Goal: Task Accomplishment & Management: Complete application form

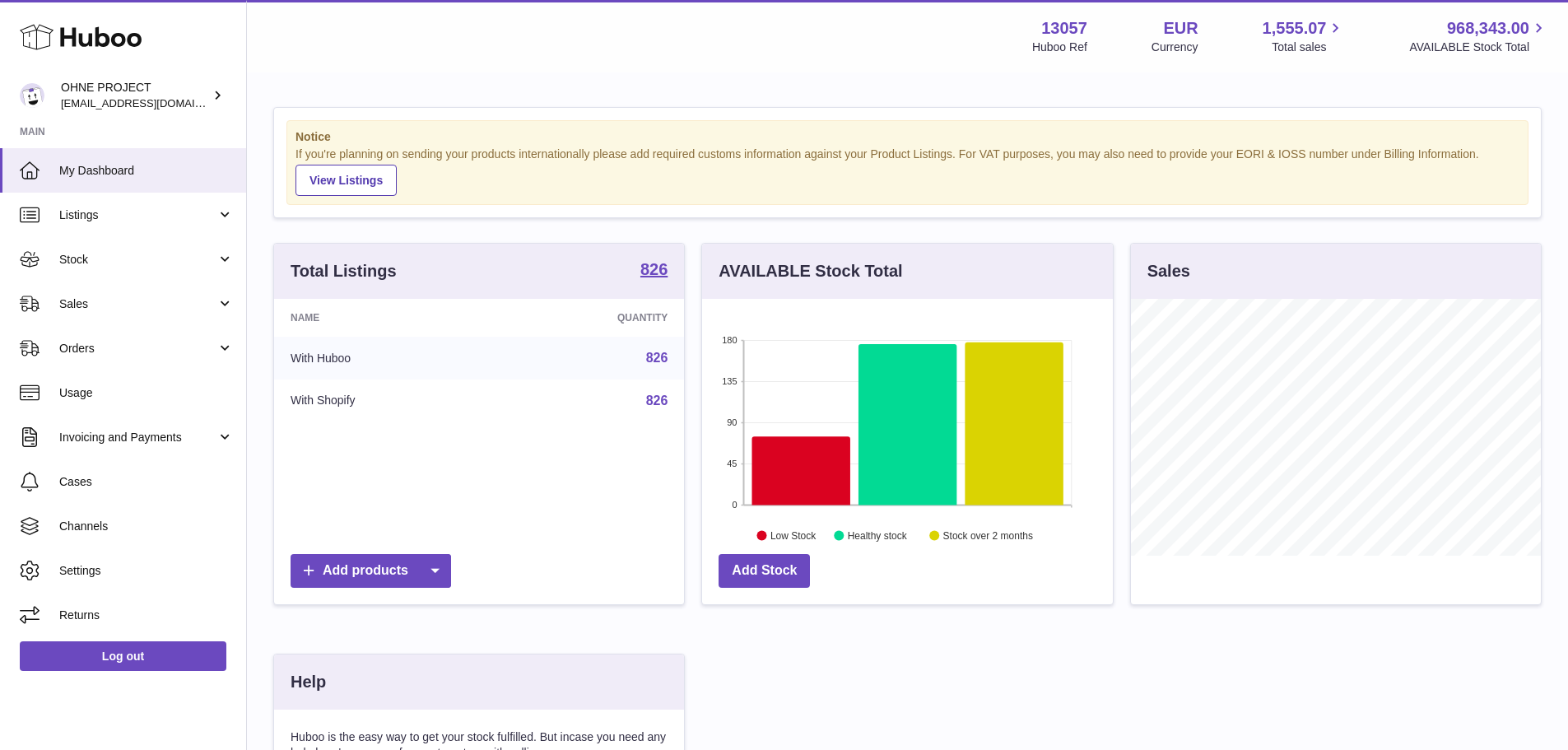
scroll to position [257, 411]
click at [118, 305] on span "Sales" at bounding box center [138, 304] width 158 height 15
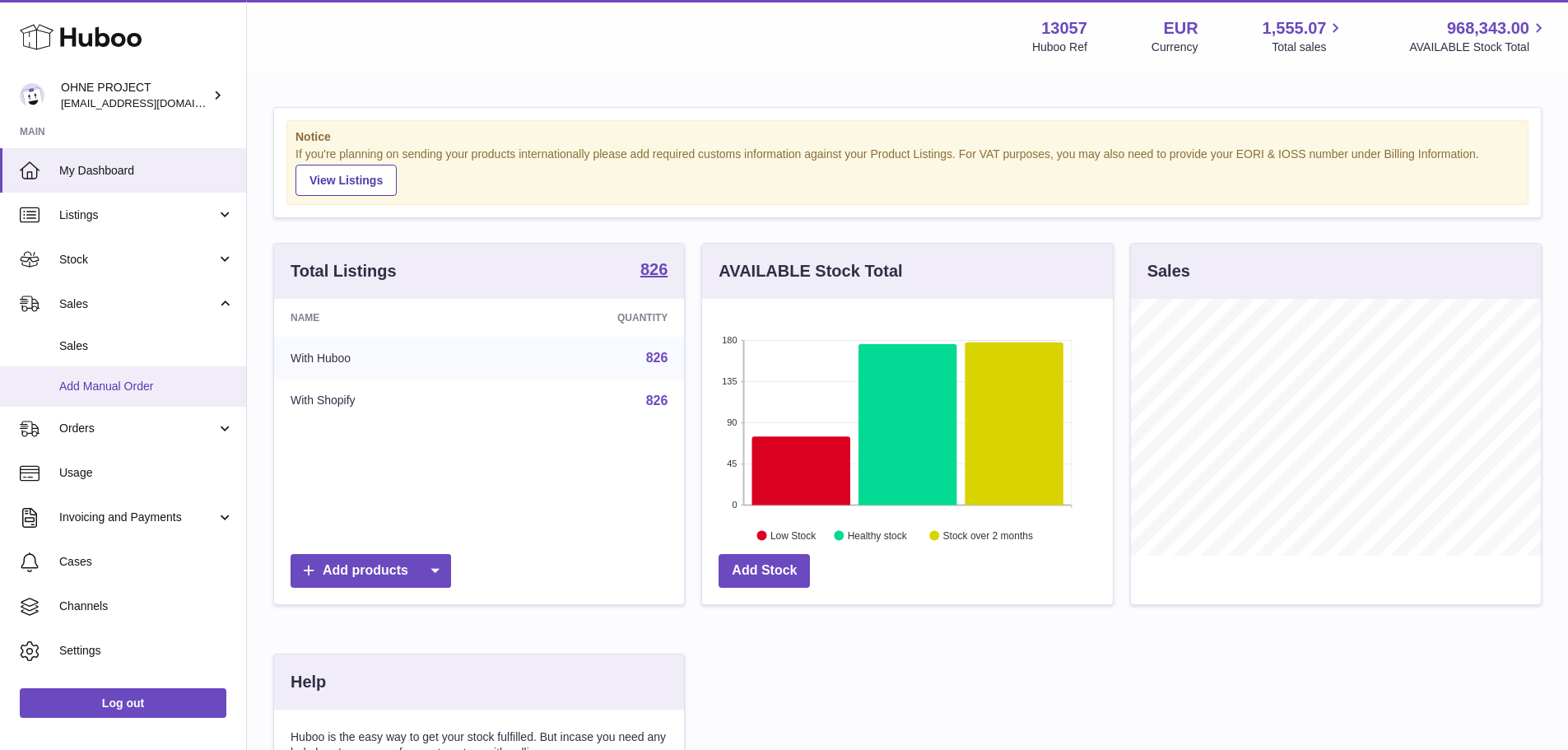
click at [121, 384] on span "Add Manual Order" at bounding box center [147, 386] width 175 height 15
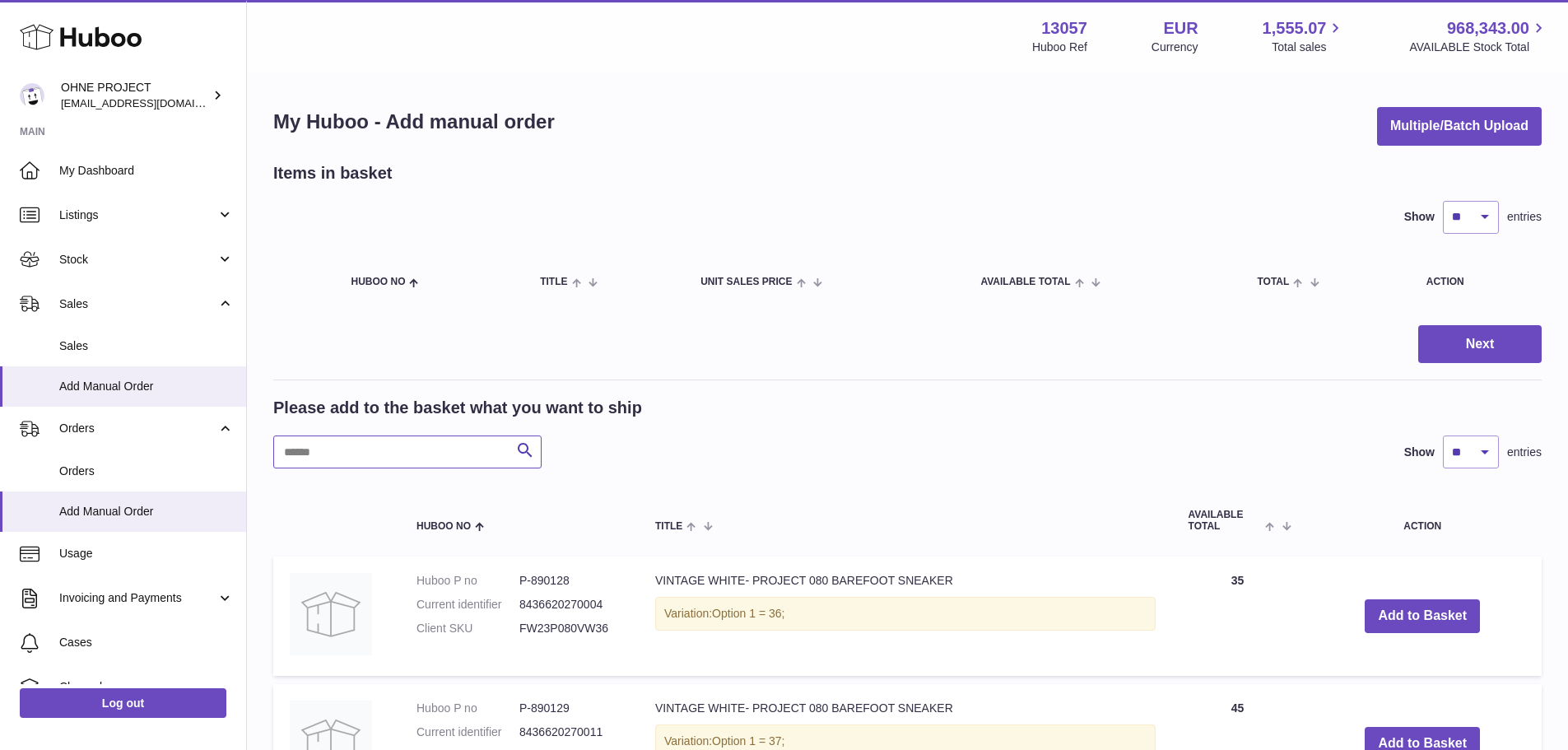
click at [409, 461] on input "text" at bounding box center [407, 452] width 268 height 33
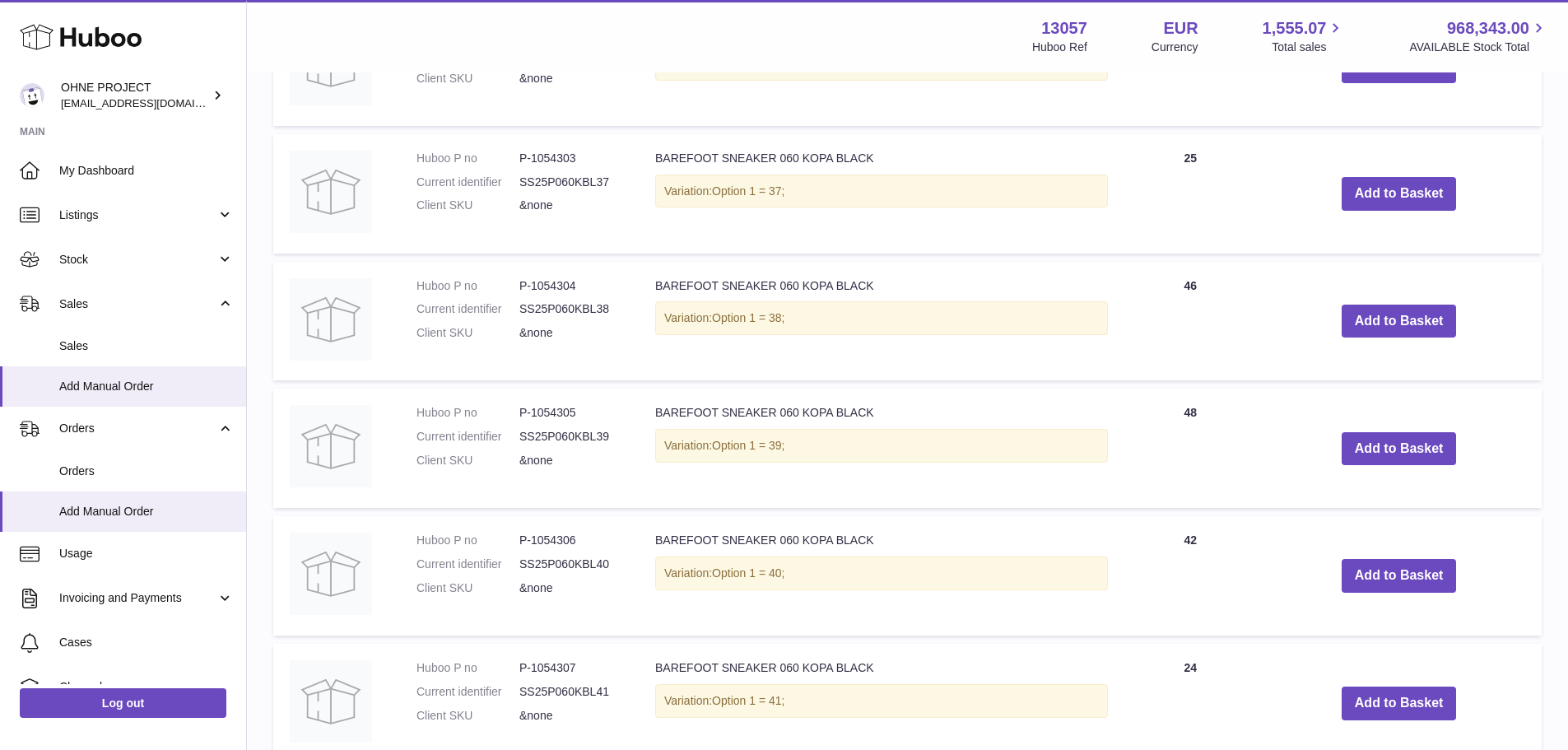
scroll to position [576, 0]
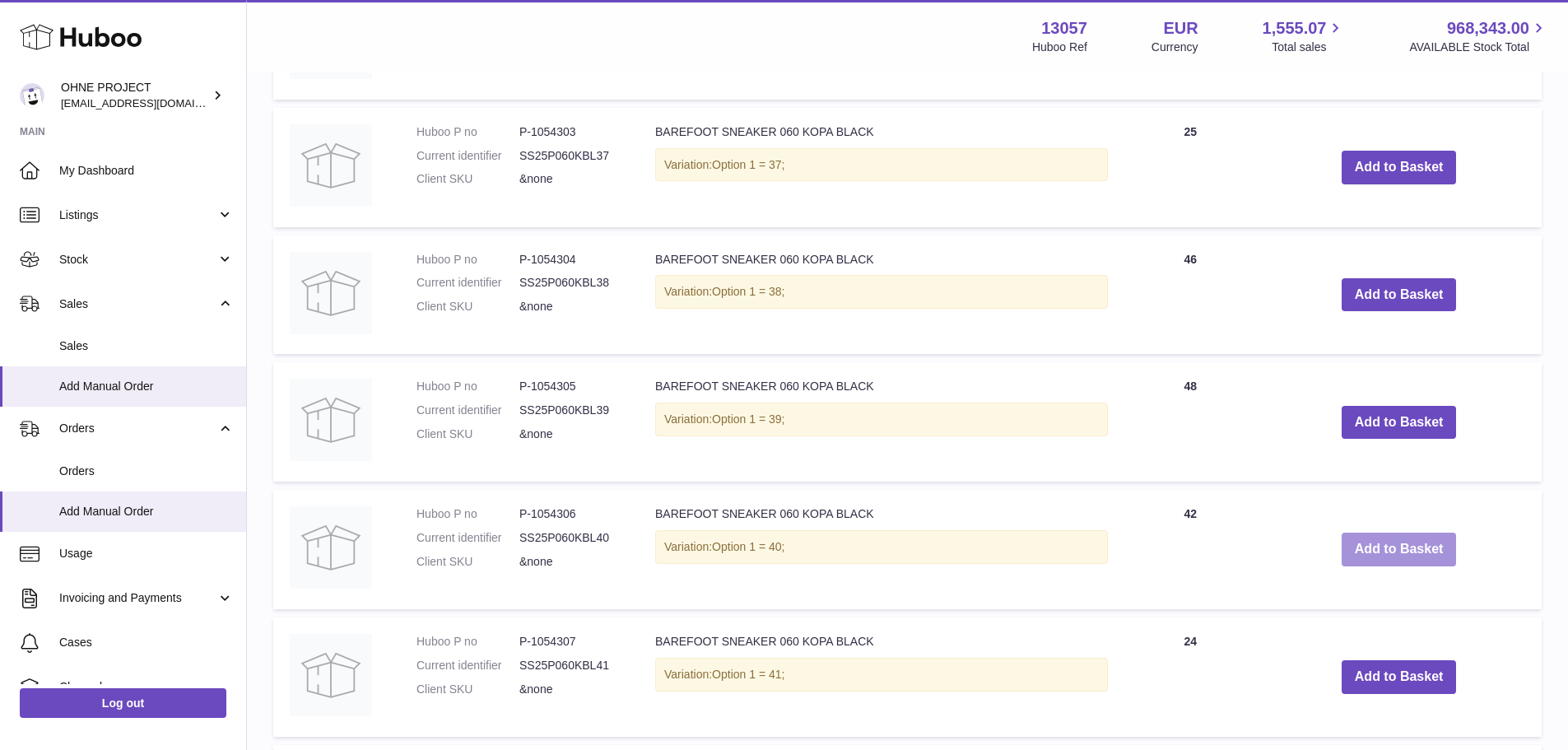
click at [1389, 541] on button "Add to Basket" at bounding box center [1399, 550] width 115 height 34
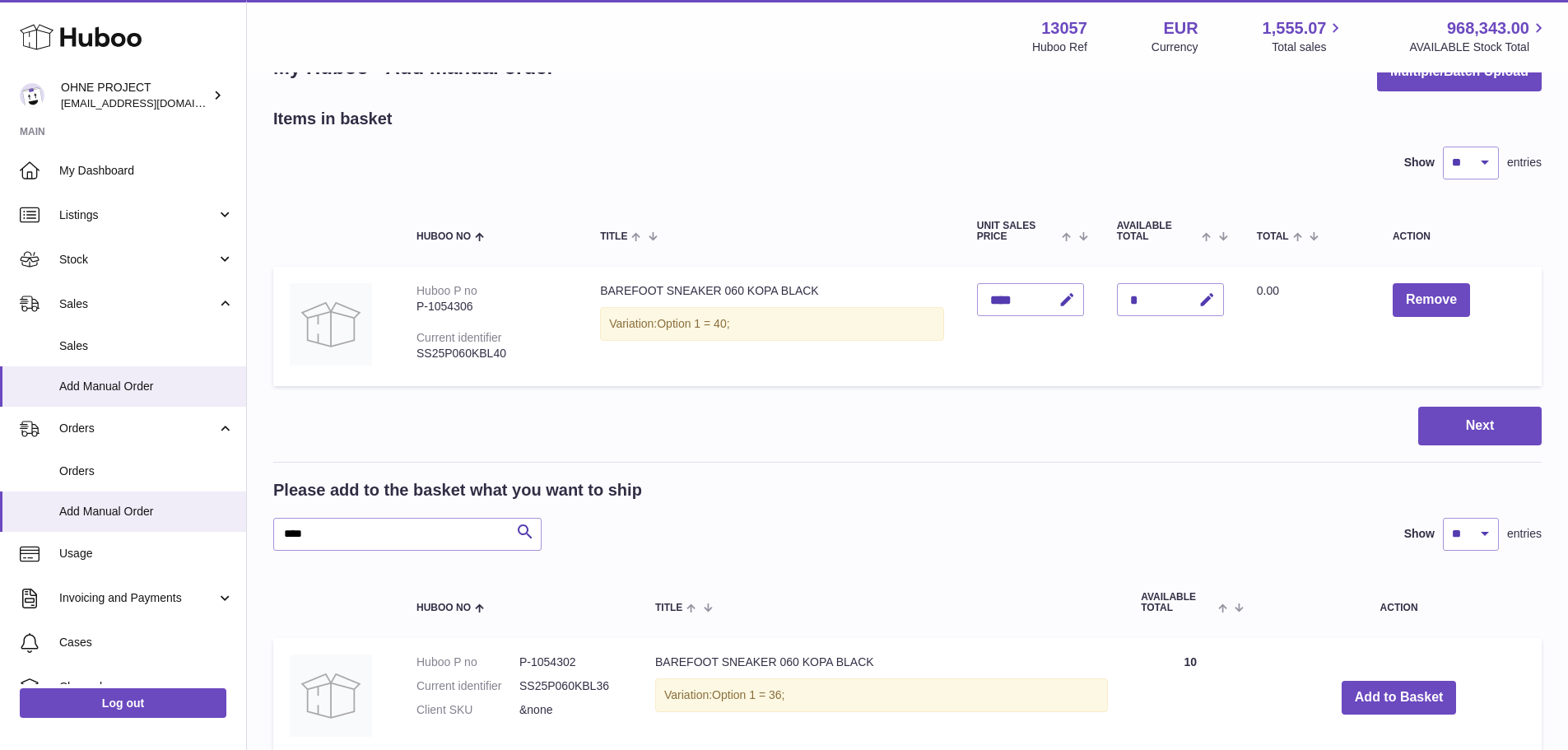
scroll to position [54, 0]
drag, startPoint x: 350, startPoint y: 532, endPoint x: 46, endPoint y: 534, distance: 304.0
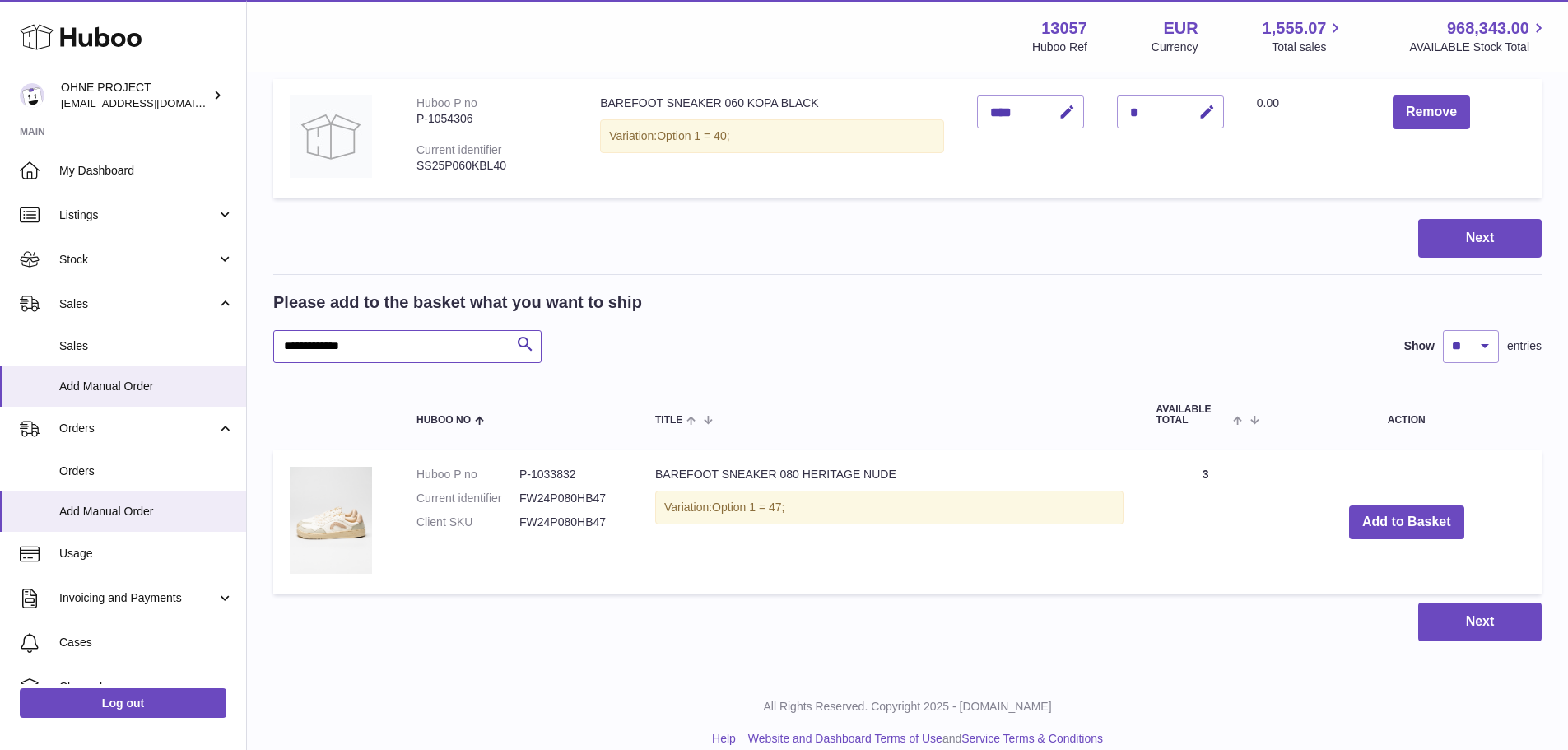
scroll to position [263, 0]
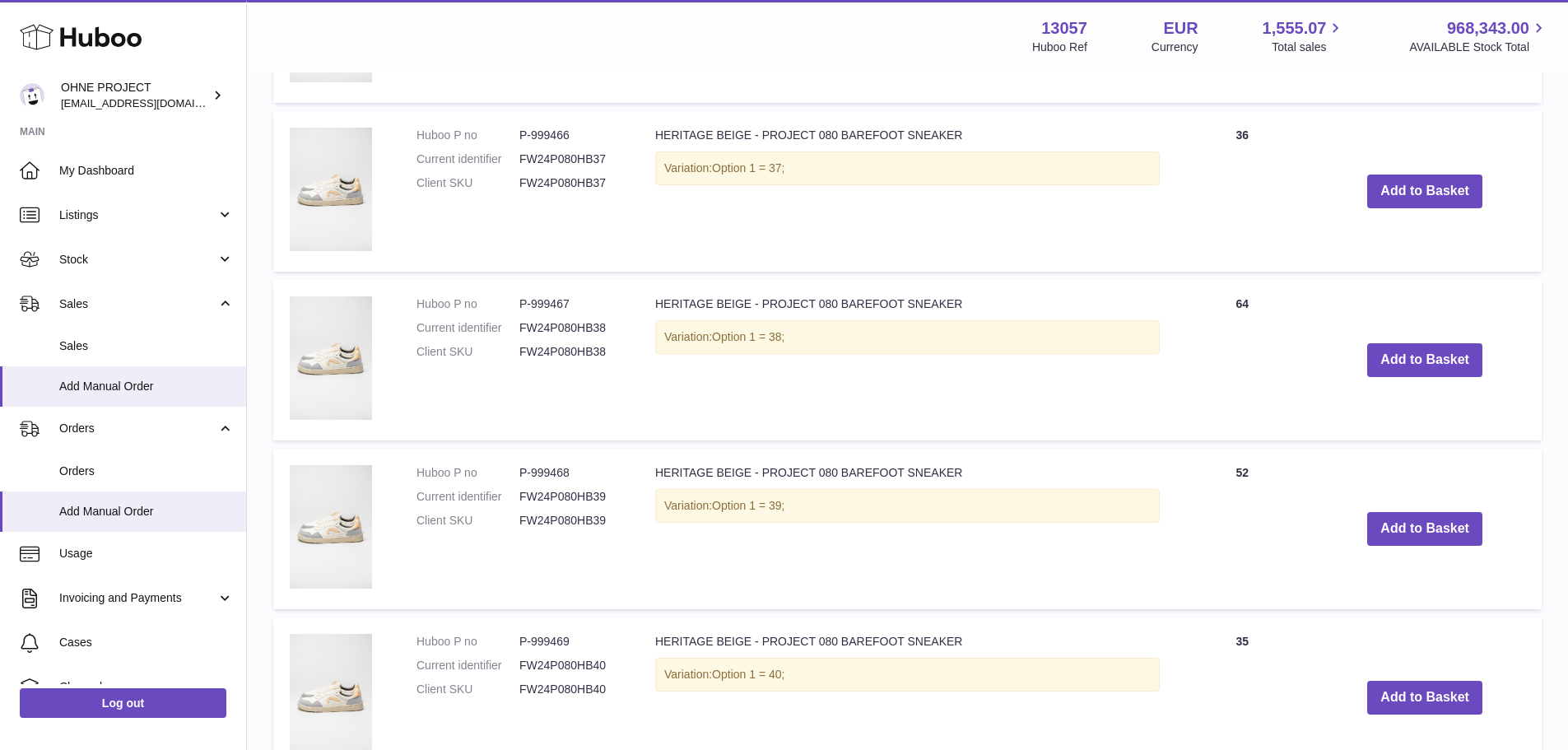
scroll to position [839, 0]
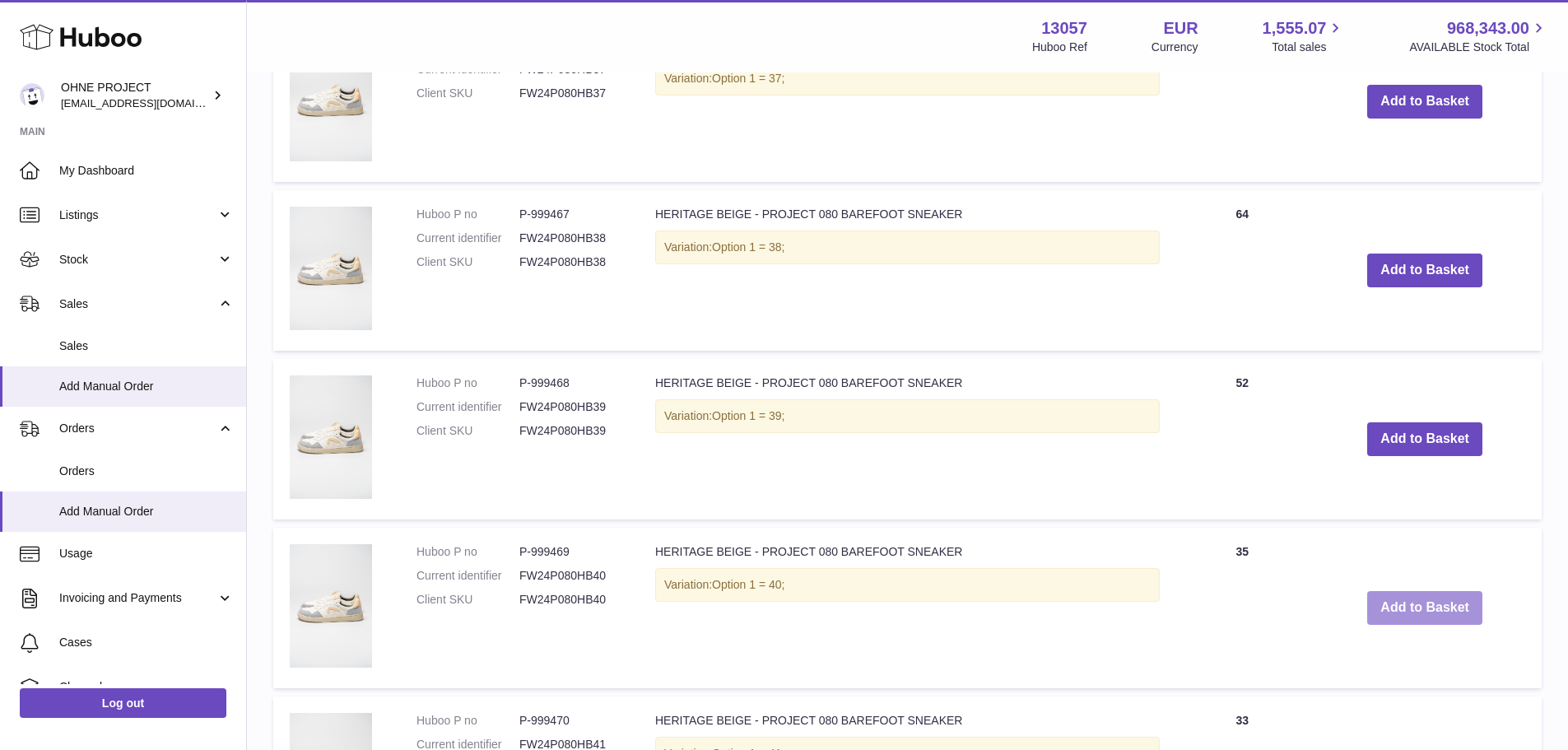
click at [1381, 598] on button "Add to Basket" at bounding box center [1425, 609] width 115 height 34
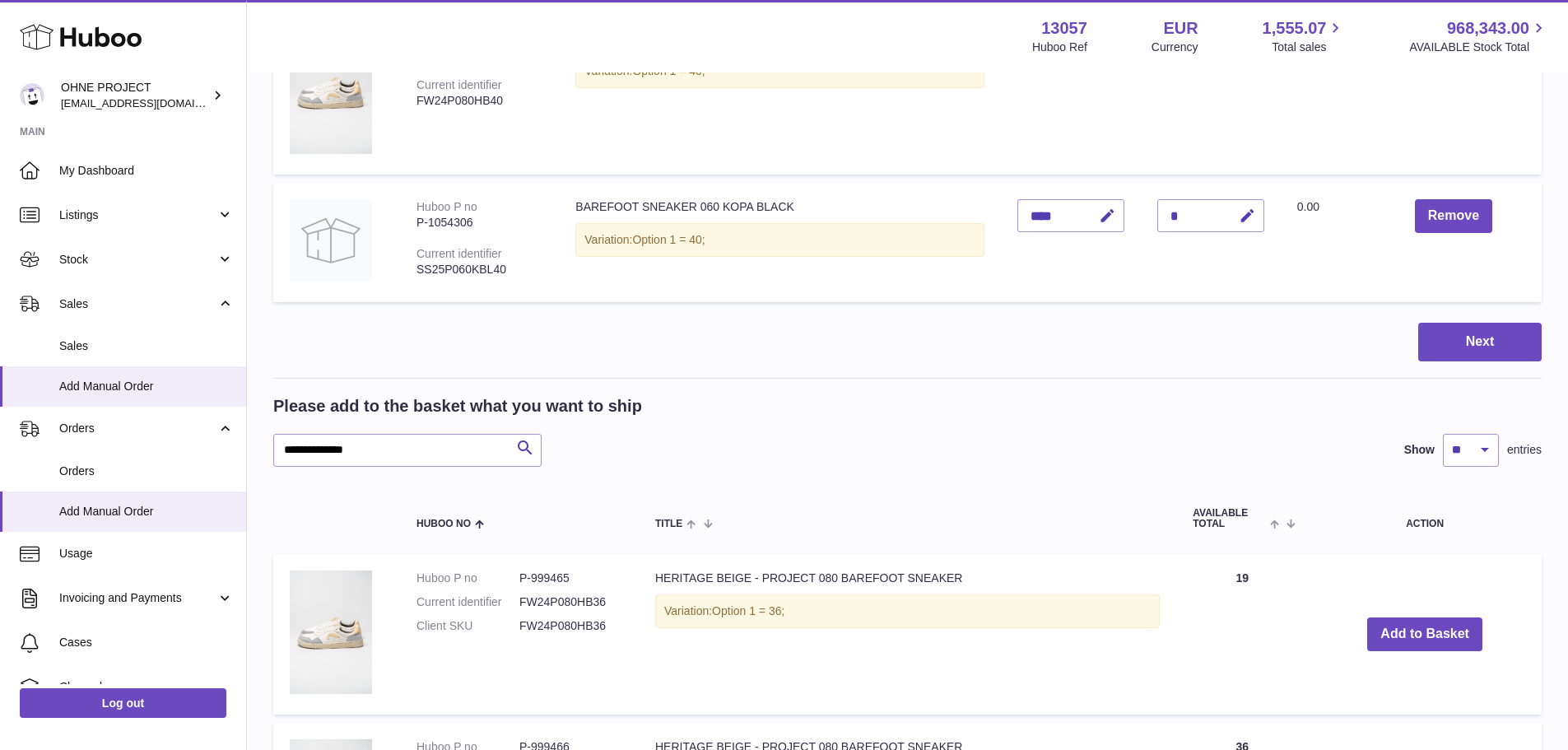
scroll to position [268, 0]
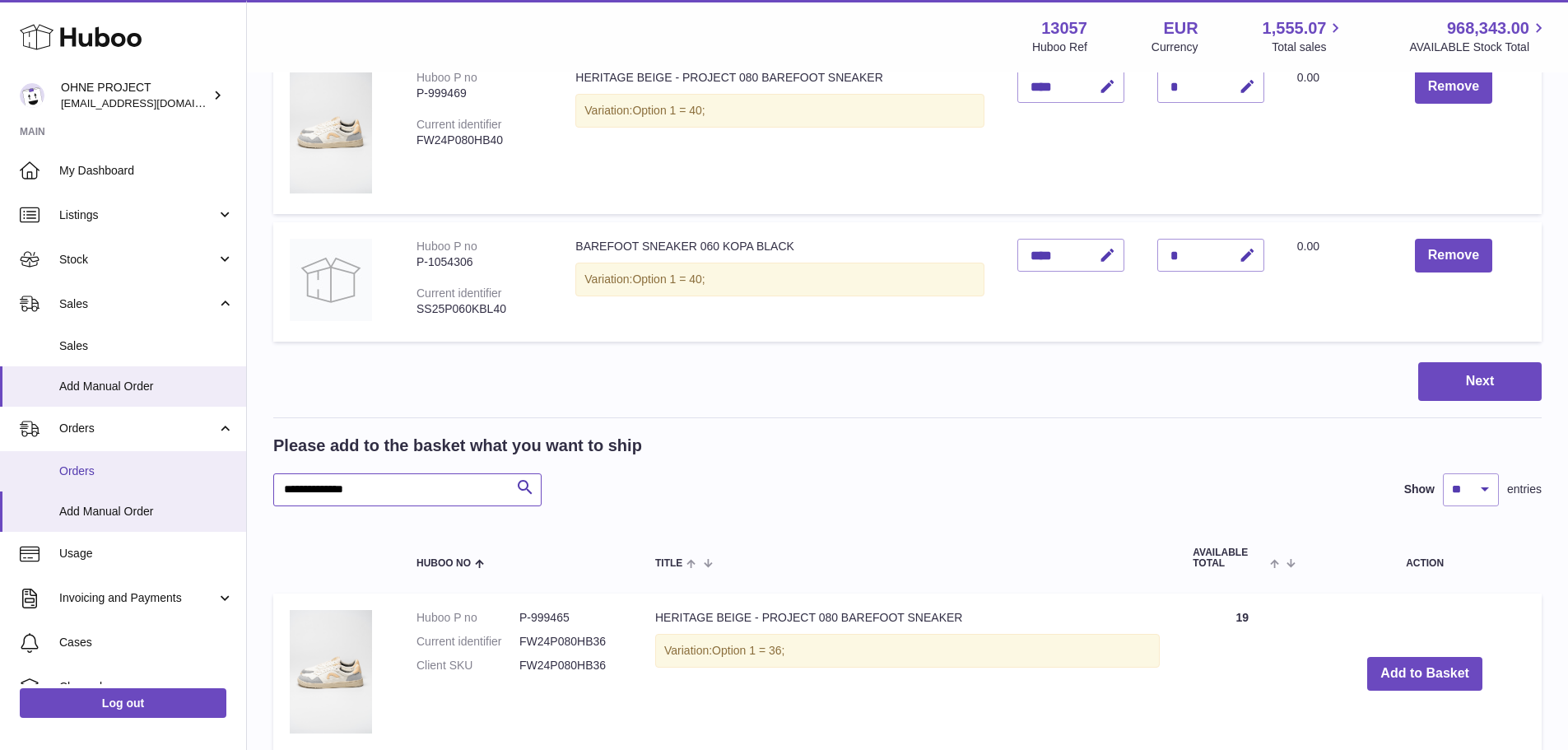
drag, startPoint x: 377, startPoint y: 490, endPoint x: 116, endPoint y: 486, distance: 261.0
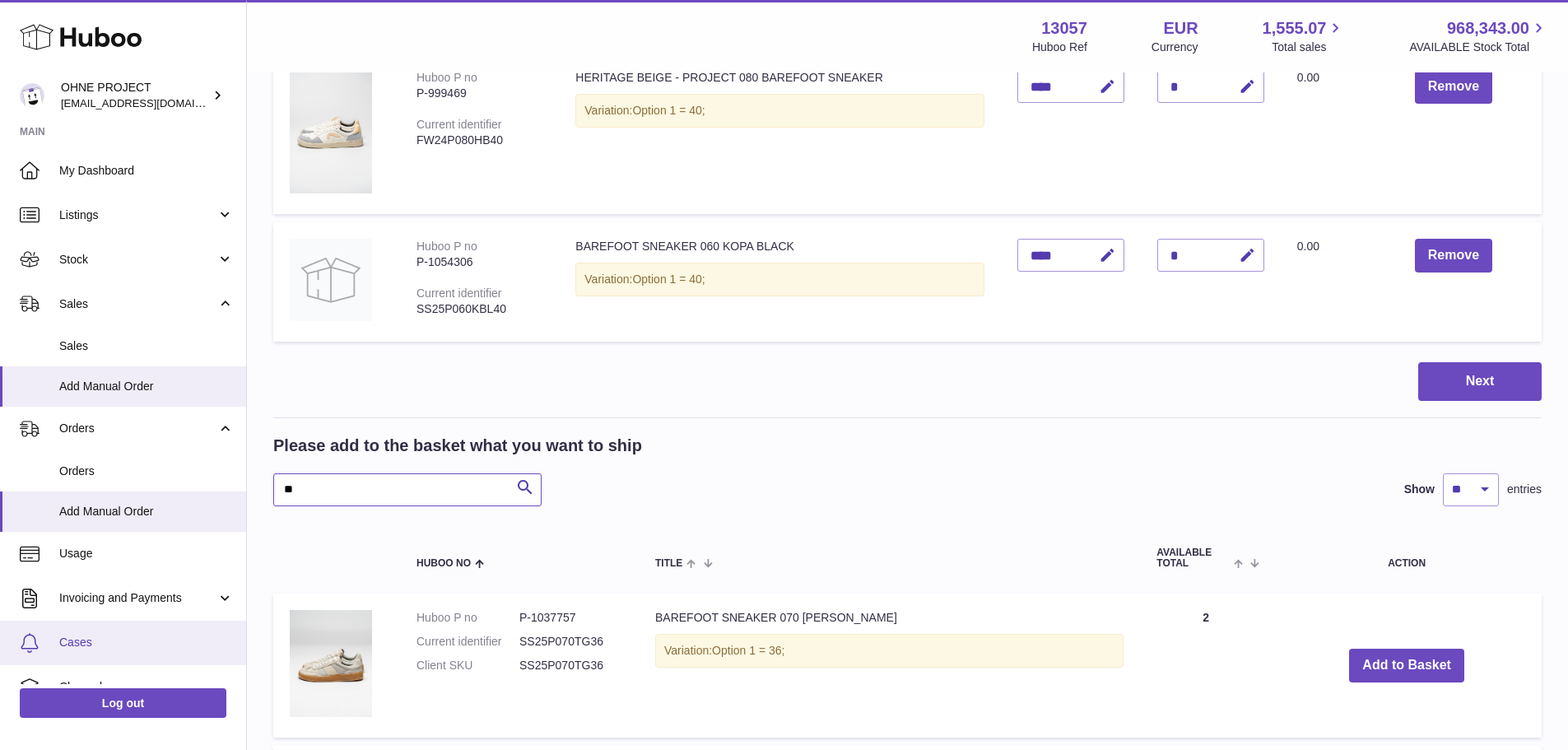
type input "*"
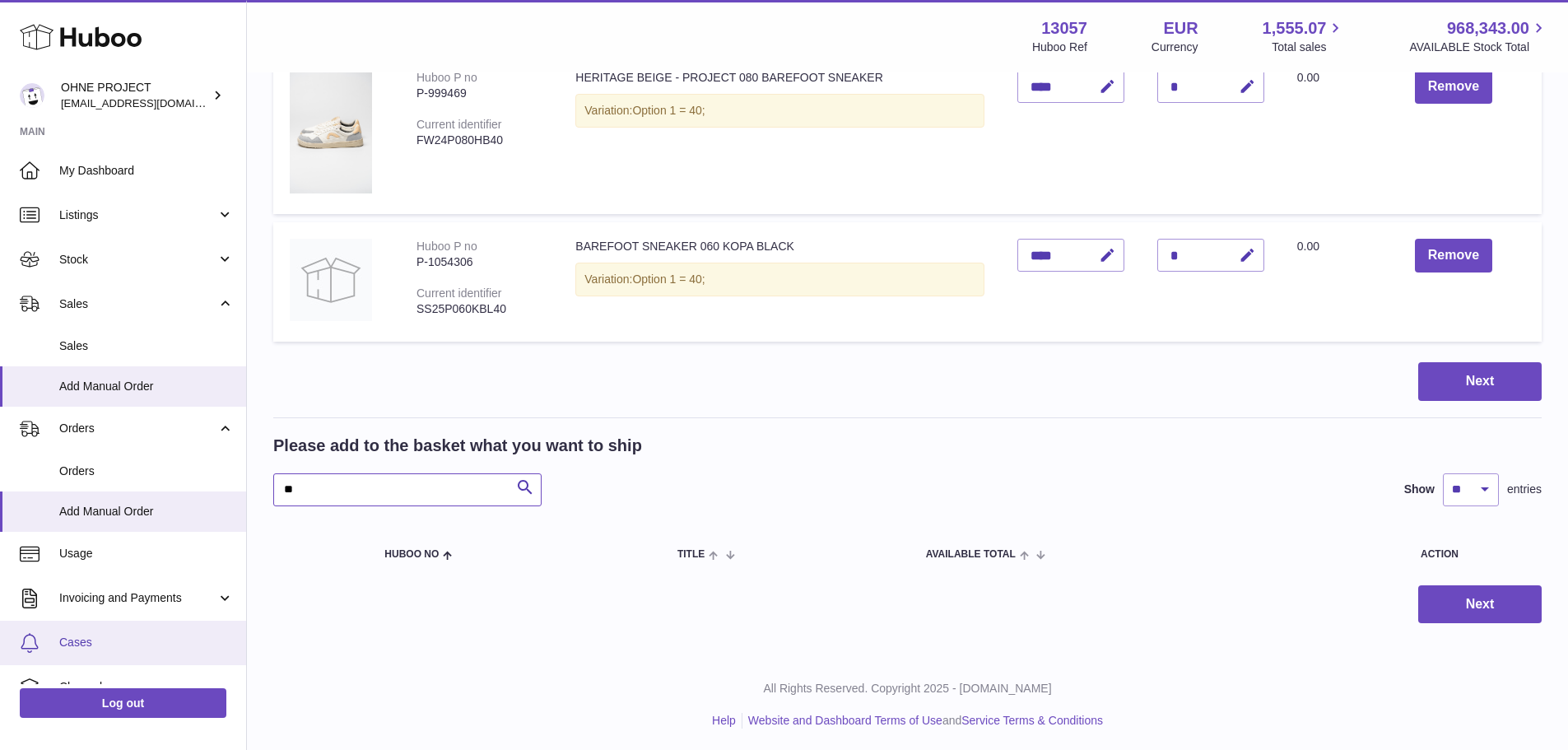
type input "*"
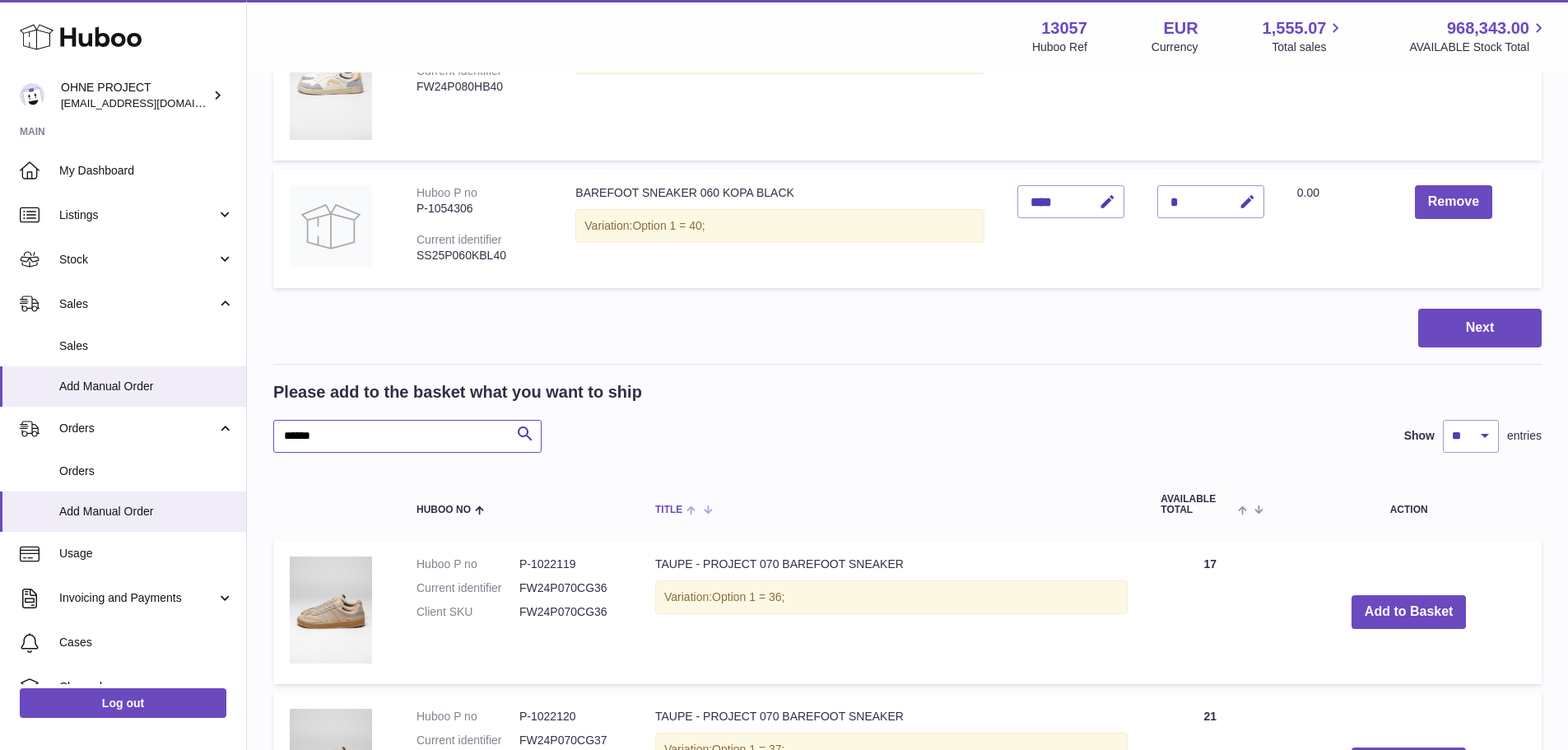
scroll to position [350, 0]
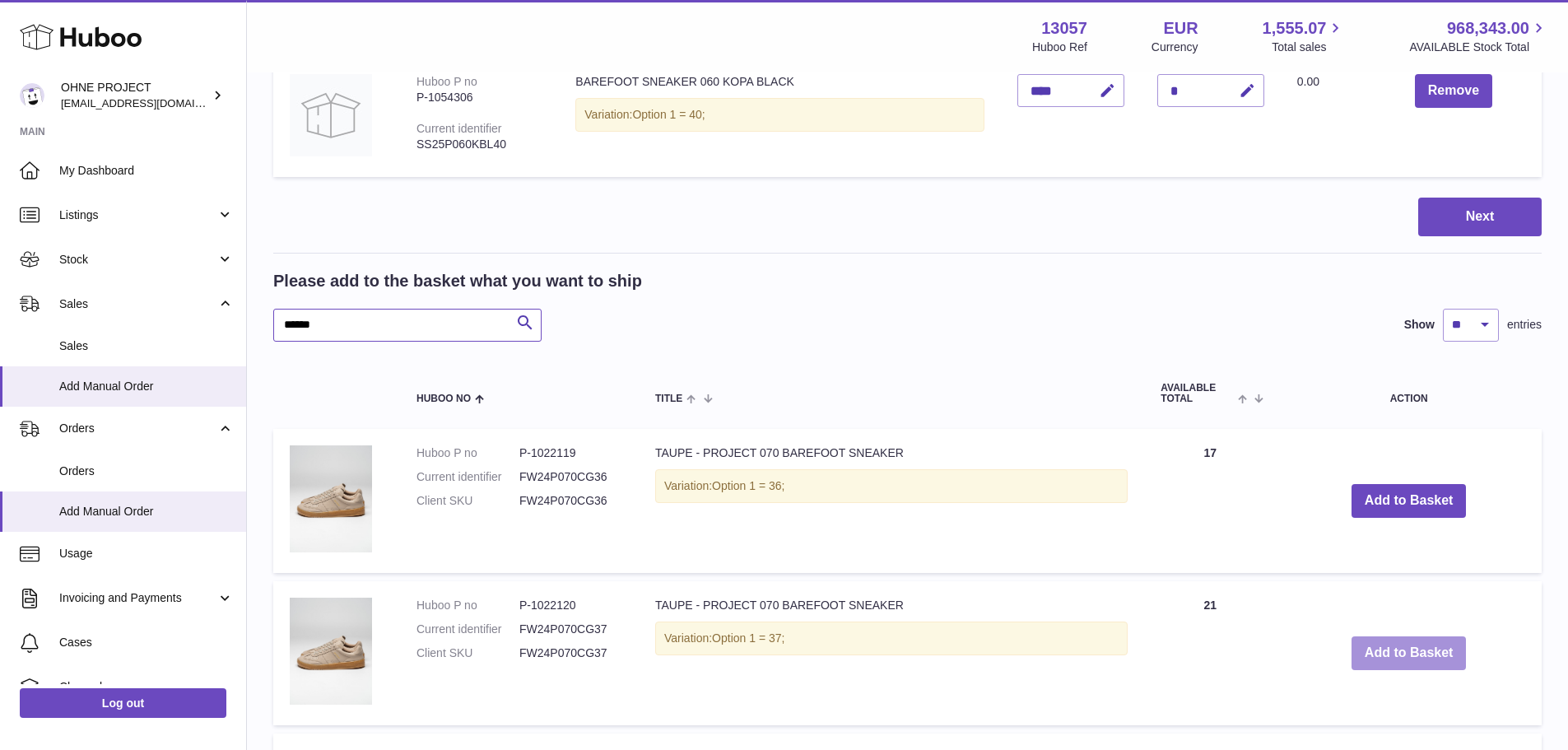
type input "*****"
click at [1385, 655] on button "Add to Basket" at bounding box center [1409, 654] width 115 height 34
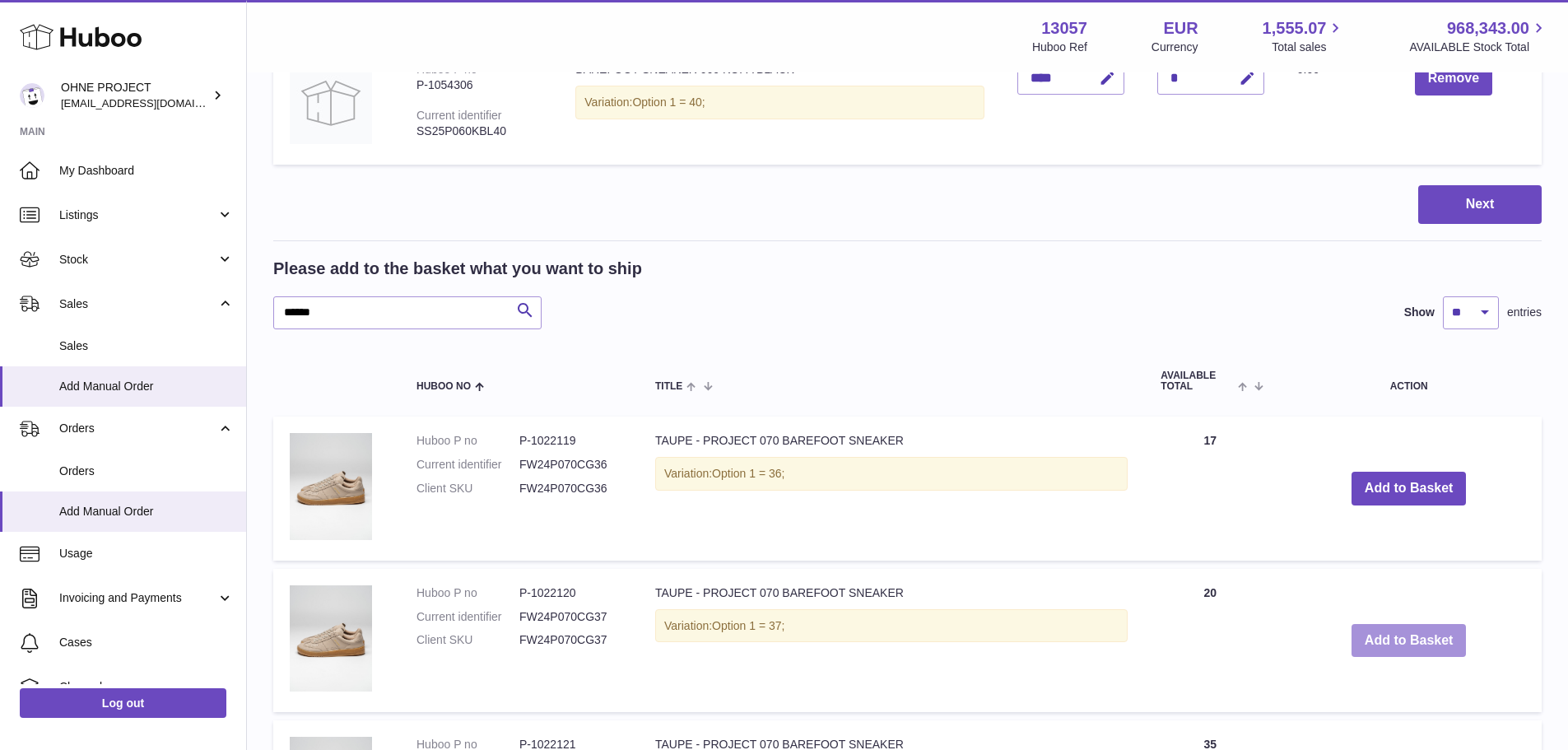
scroll to position [832, 0]
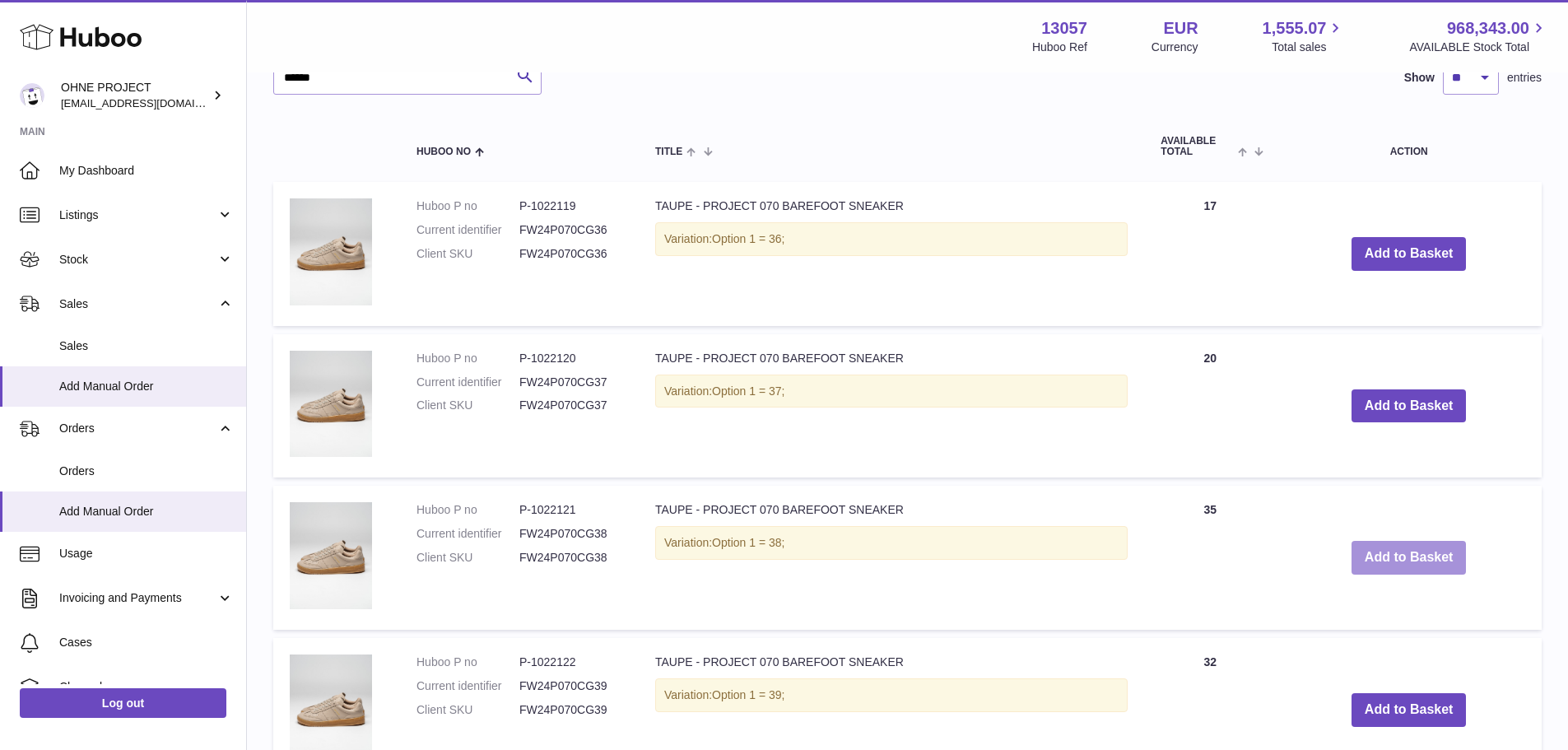
click at [1387, 562] on button "Add to Basket" at bounding box center [1409, 558] width 115 height 34
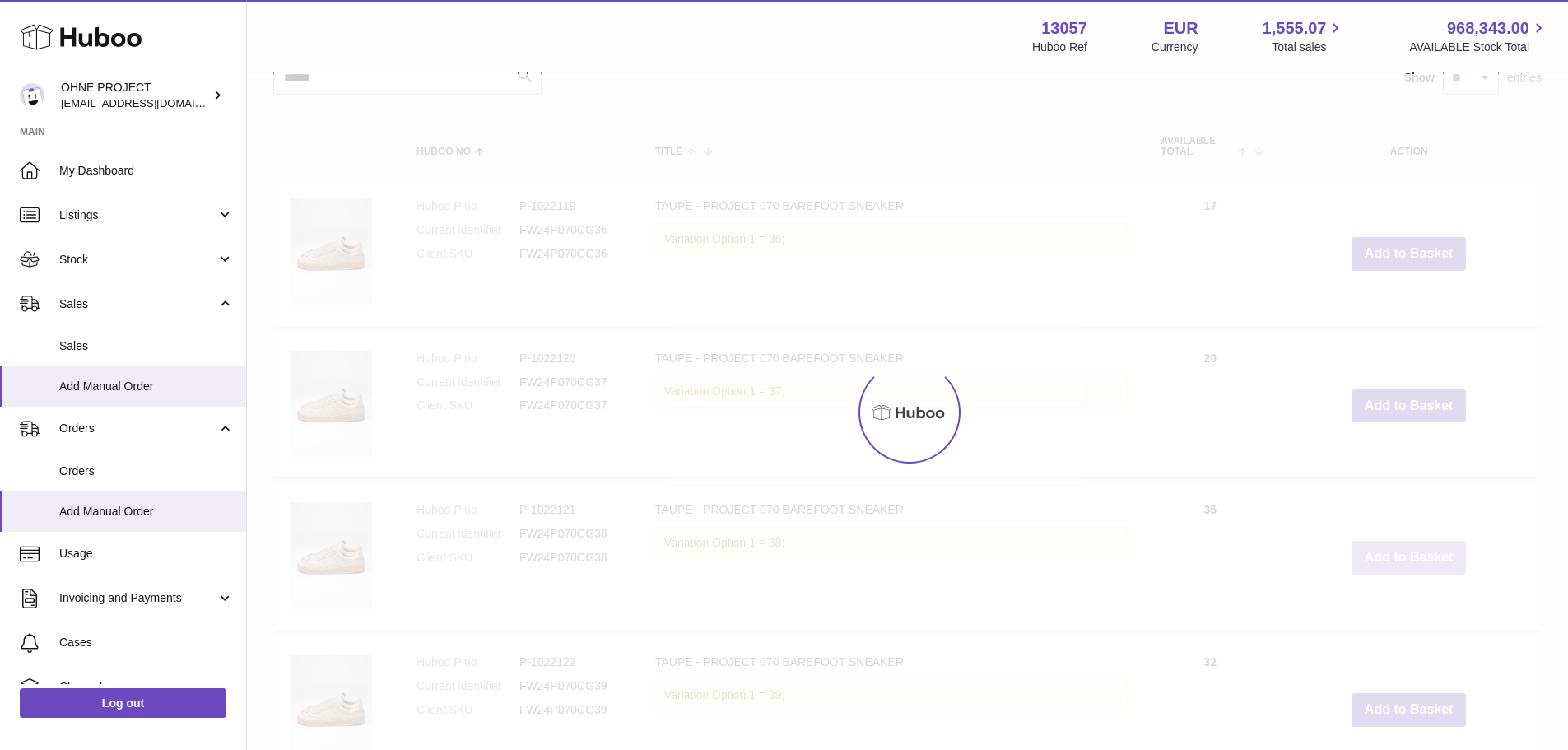
scroll to position [984, 0]
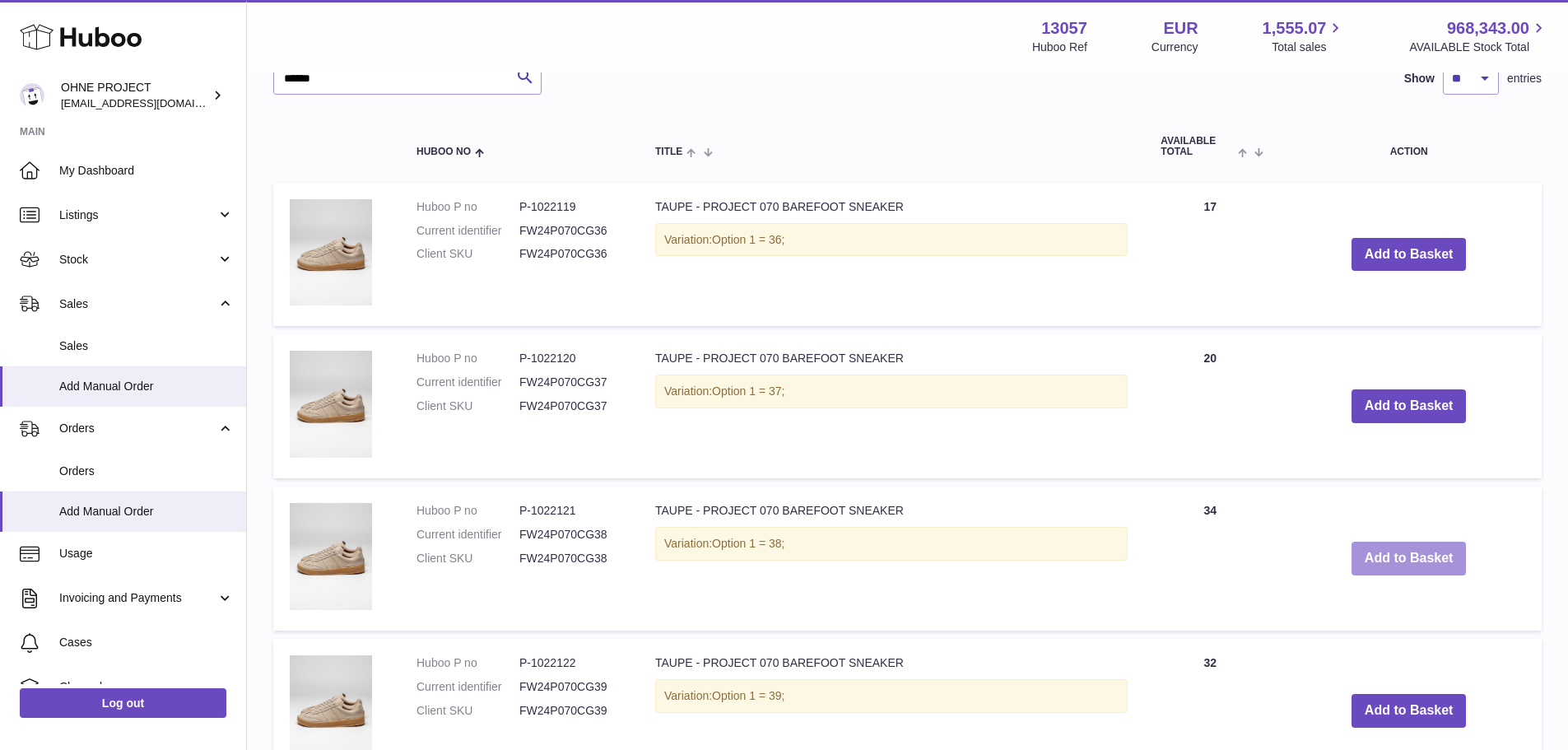
click at [1387, 562] on button "Add to Basket" at bounding box center [1409, 559] width 115 height 34
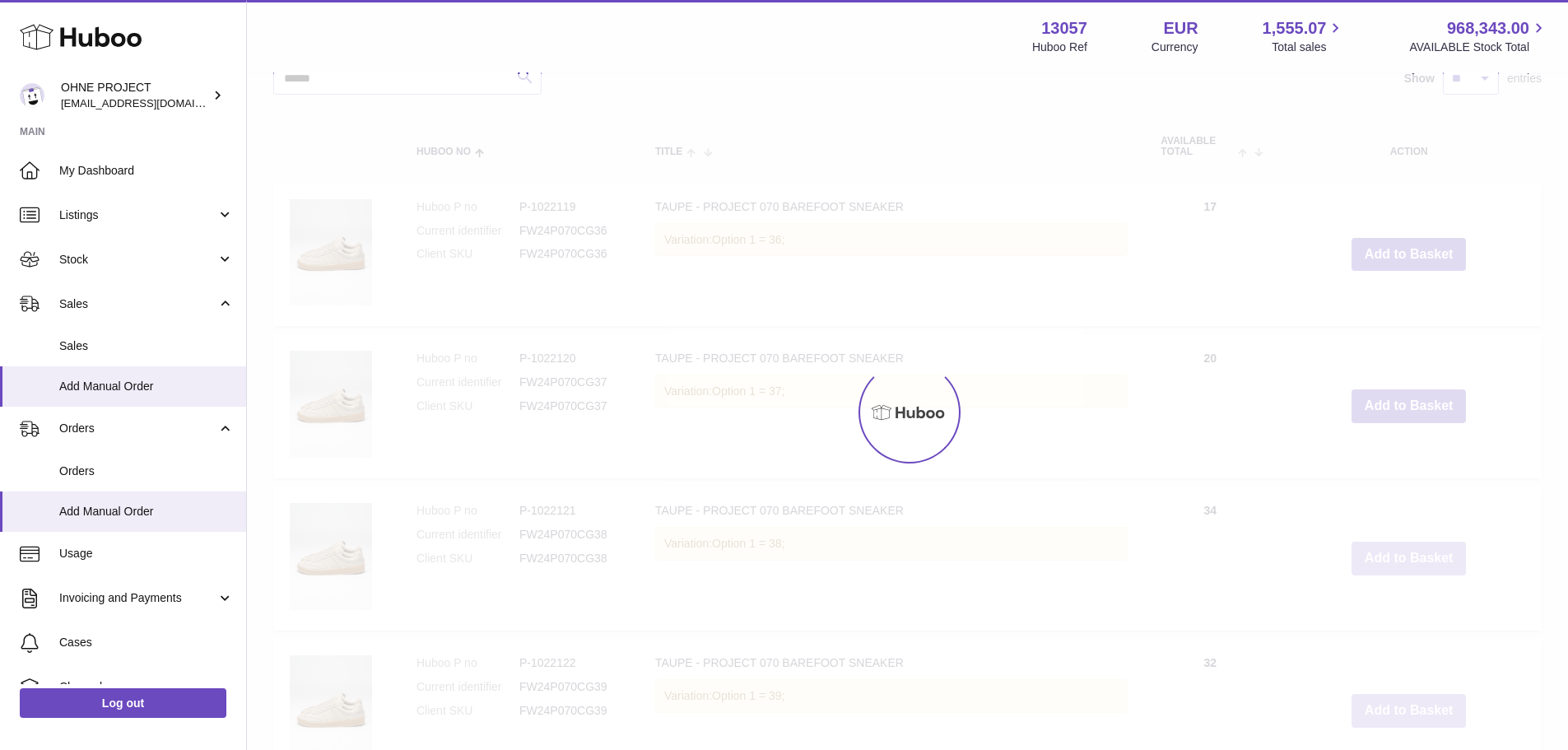
type input "*"
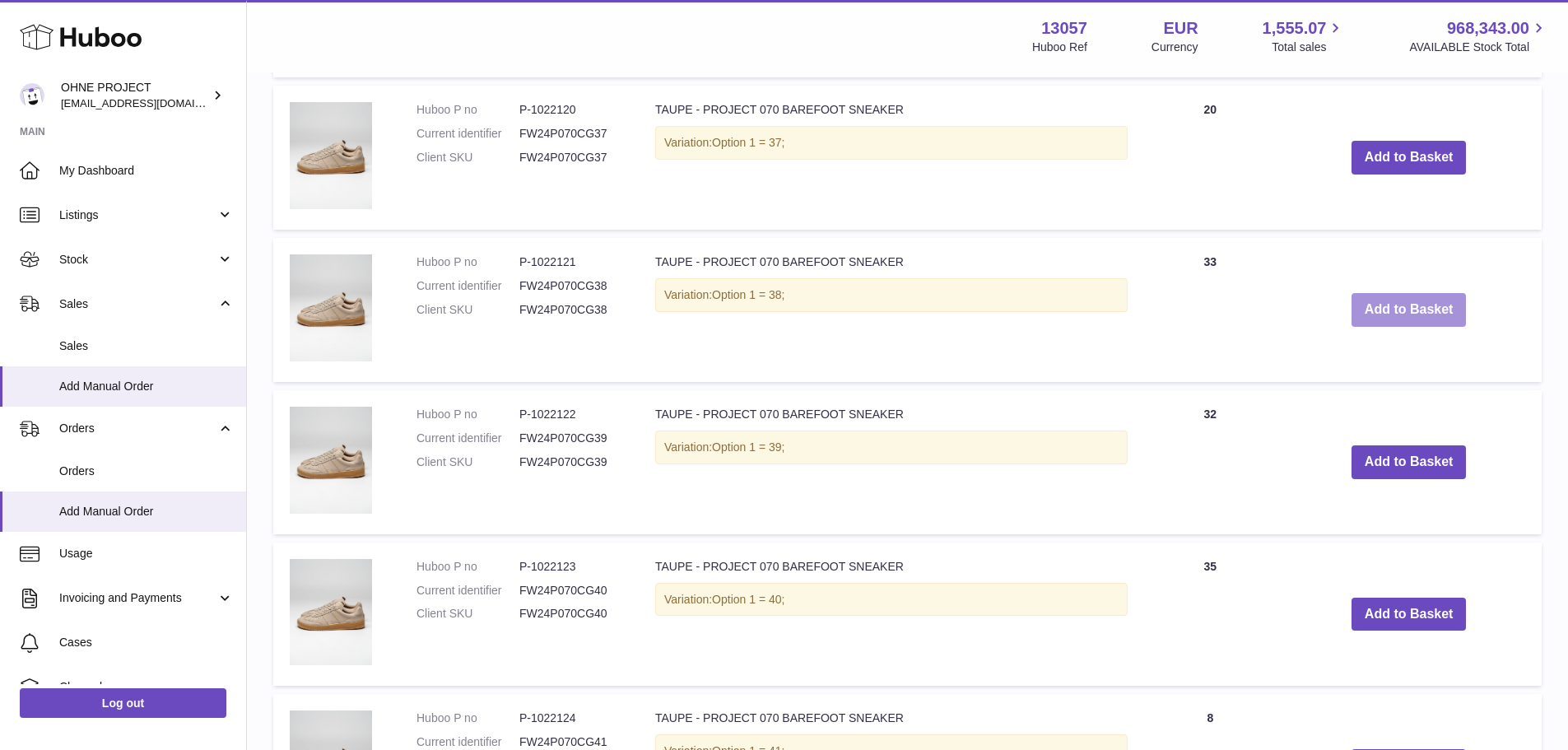
scroll to position [1235, 0]
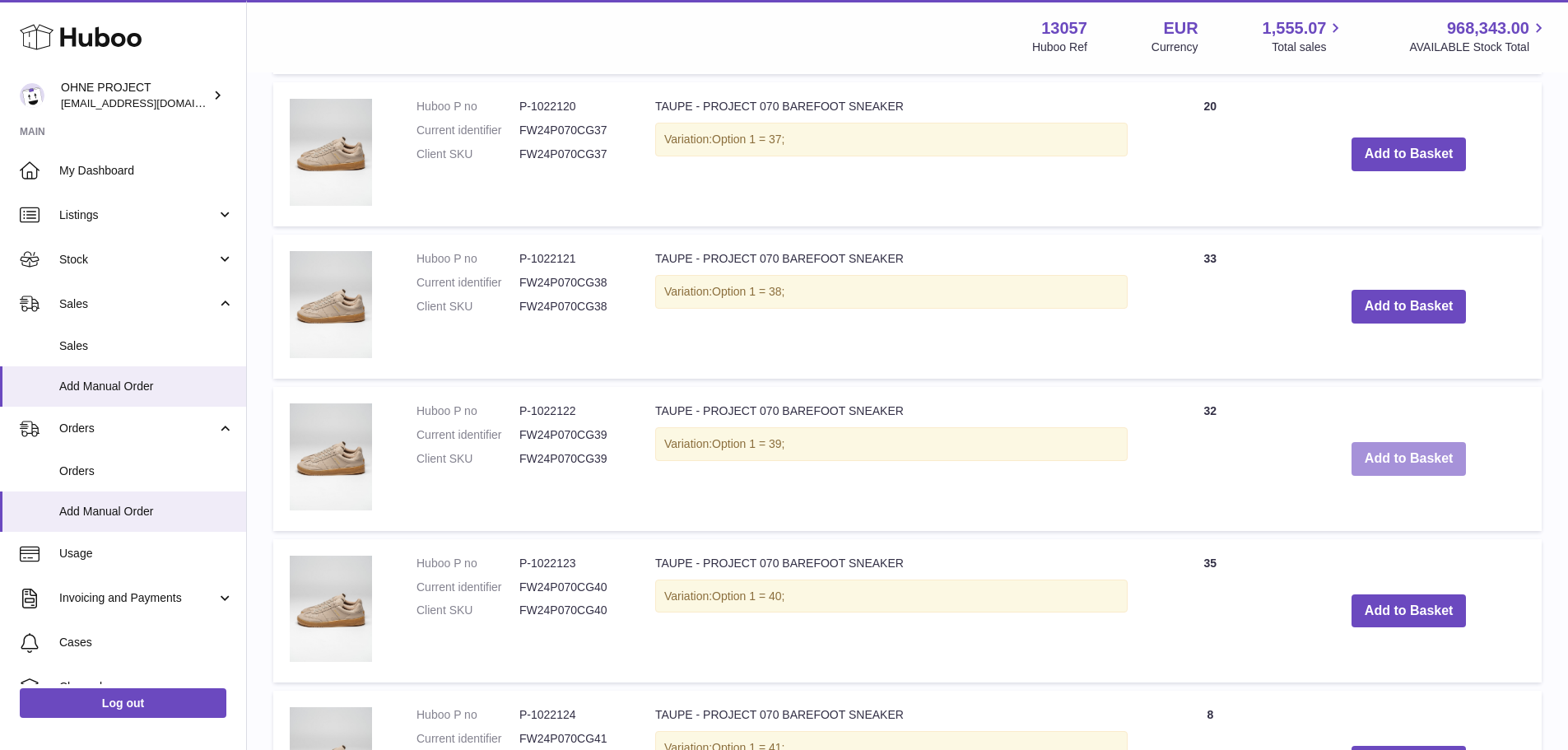
click at [1390, 458] on button "Add to Basket" at bounding box center [1409, 459] width 115 height 34
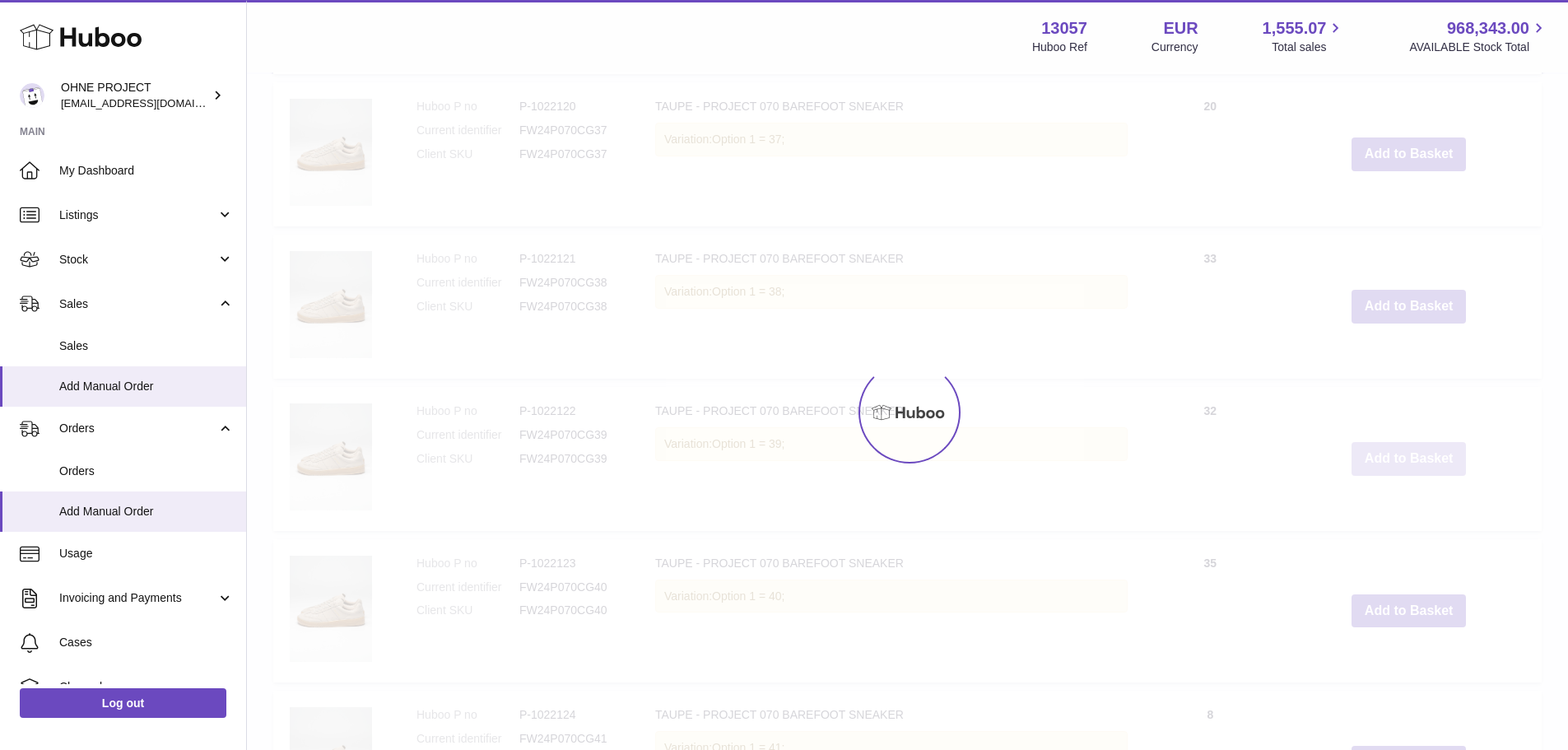
scroll to position [1387, 0]
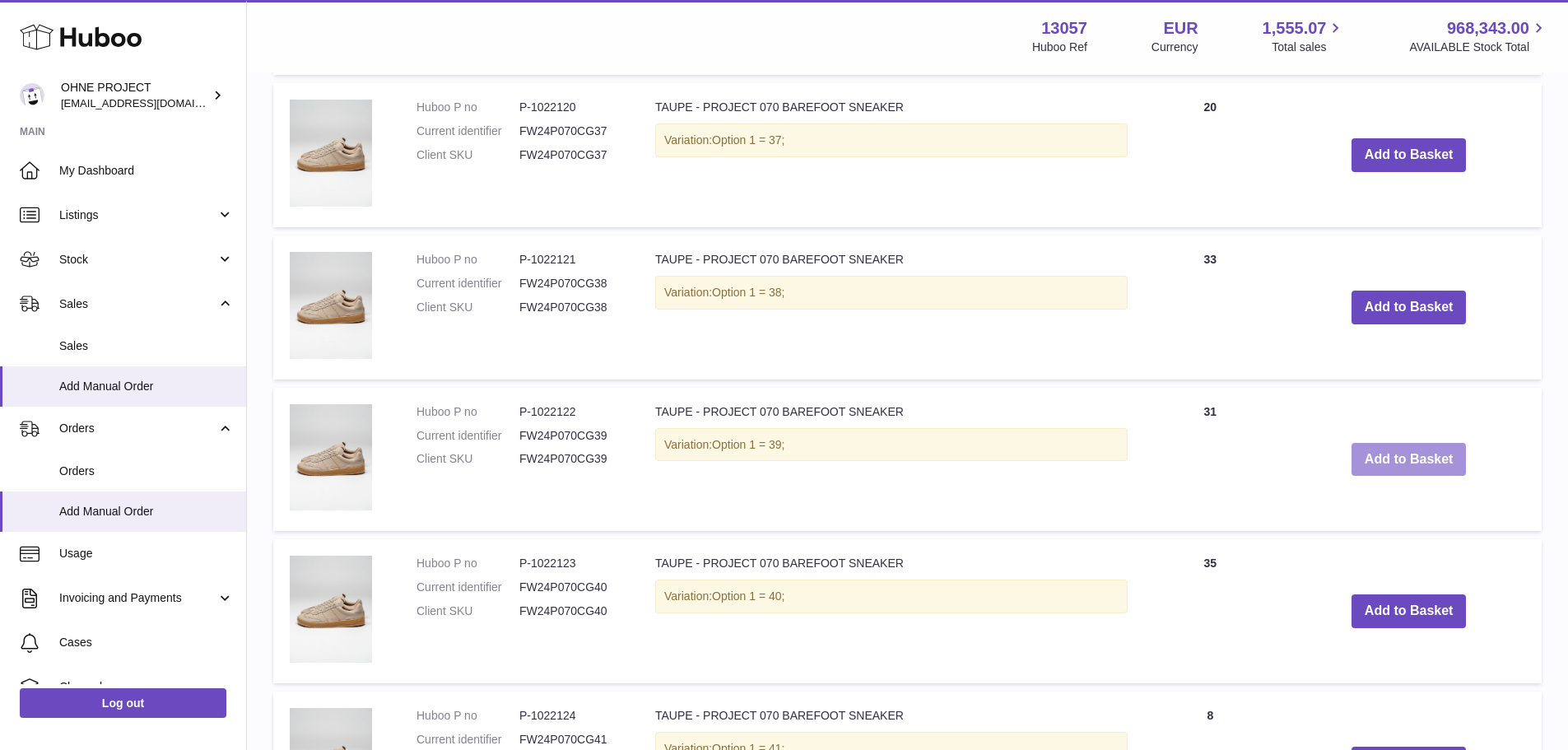
click at [1390, 458] on button "Add to Basket" at bounding box center [1409, 460] width 115 height 34
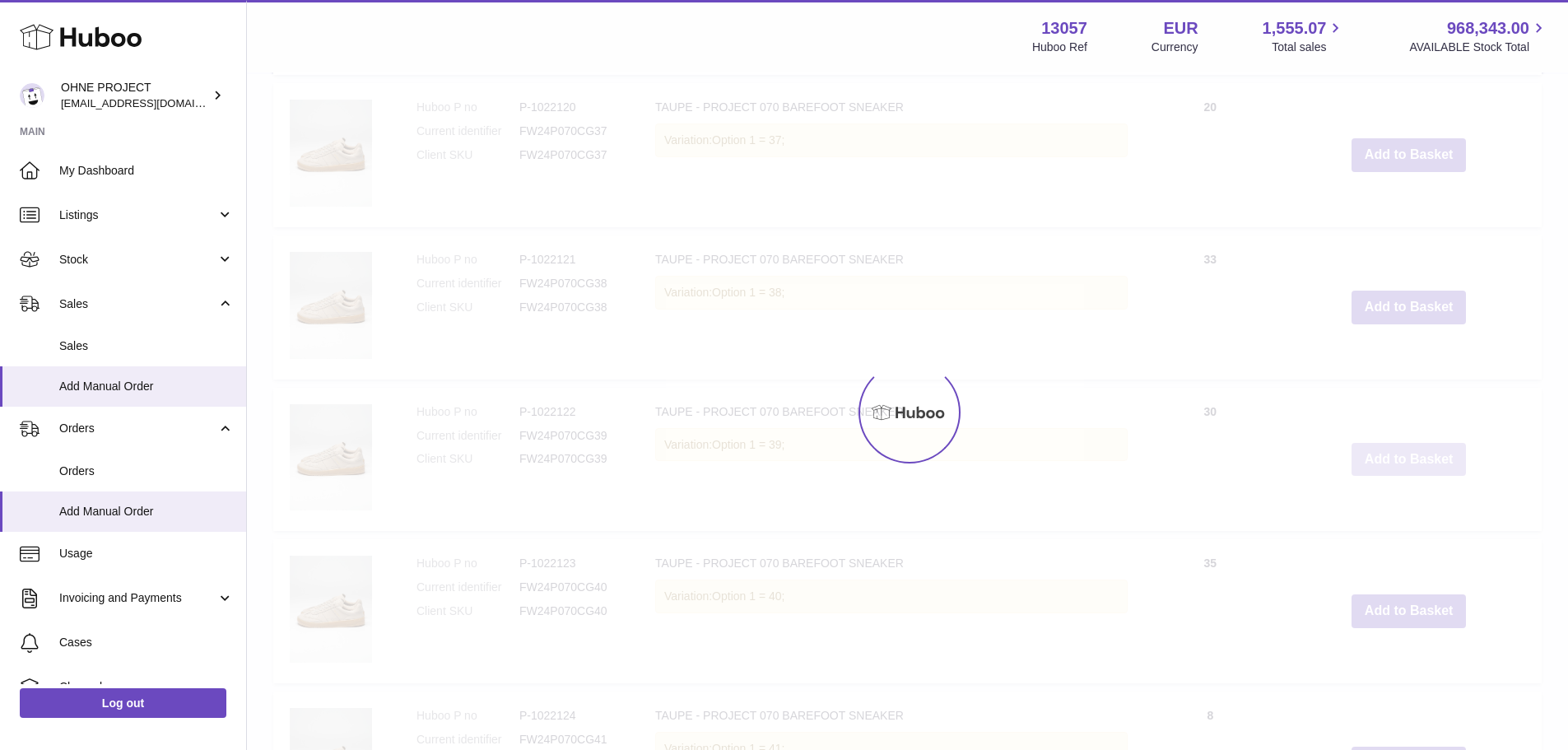
type input "*"
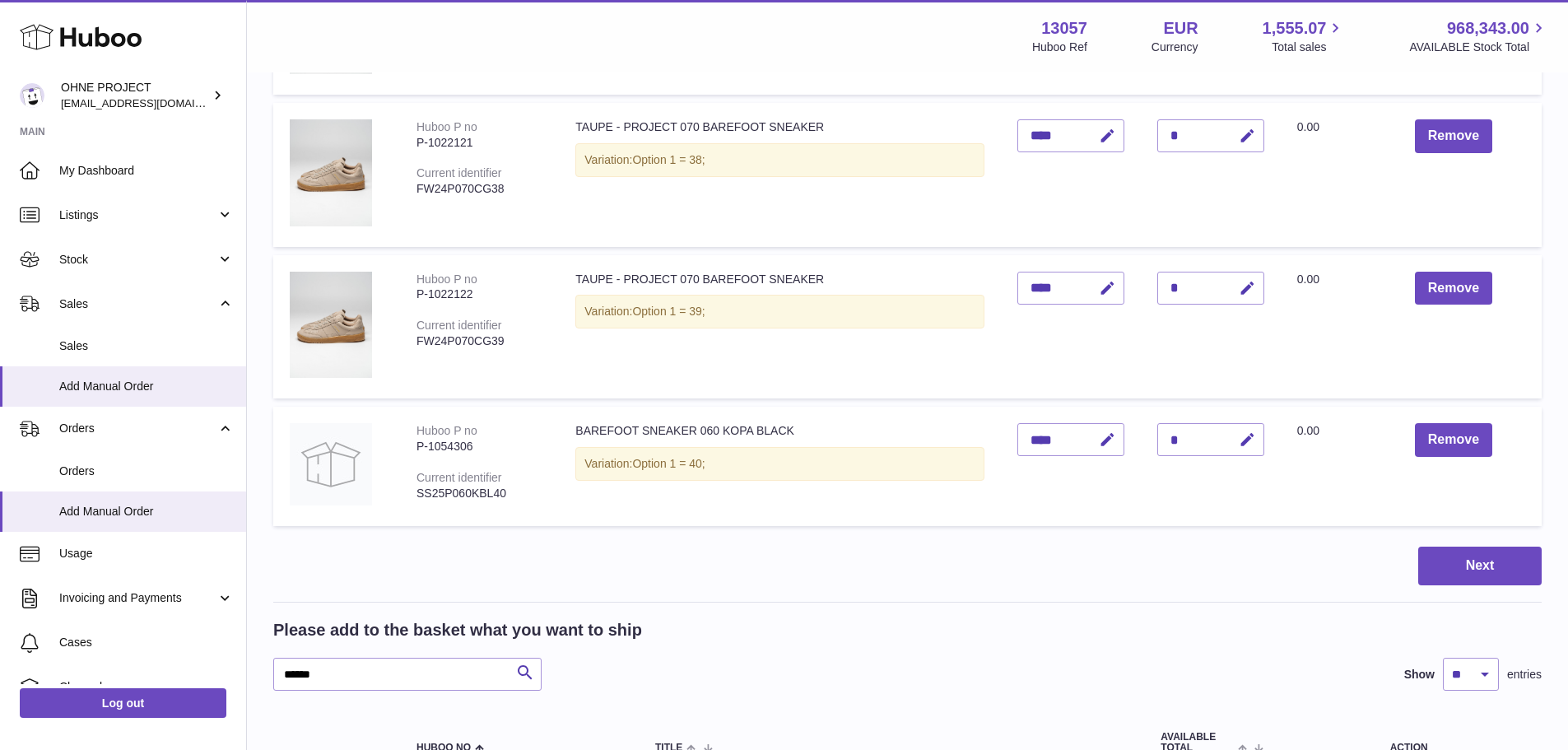
scroll to position [399, 0]
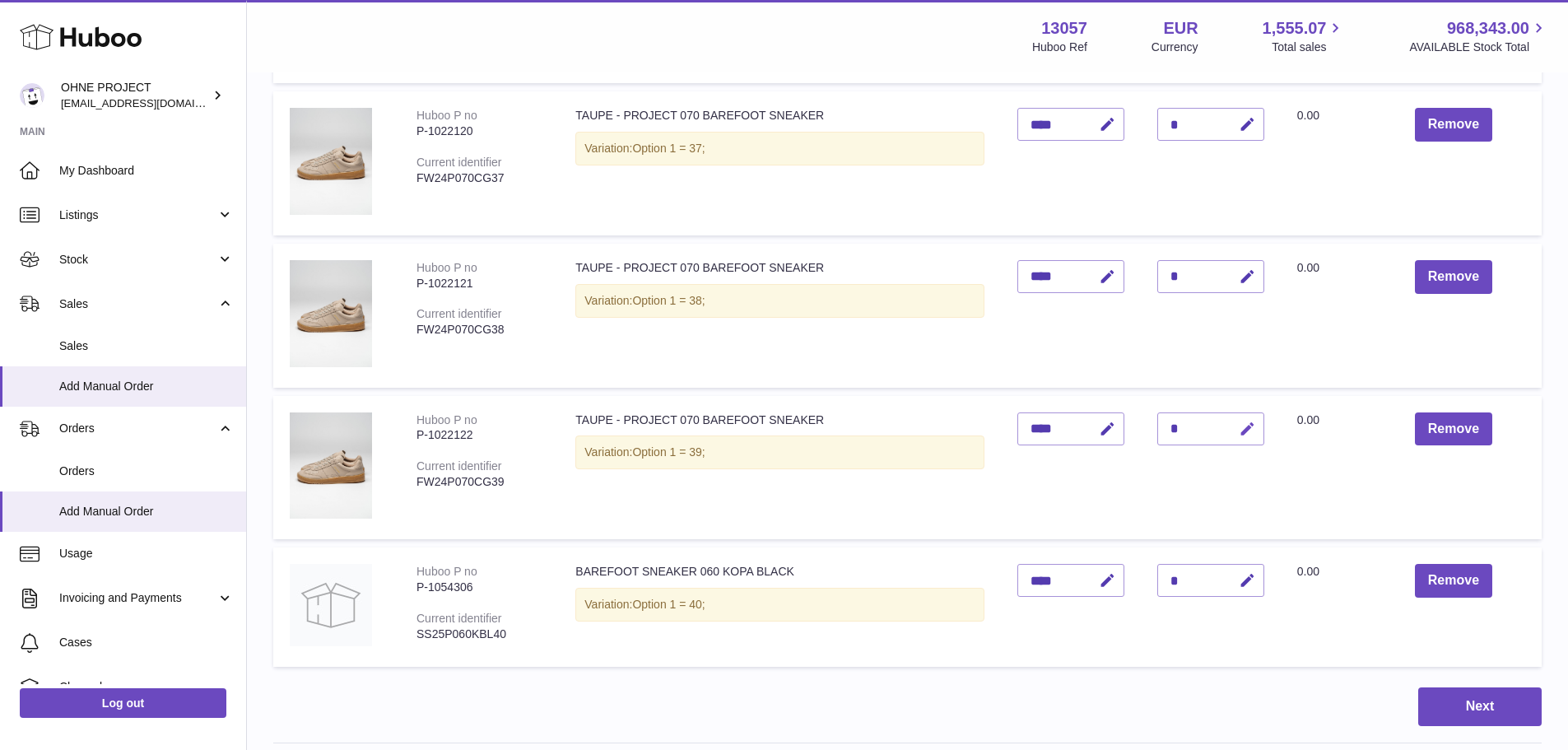
click at [1239, 429] on icon "button" at bounding box center [1248, 430] width 17 height 17
type input "*"
click at [1230, 416] on button "submit" at bounding box center [1245, 429] width 32 height 26
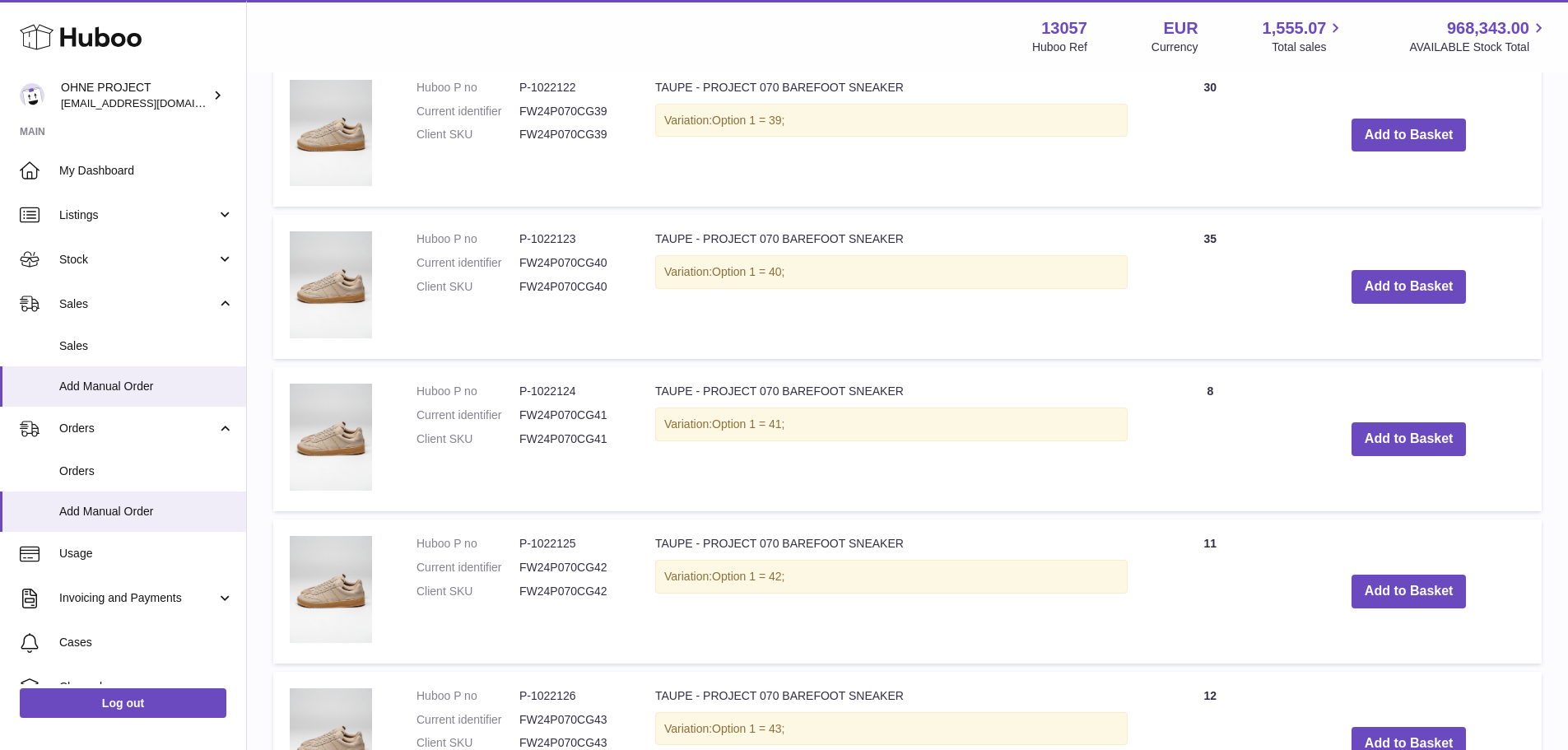
scroll to position [1716, 0]
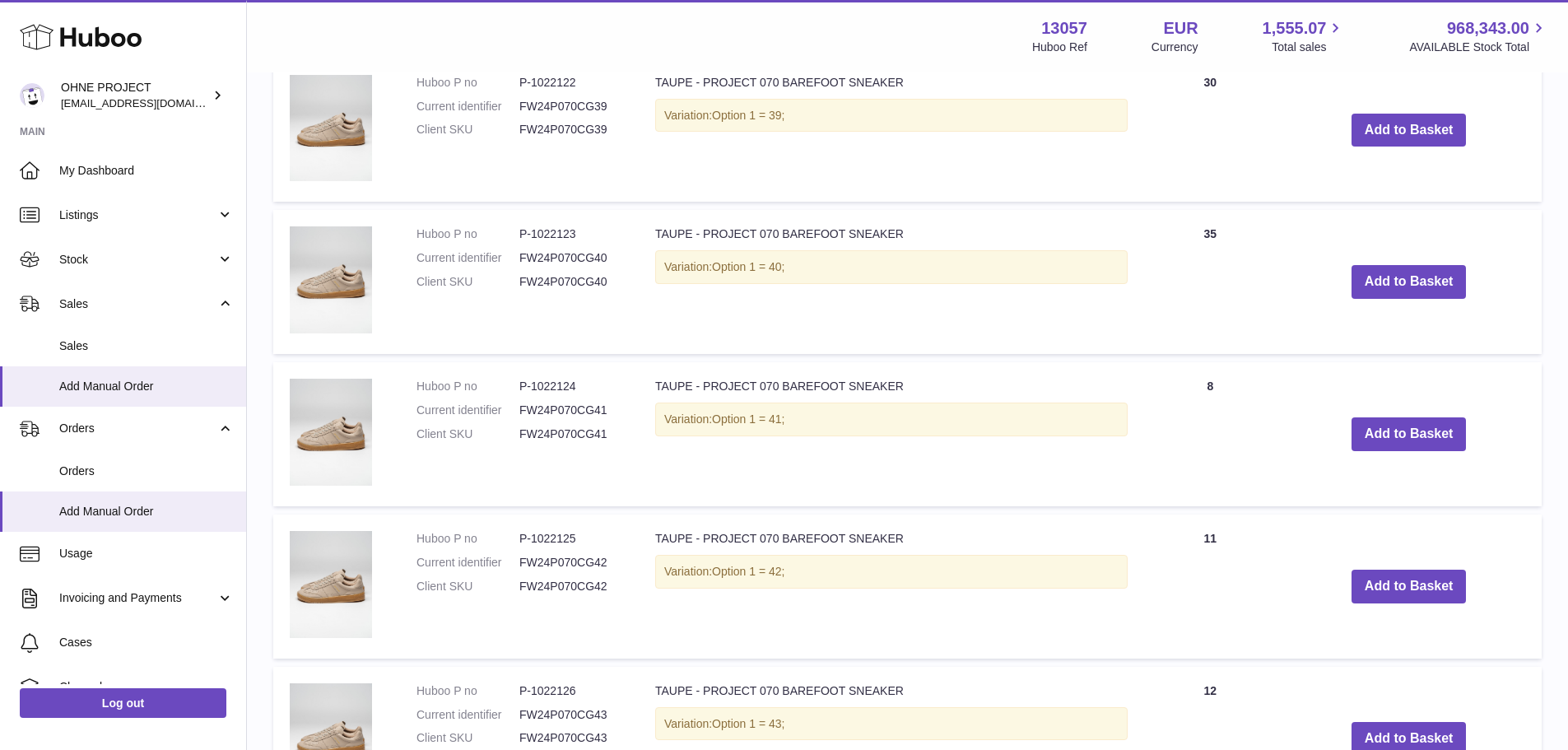
click at [1377, 256] on td "Add to Basket" at bounding box center [1409, 281] width 266 height 144
click at [1386, 268] on button "Add to Basket" at bounding box center [1409, 282] width 115 height 34
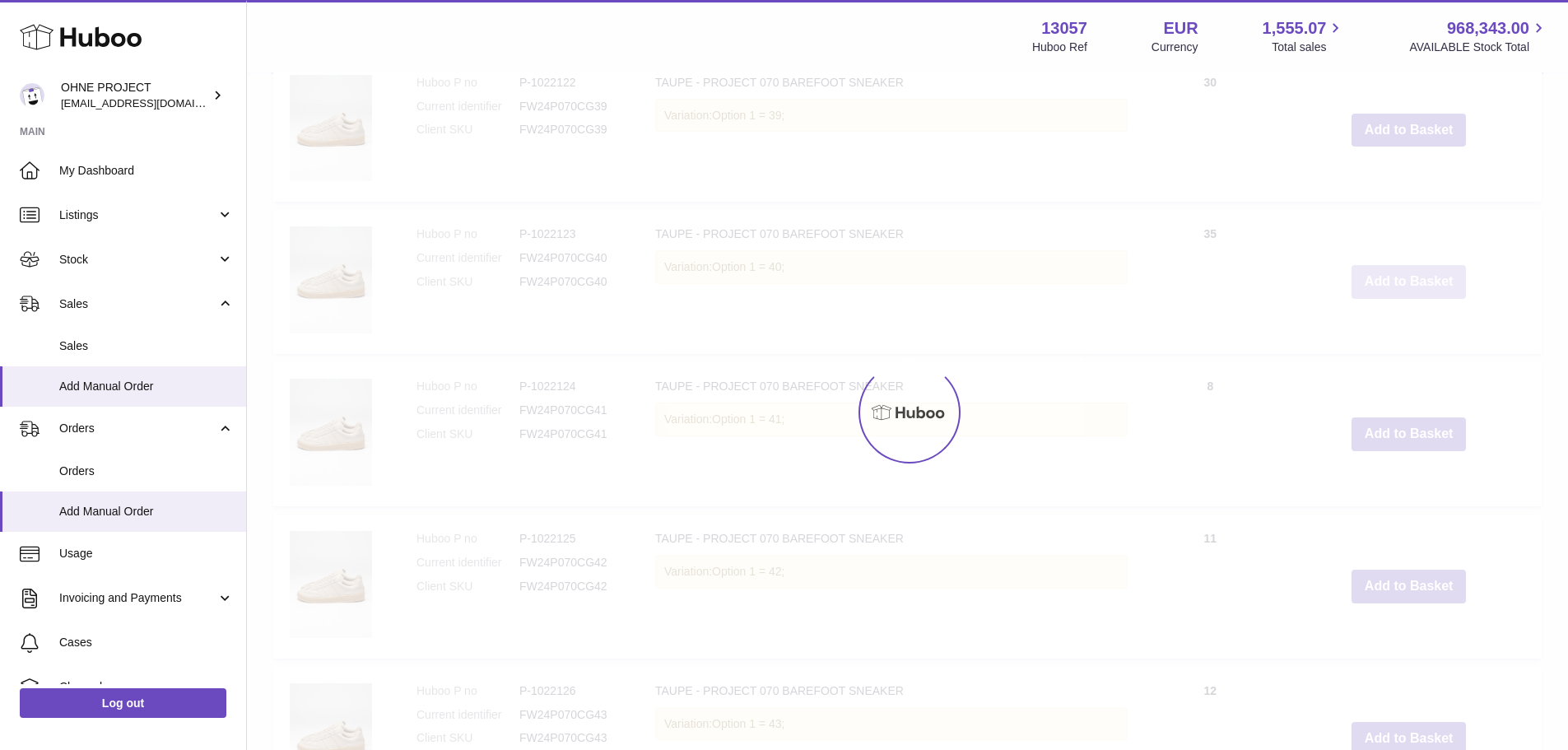
scroll to position [1868, 0]
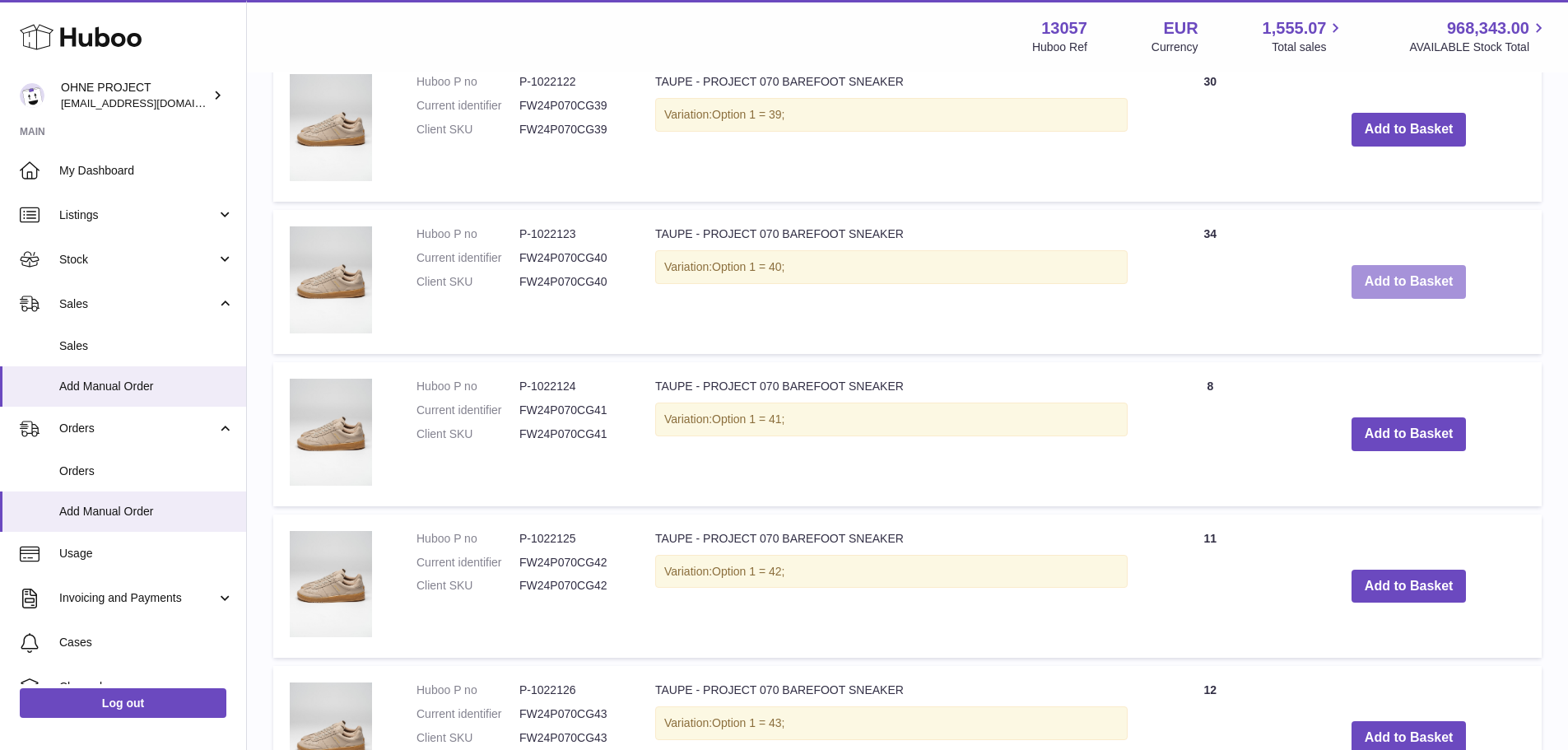
click at [1392, 280] on button "Add to Basket" at bounding box center [1409, 282] width 115 height 34
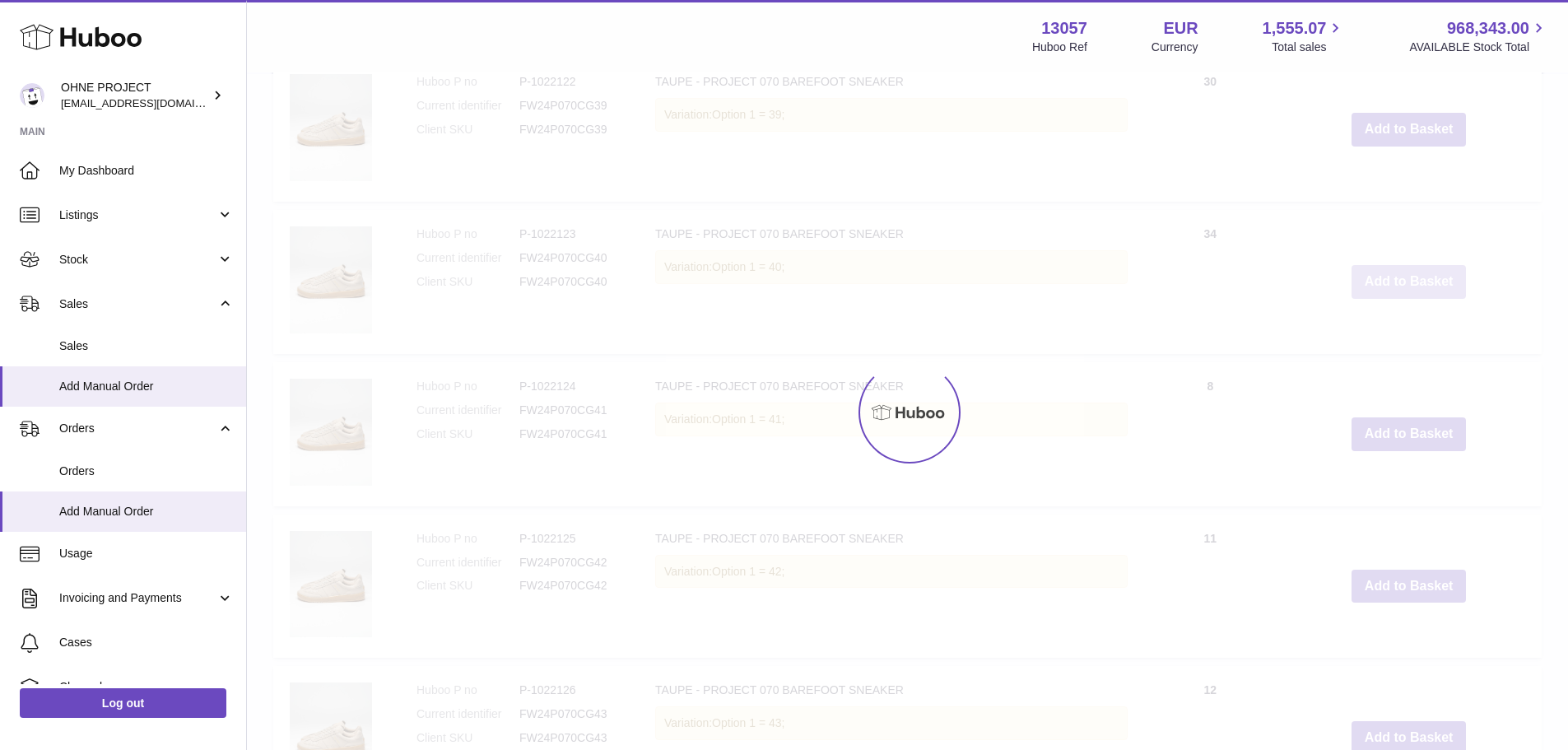
type input "*"
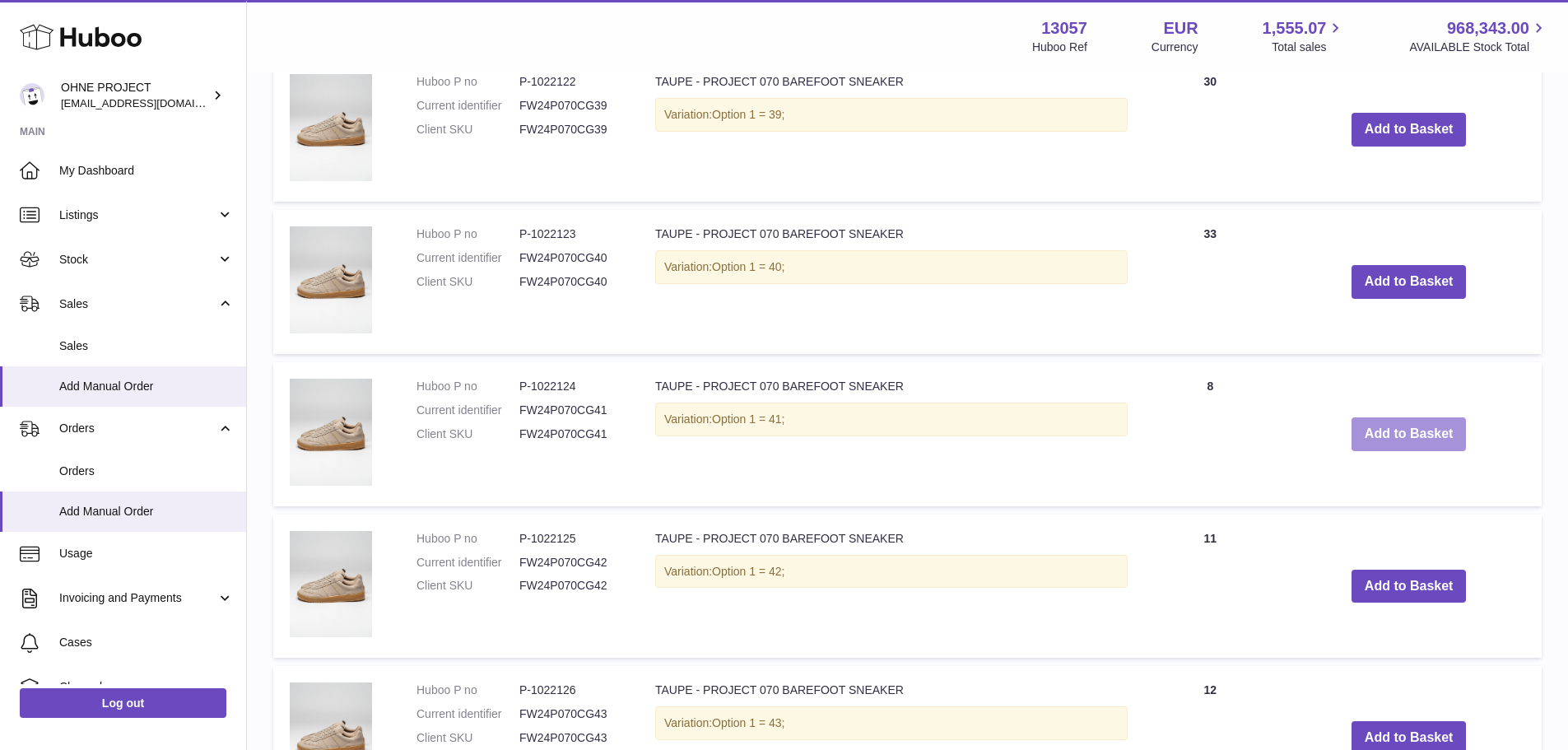
click at [1393, 447] on button "Add to Basket" at bounding box center [1409, 435] width 115 height 34
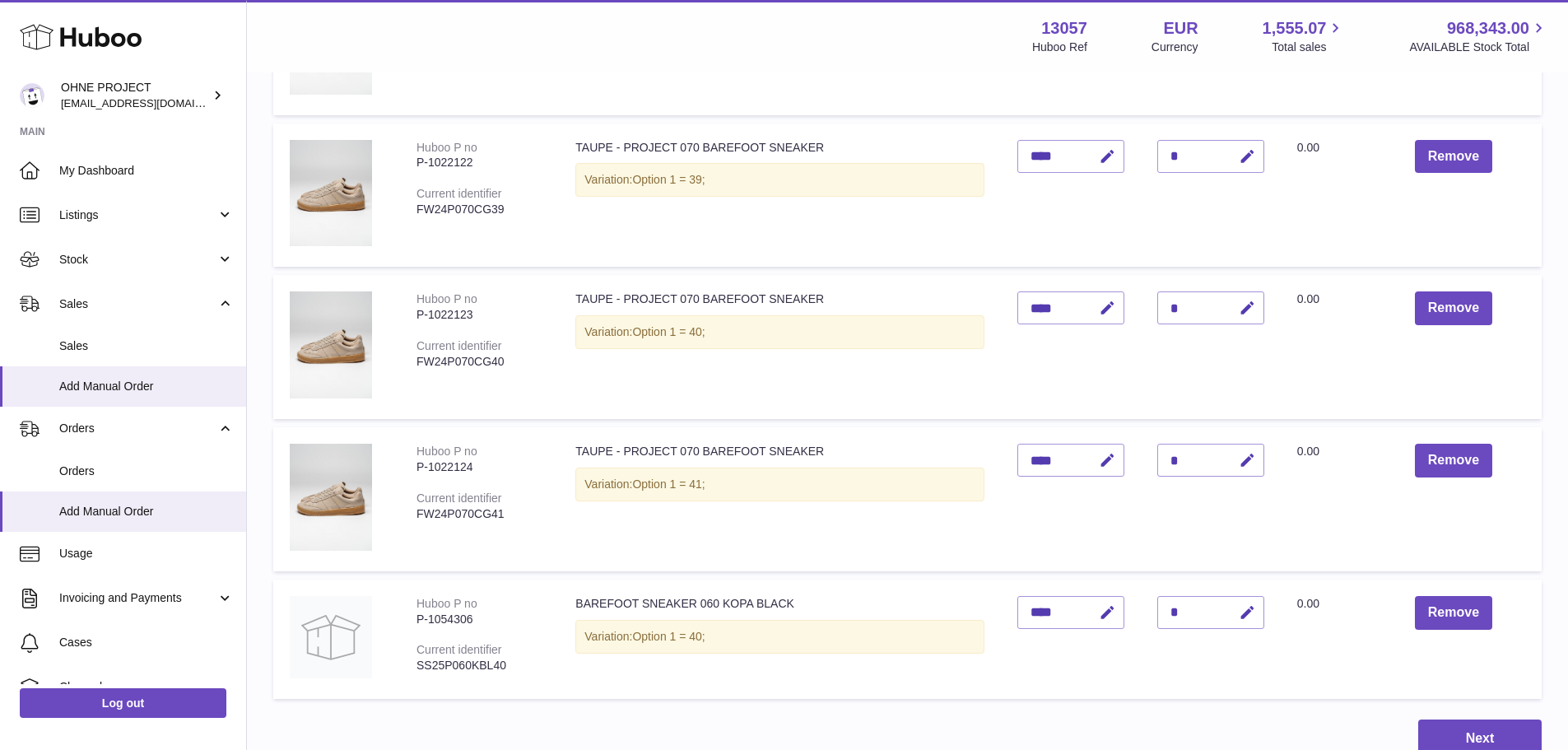
scroll to position [906, 0]
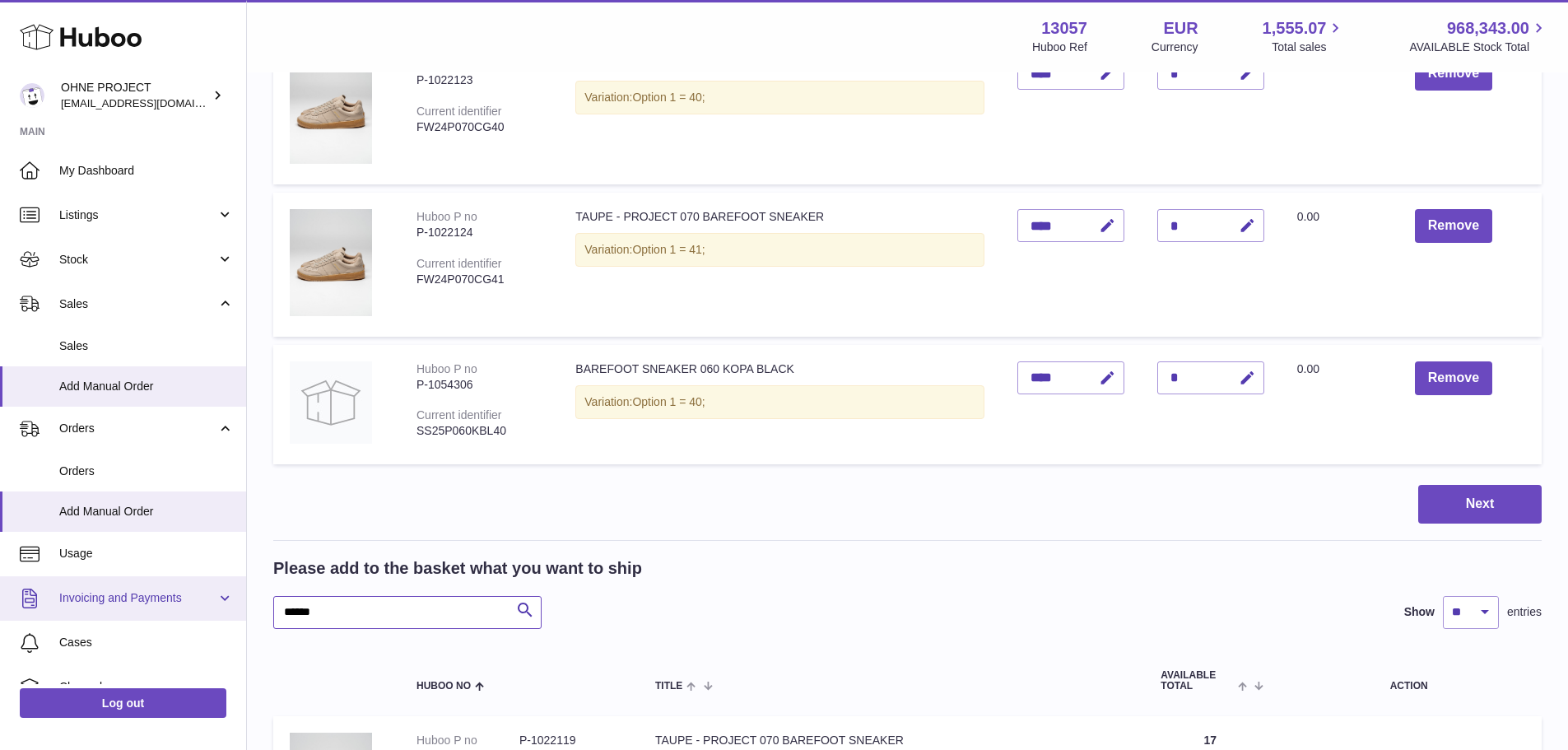
drag, startPoint x: 383, startPoint y: 616, endPoint x: 136, endPoint y: 592, distance: 248.2
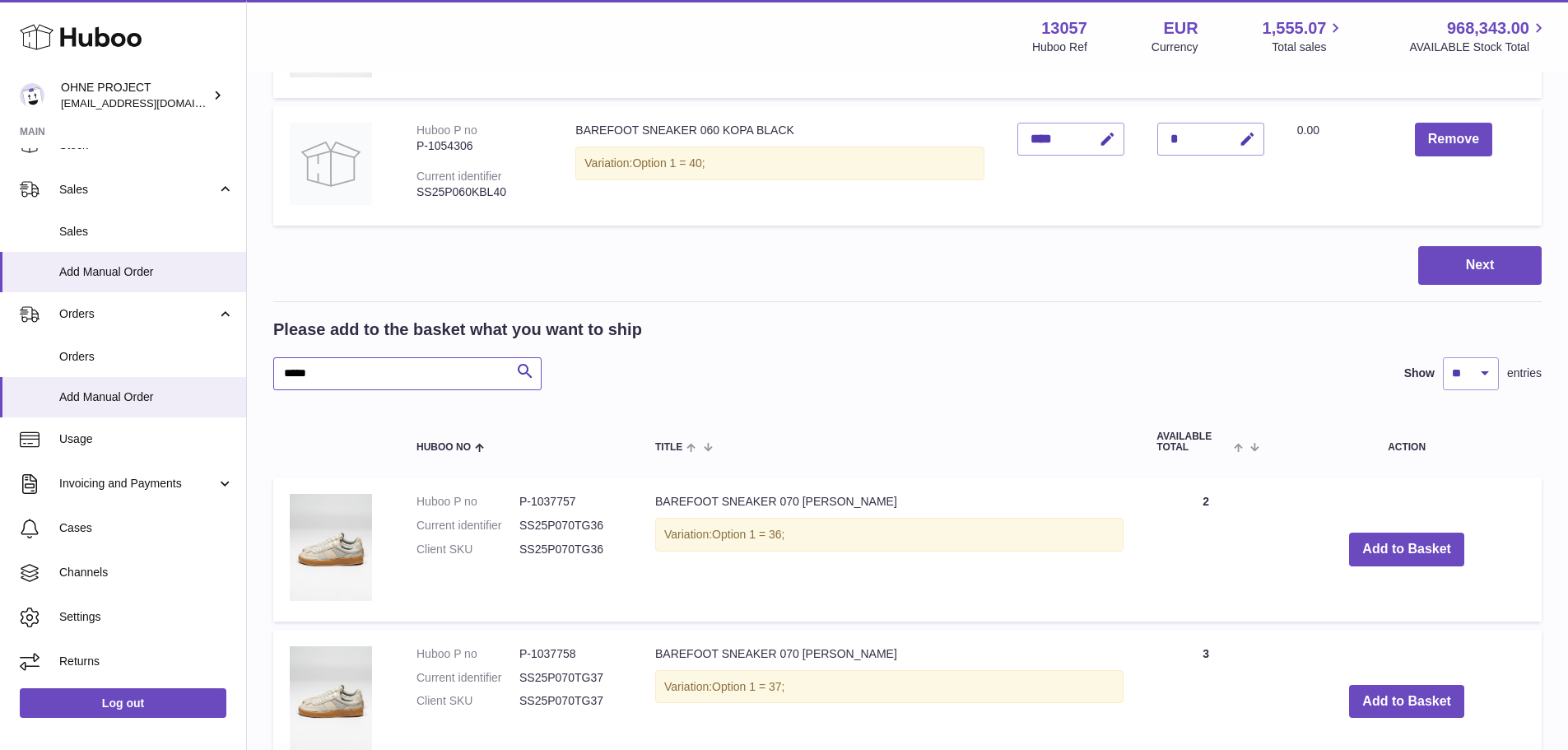
scroll to position [1318, 0]
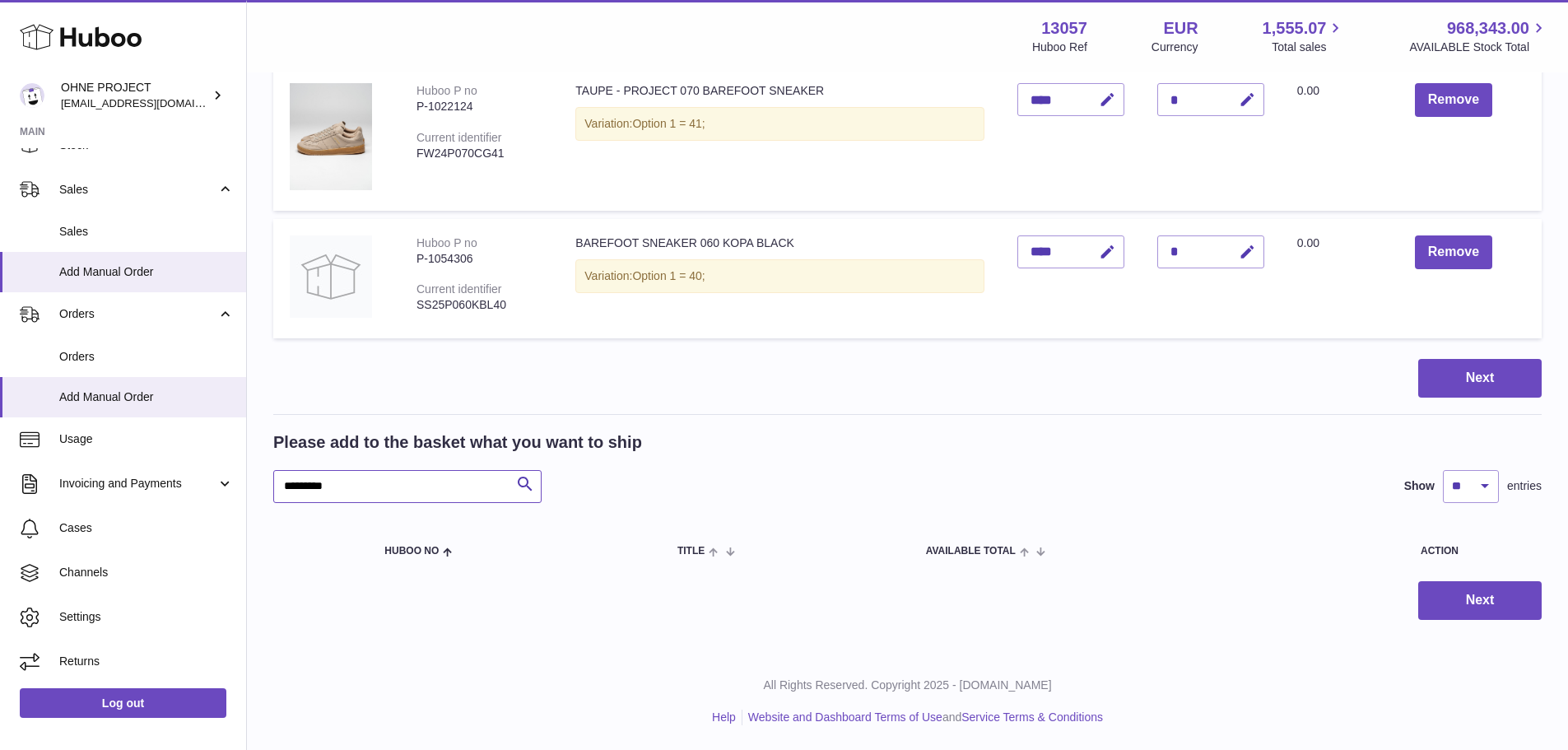
scroll to position [1032, 0]
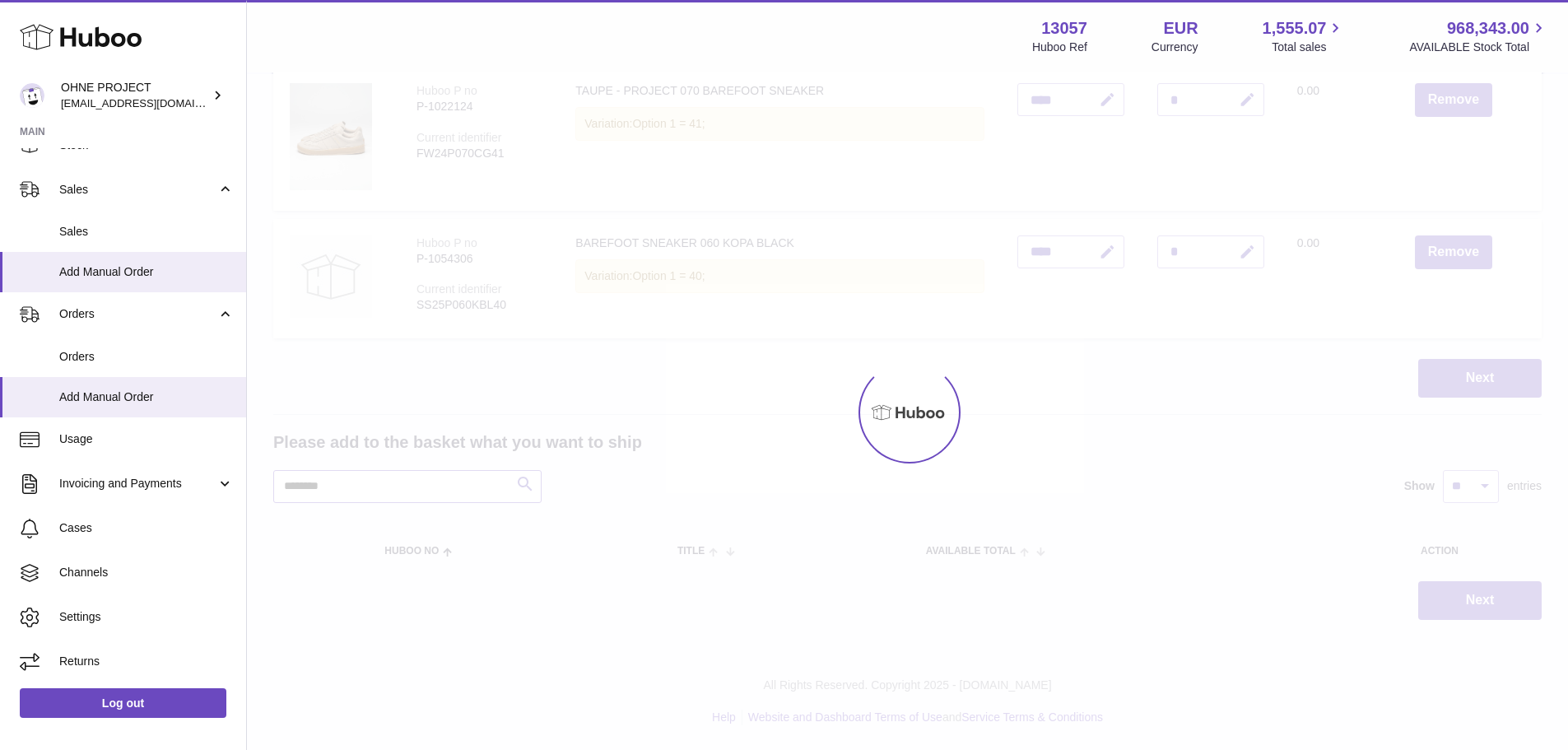
scroll to position [1318, 0]
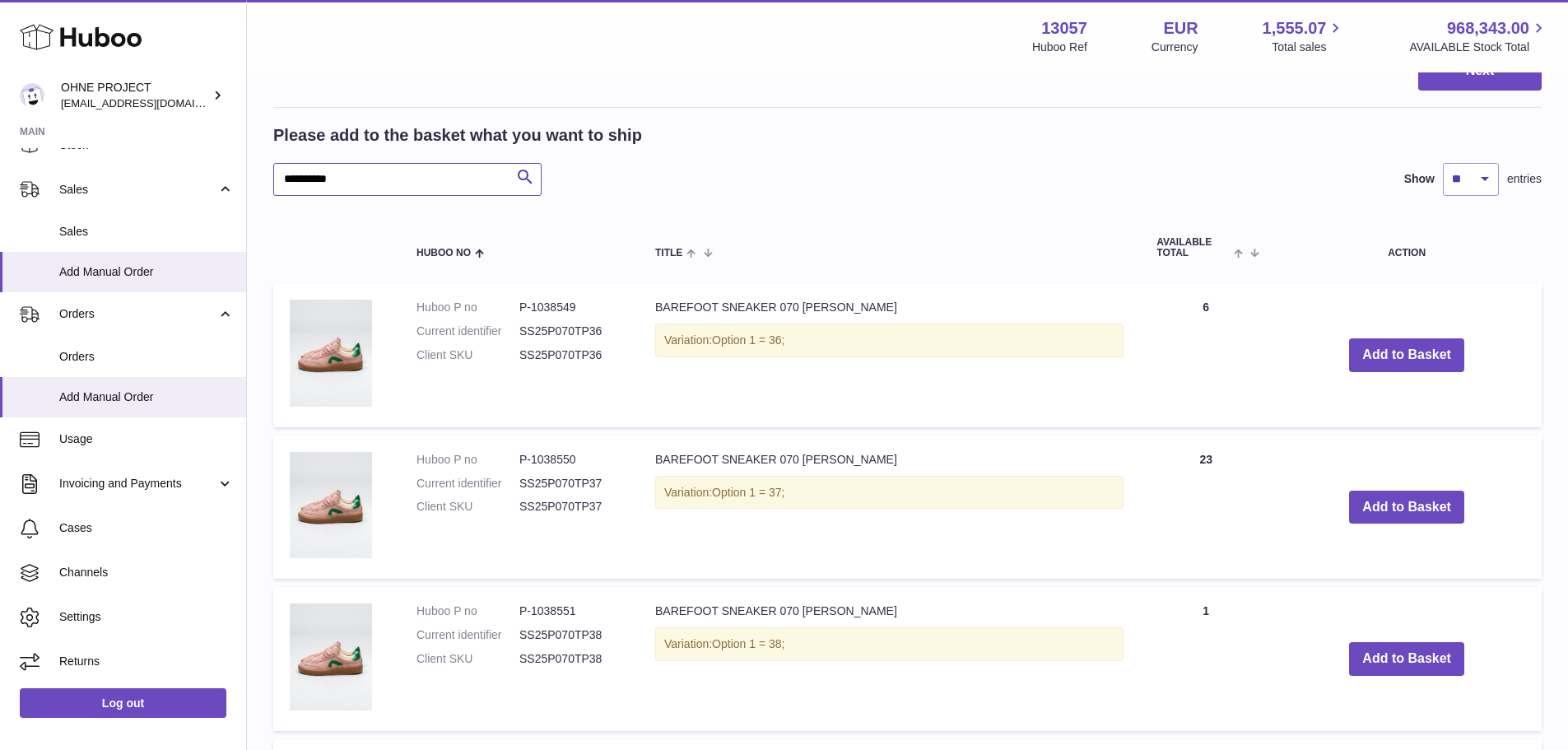
scroll to position [1399, 0]
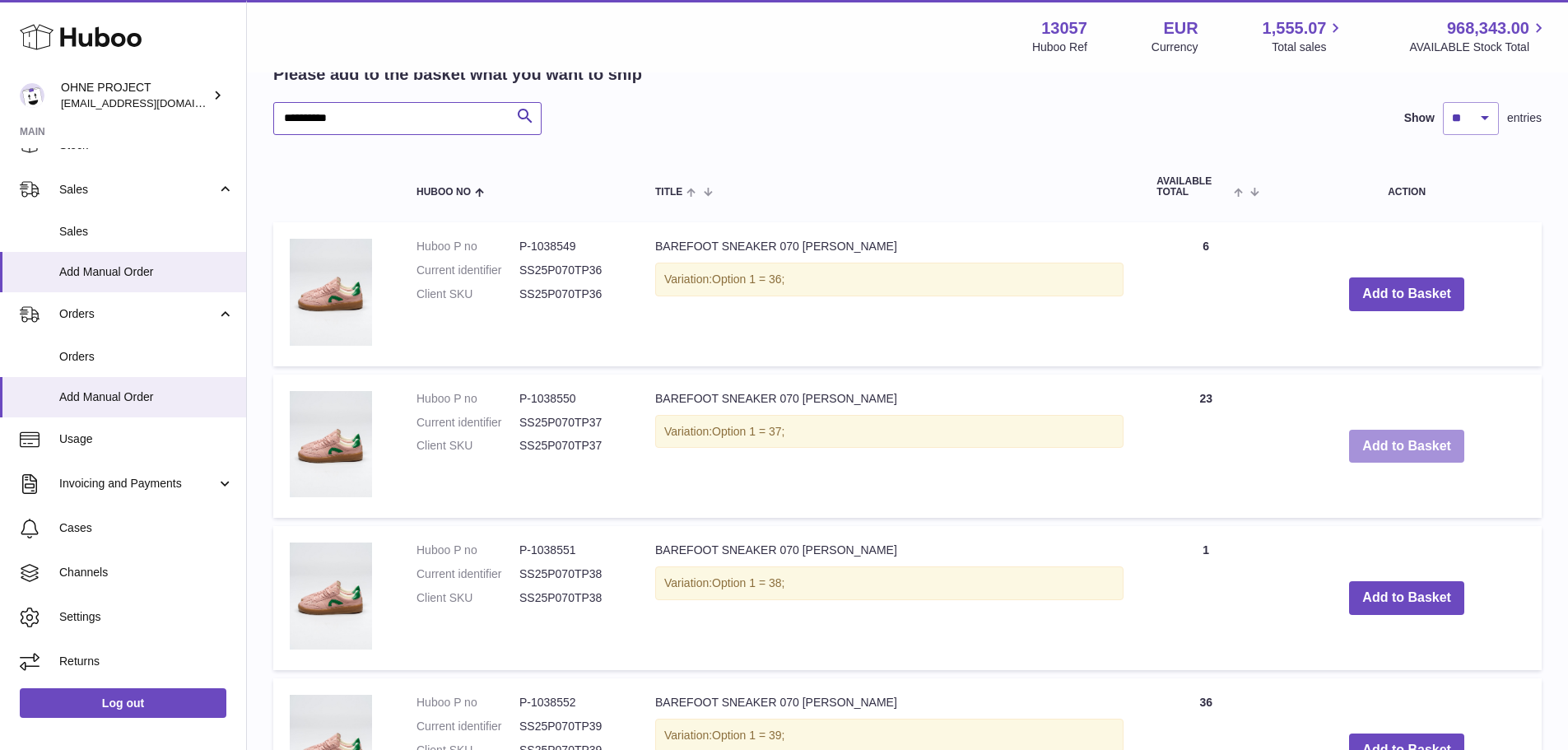
type input "**********"
click at [1401, 459] on button "Add to Basket" at bounding box center [1407, 447] width 115 height 34
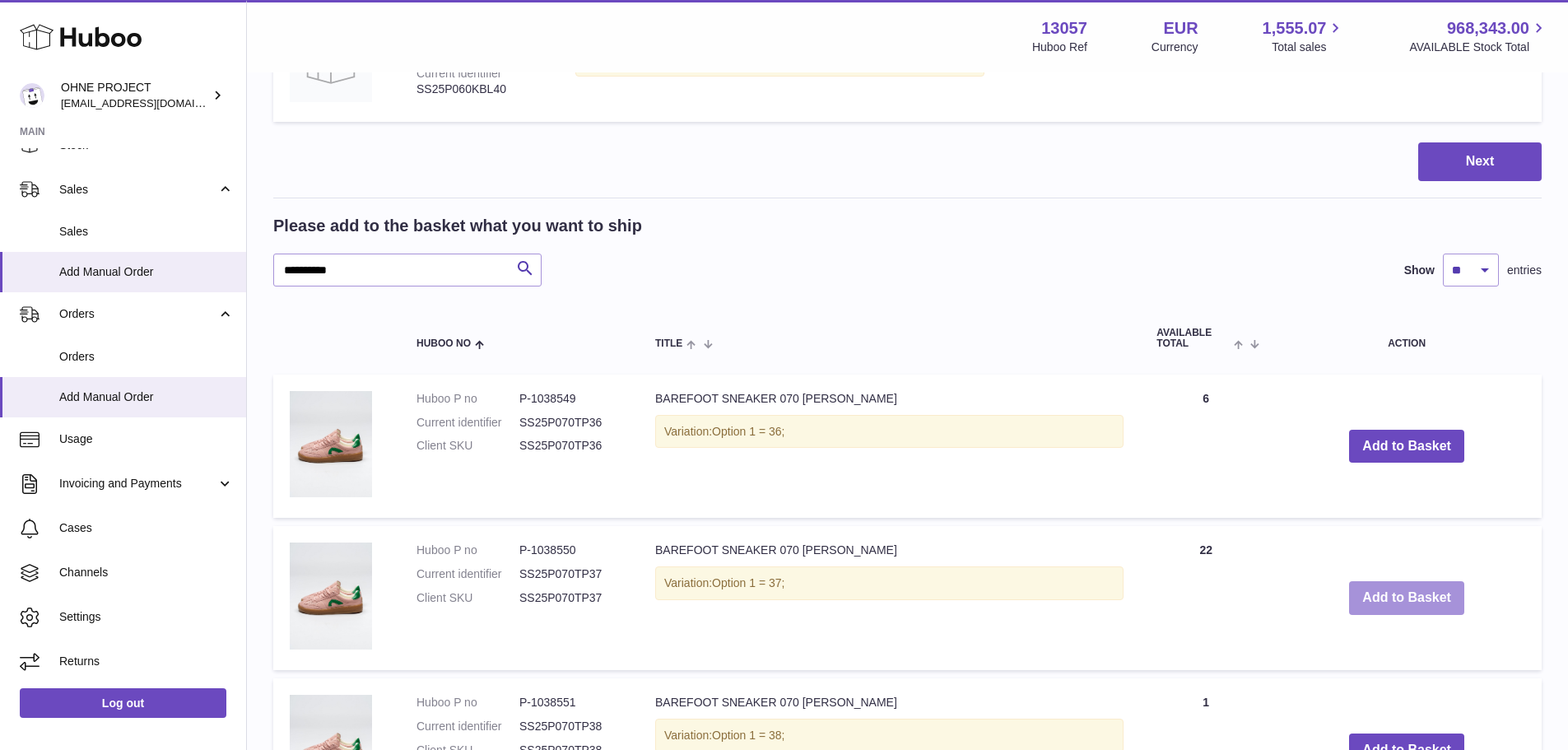
scroll to position [1551, 0]
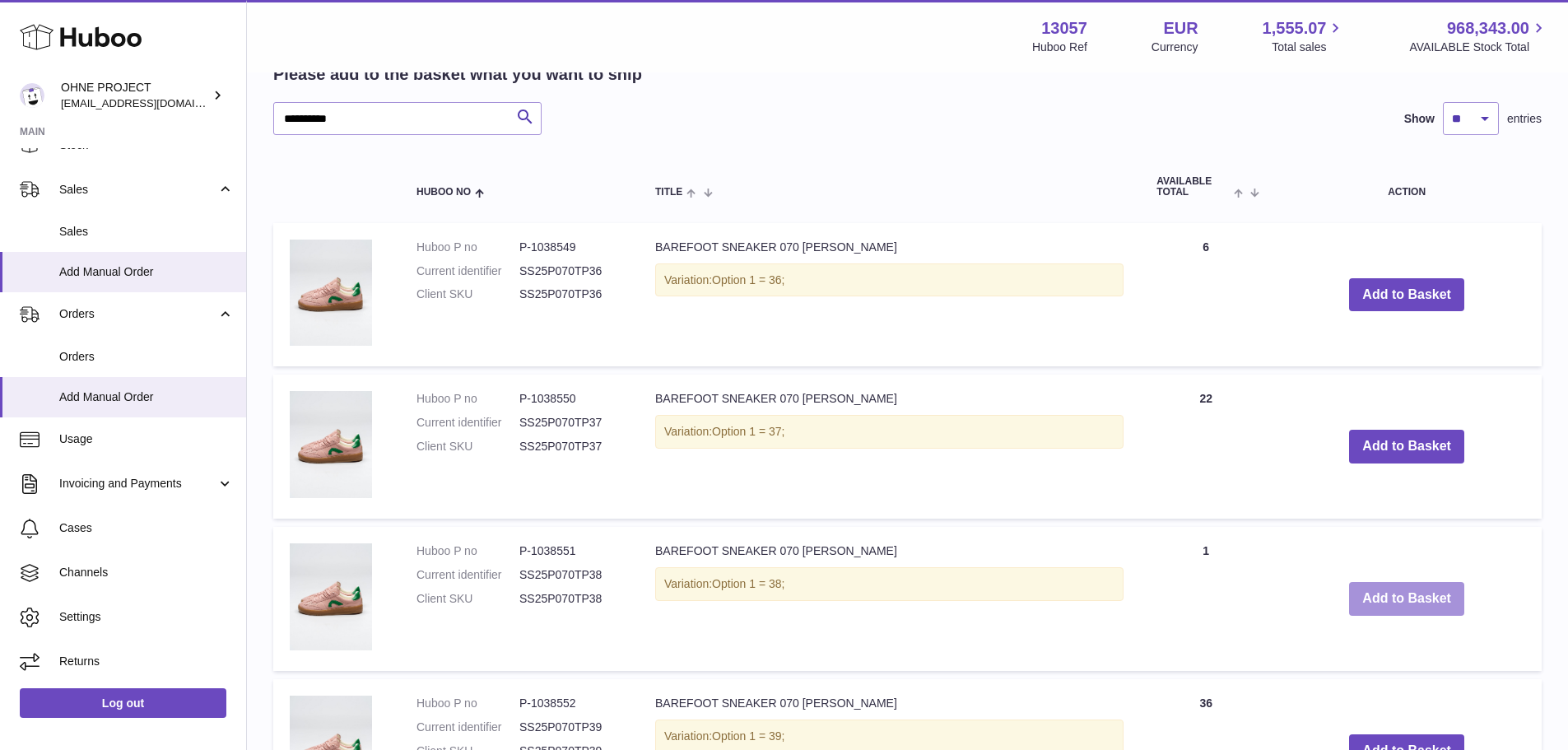
click at [1381, 600] on button "Add to Basket" at bounding box center [1407, 599] width 115 height 34
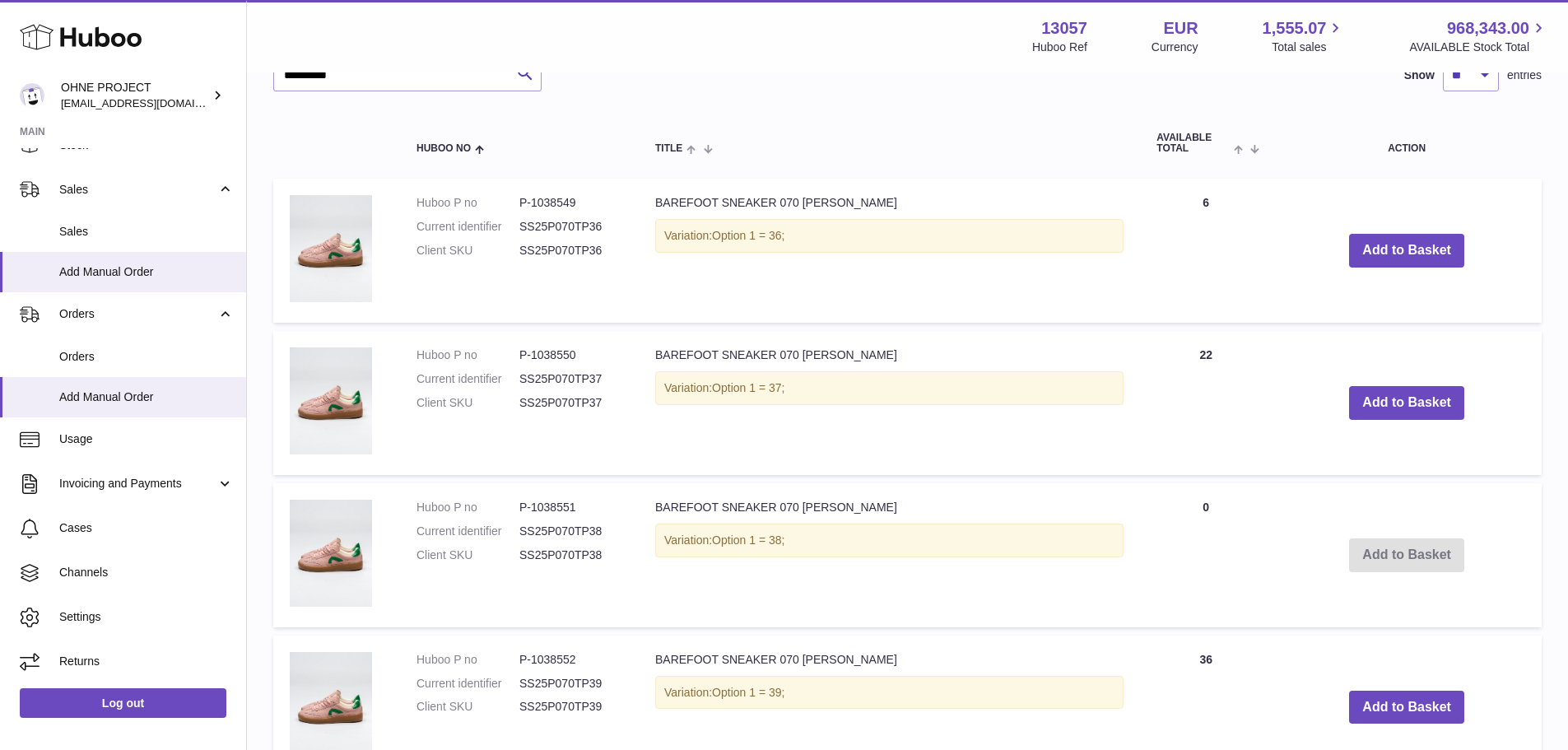
scroll to position [1786, 0]
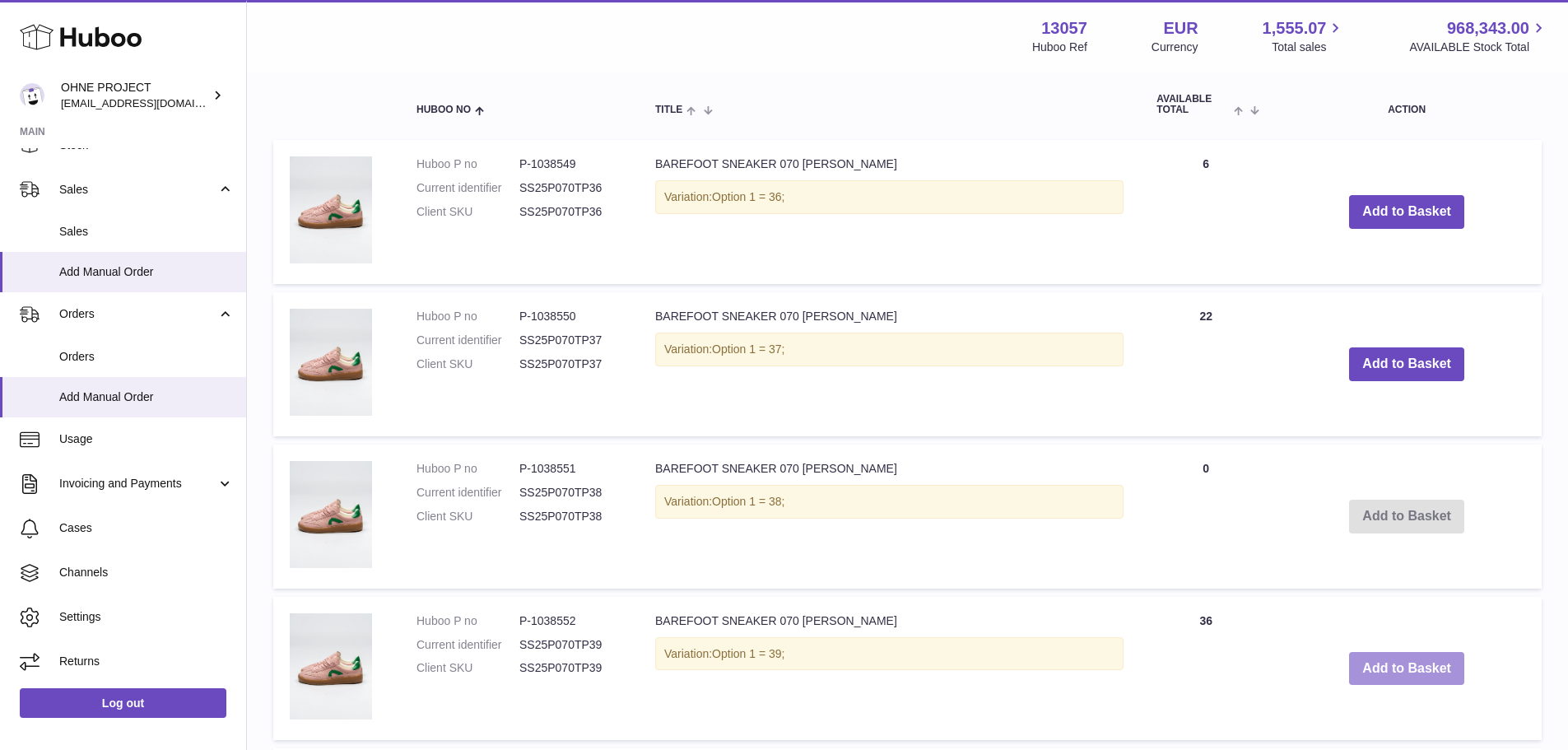
click at [1359, 659] on button "Add to Basket" at bounding box center [1407, 669] width 115 height 34
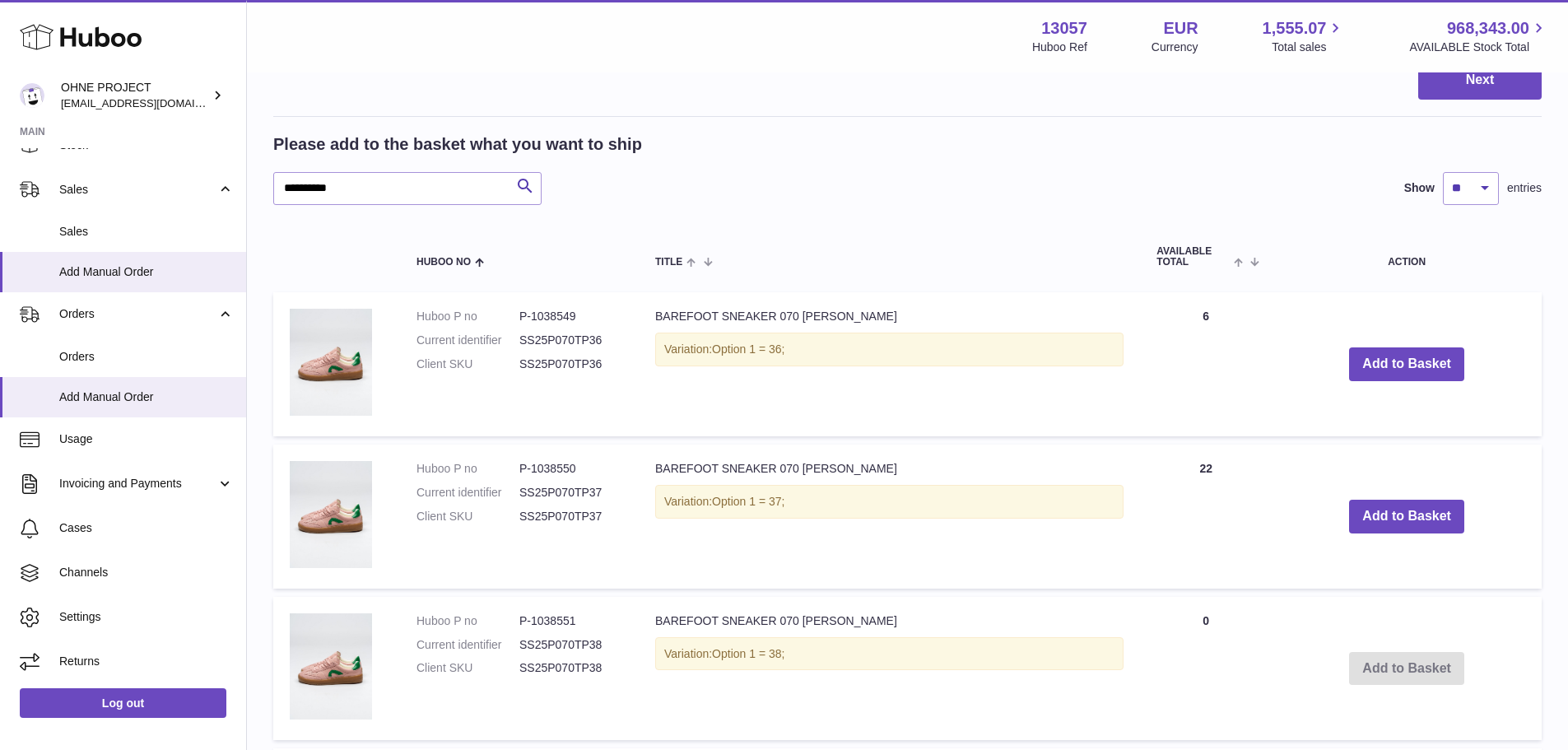
scroll to position [1938, 0]
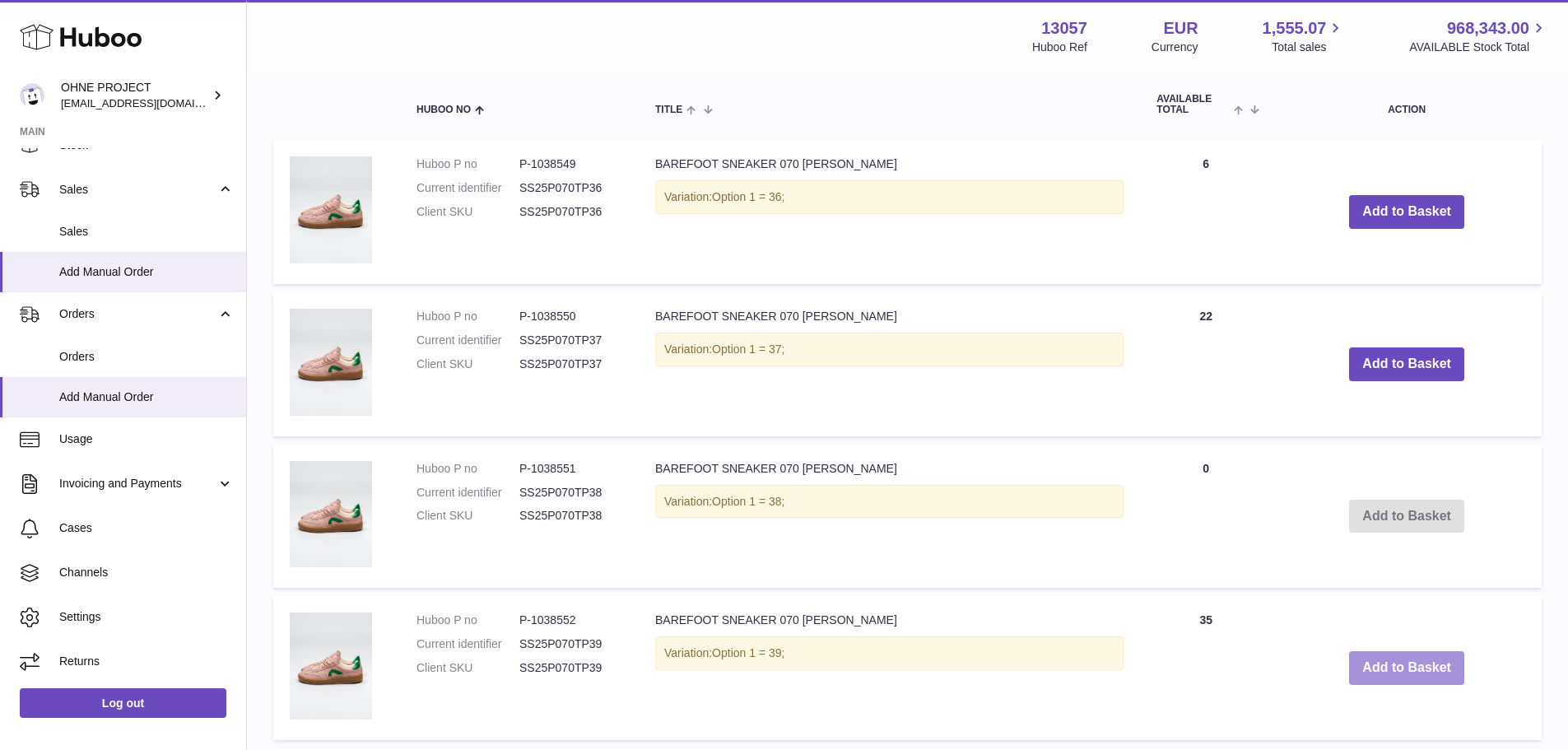
click at [1359, 663] on button "Add to Basket" at bounding box center [1407, 668] width 115 height 34
click at [1365, 666] on button "Add to Basket" at bounding box center [1407, 668] width 115 height 34
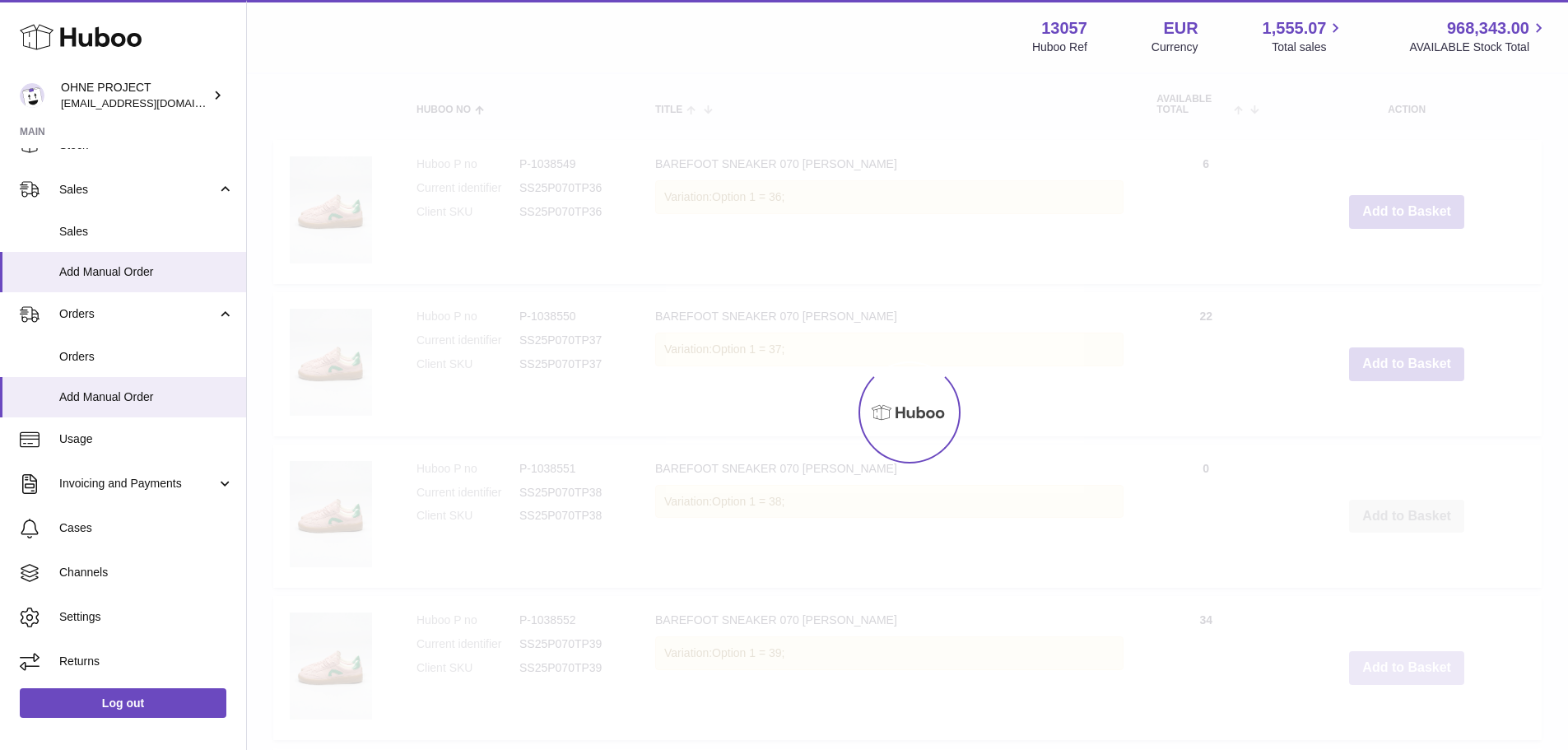
type input "*"
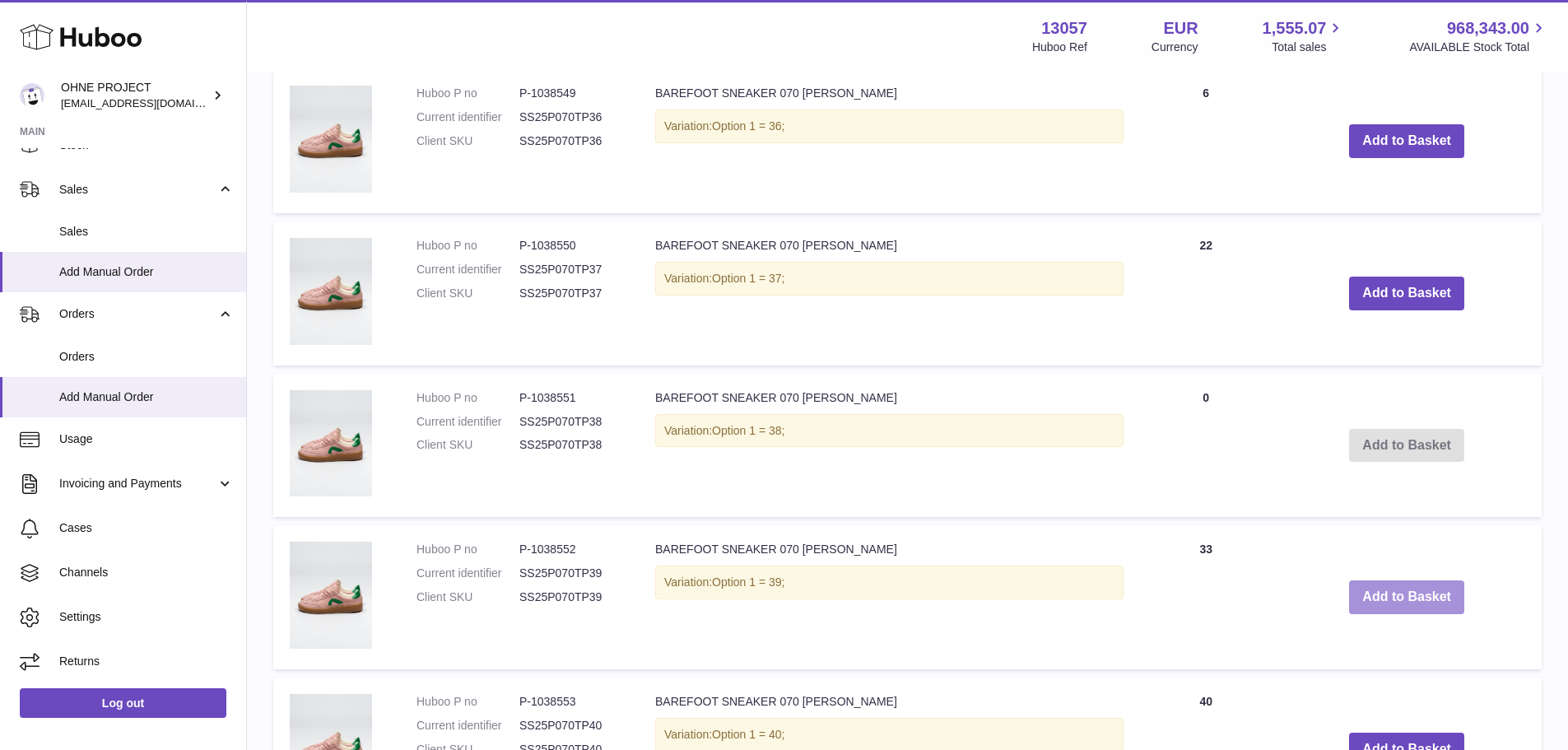
scroll to position [2185, 0]
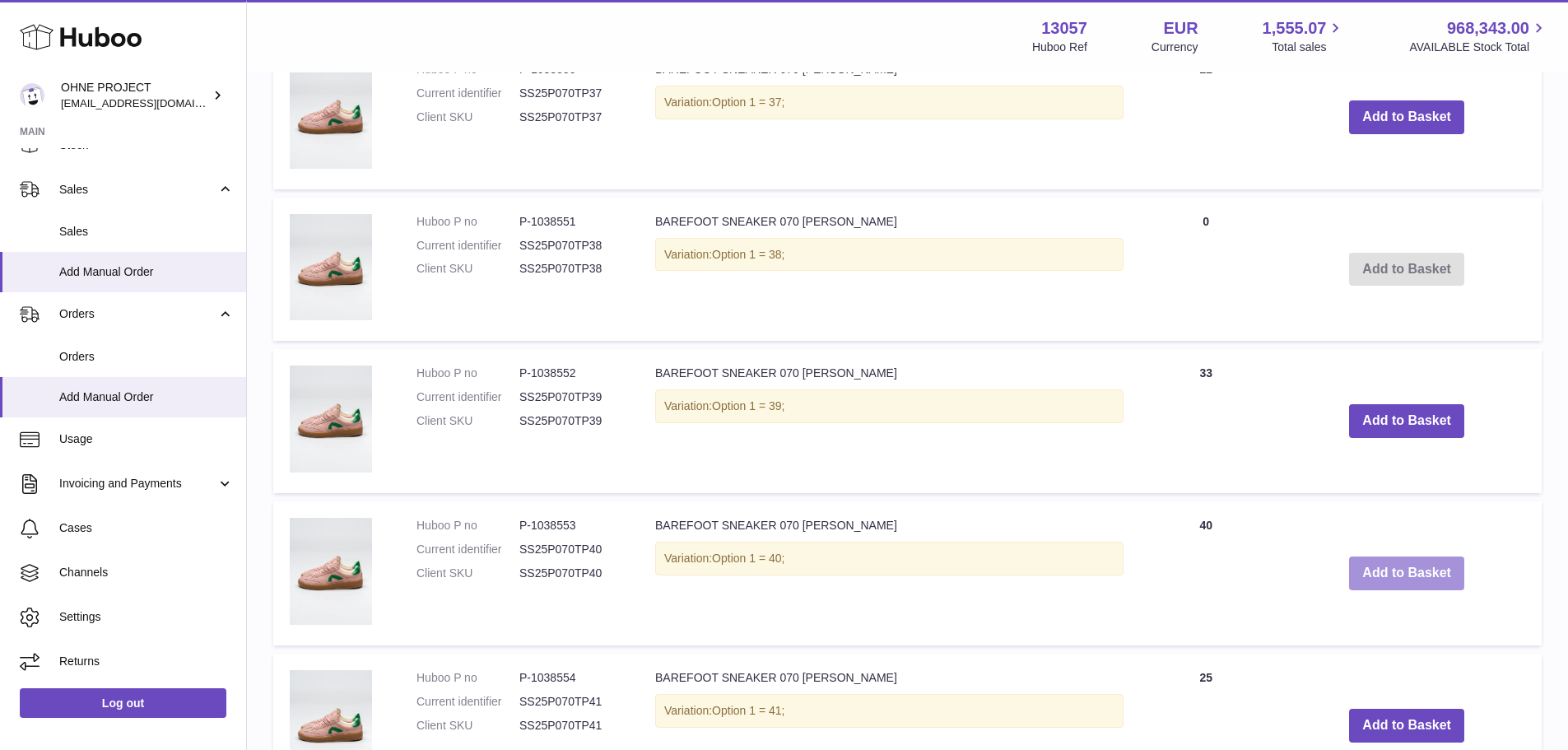
click at [1386, 580] on button "Add to Basket" at bounding box center [1407, 574] width 115 height 34
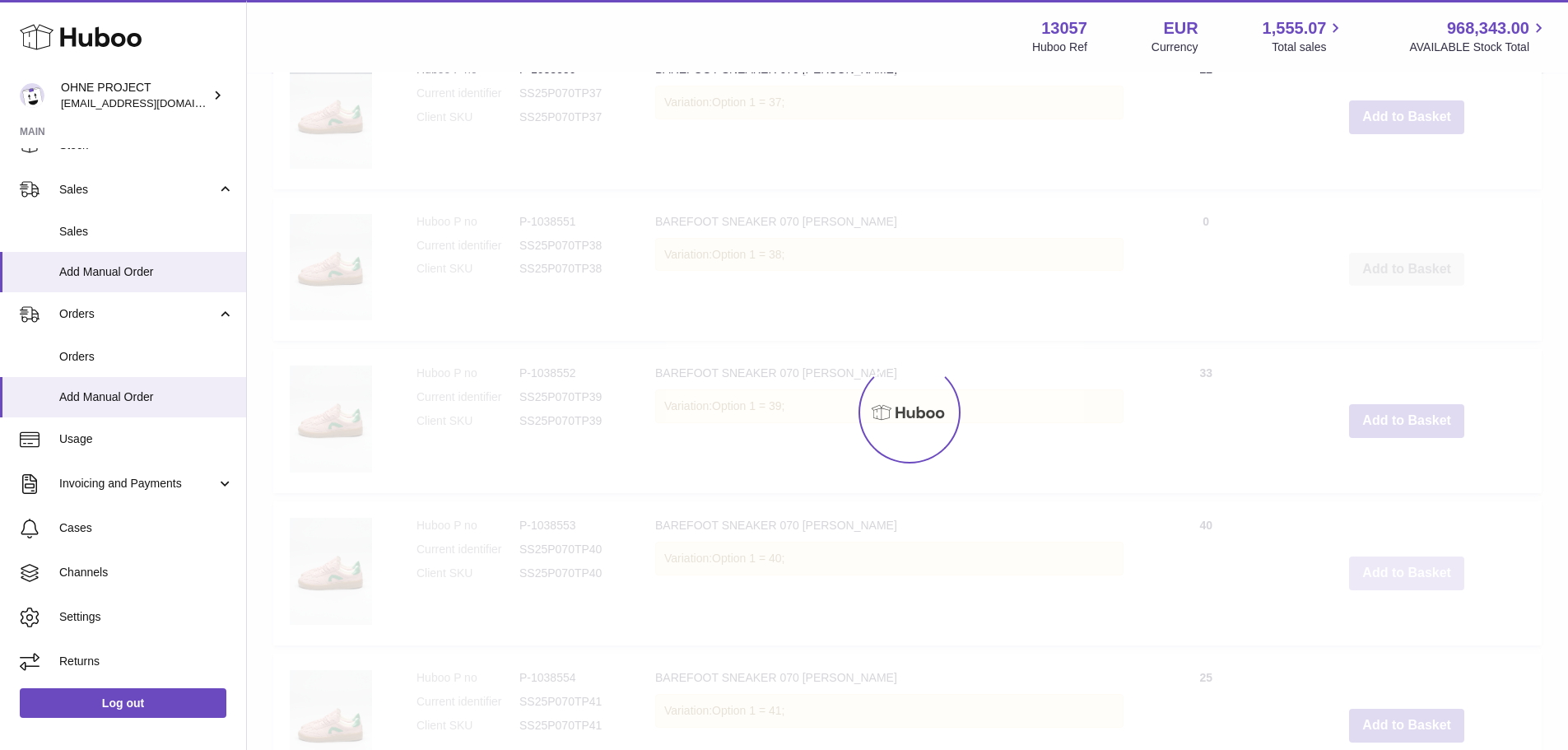
scroll to position [2252, 0]
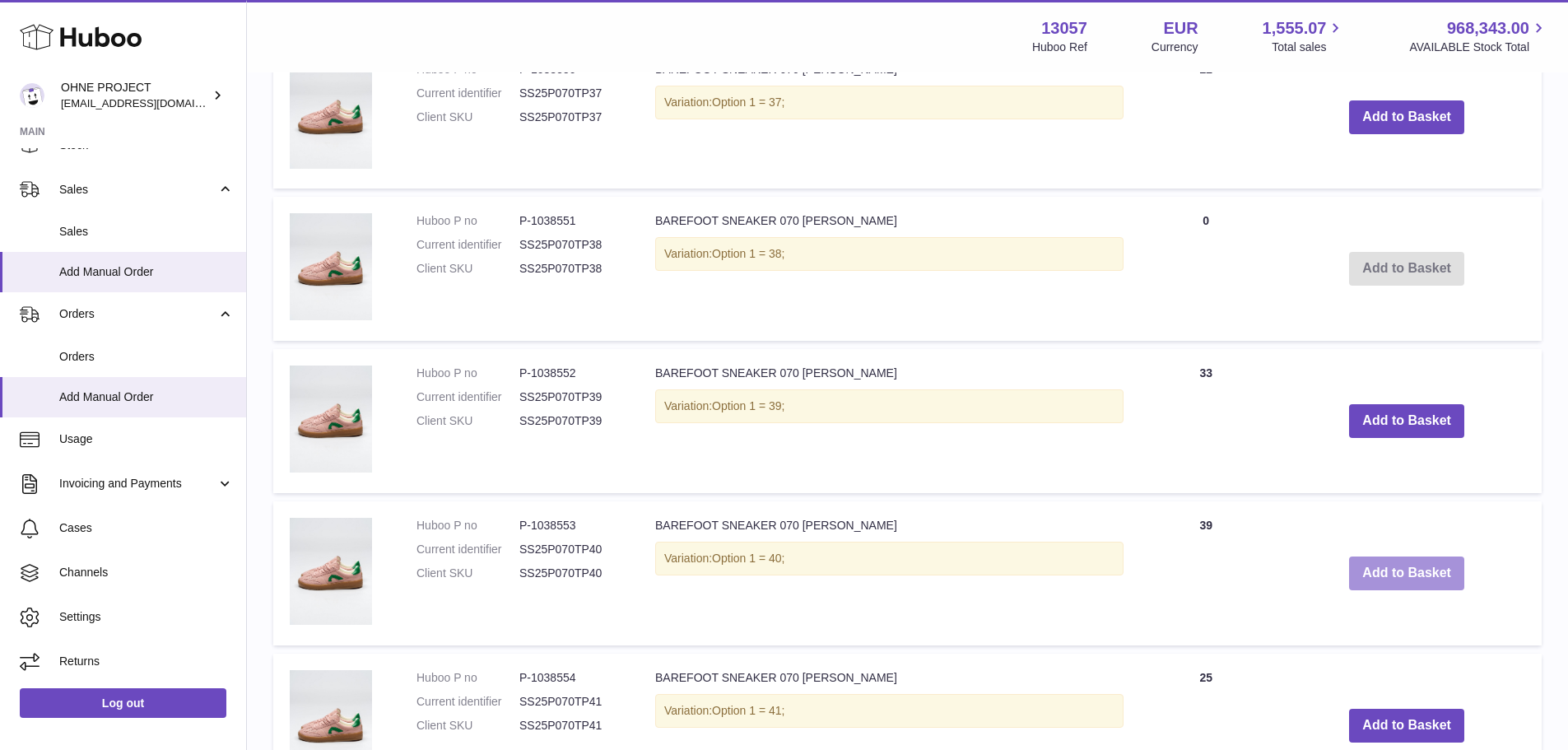
click at [1386, 580] on button "Add to Basket" at bounding box center [1407, 574] width 115 height 34
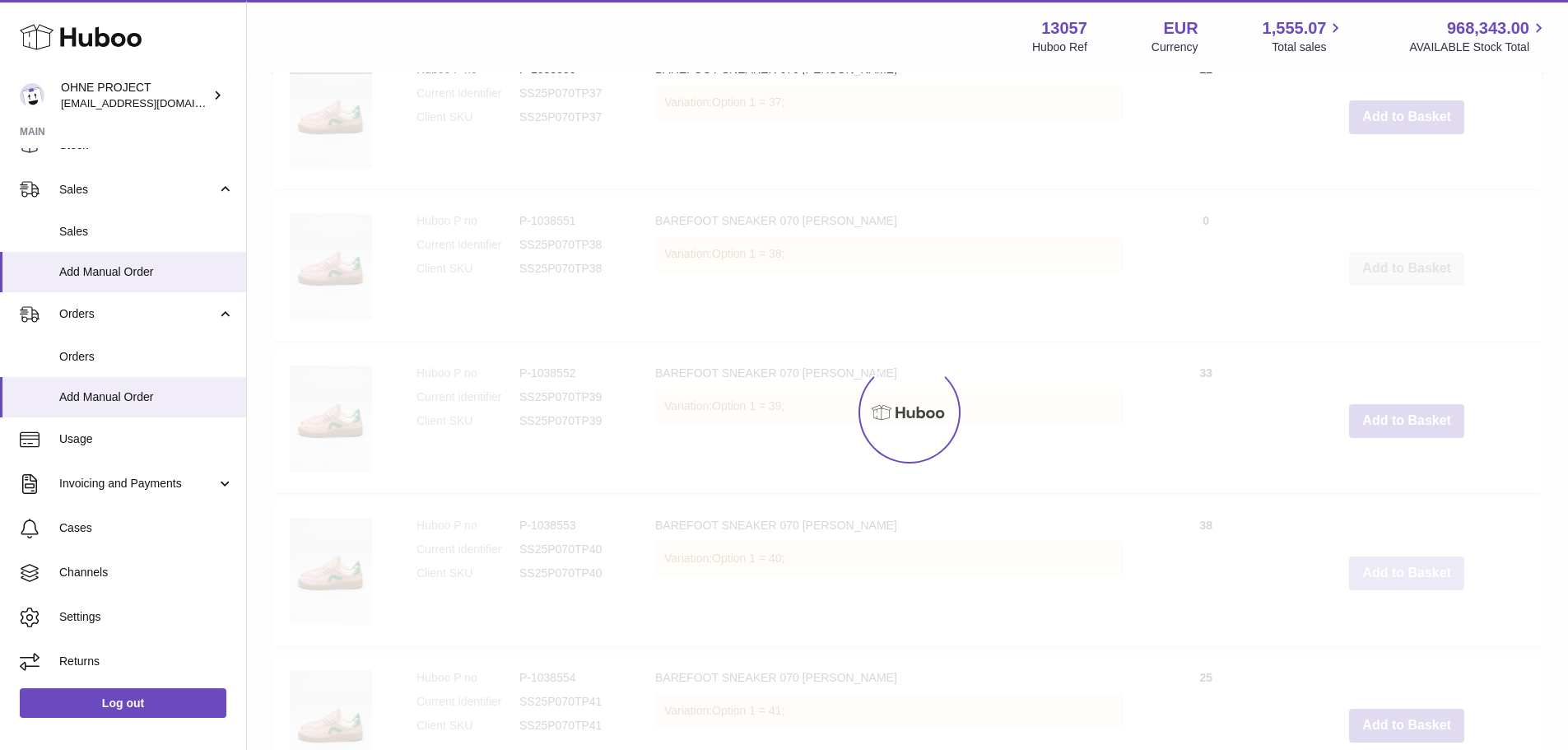
type input "*"
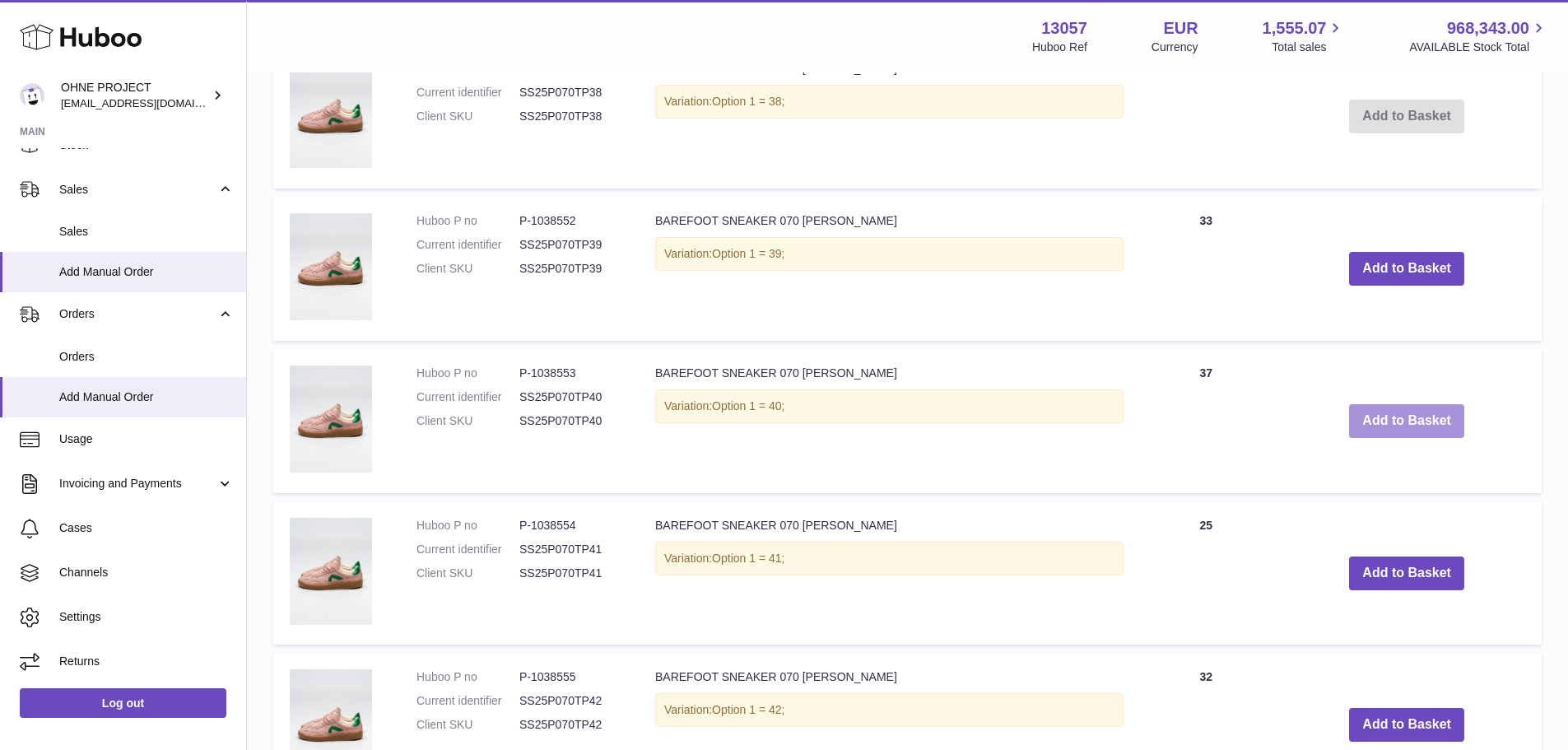
scroll to position [2417, 0]
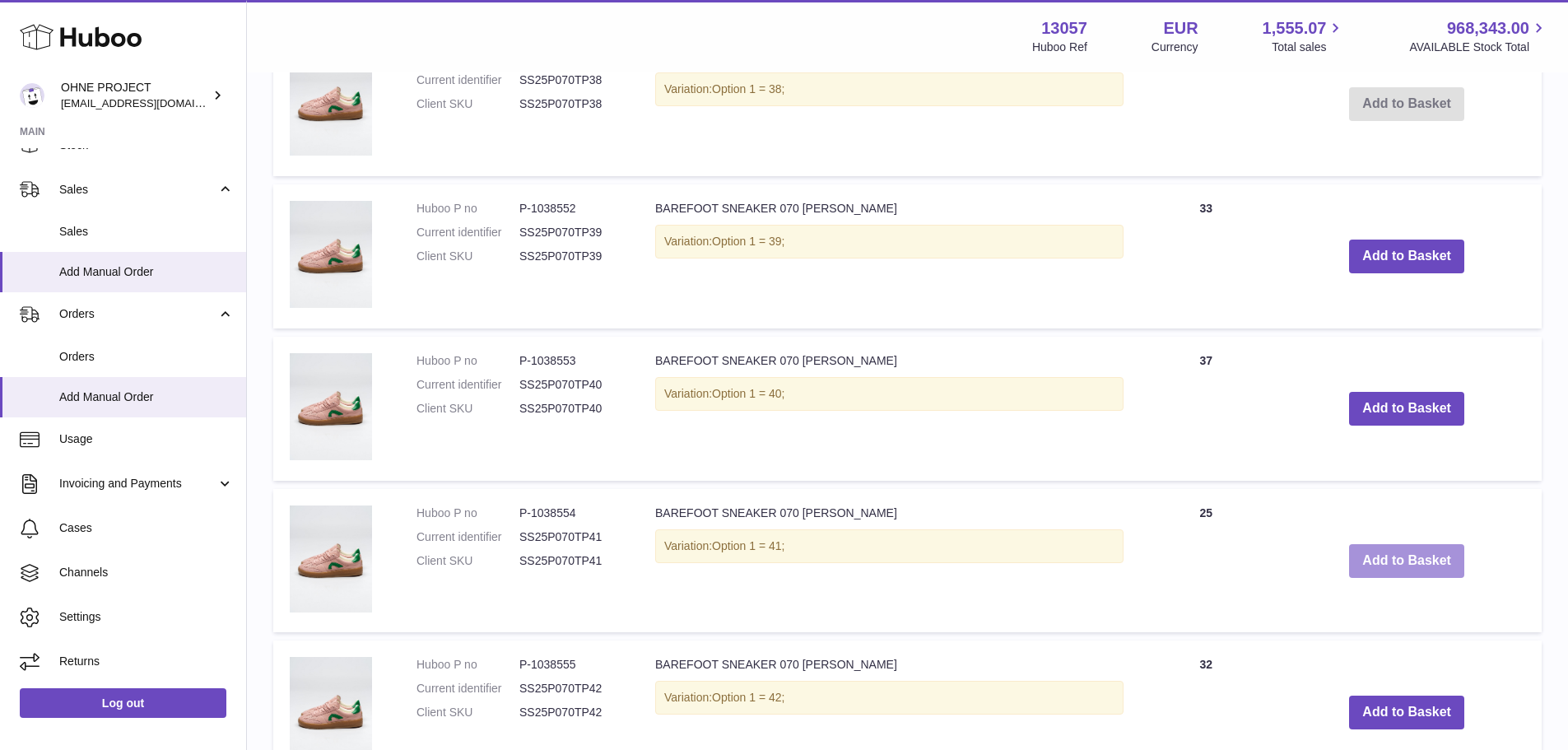
click at [1374, 548] on button "Add to Basket" at bounding box center [1407, 562] width 115 height 34
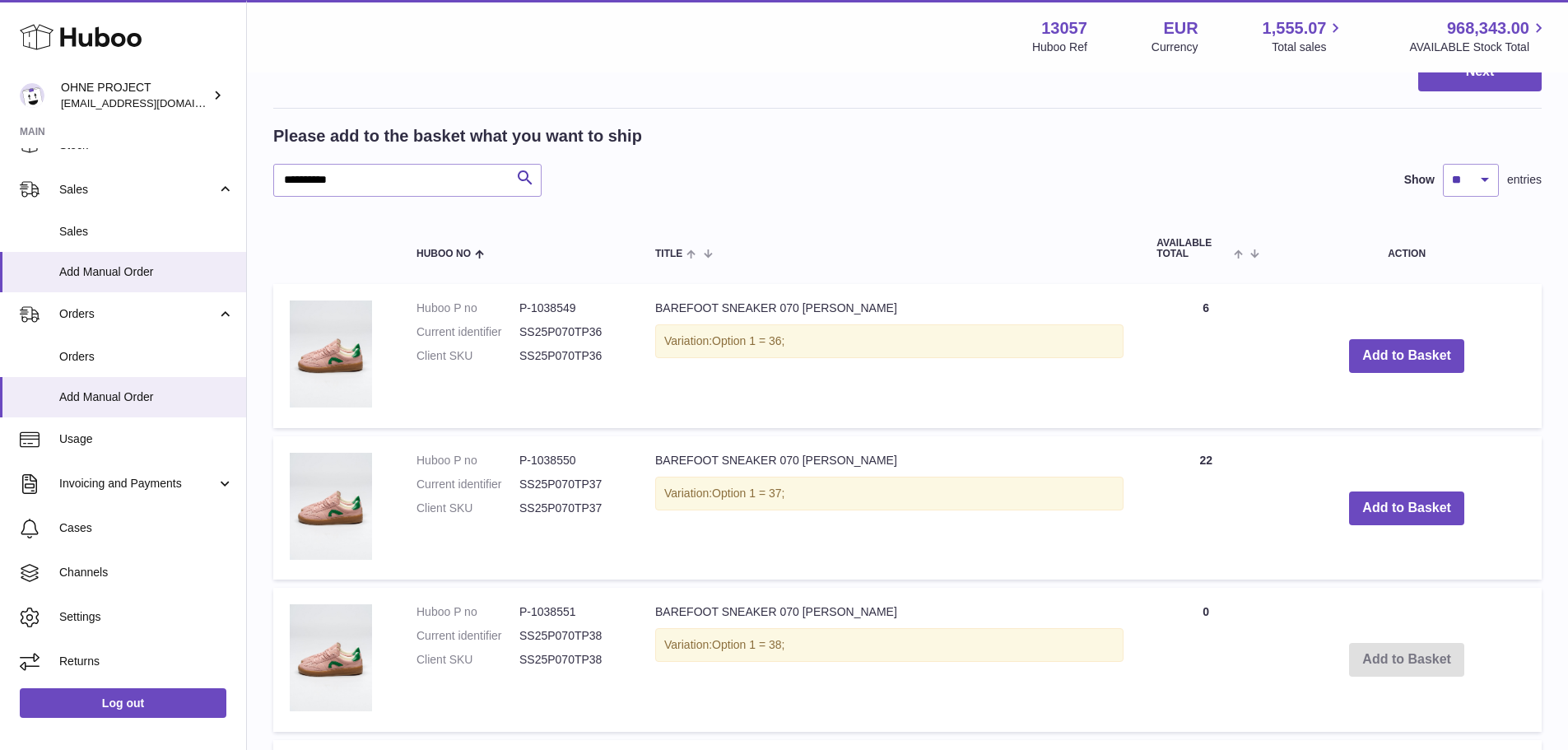
scroll to position [1593, 0]
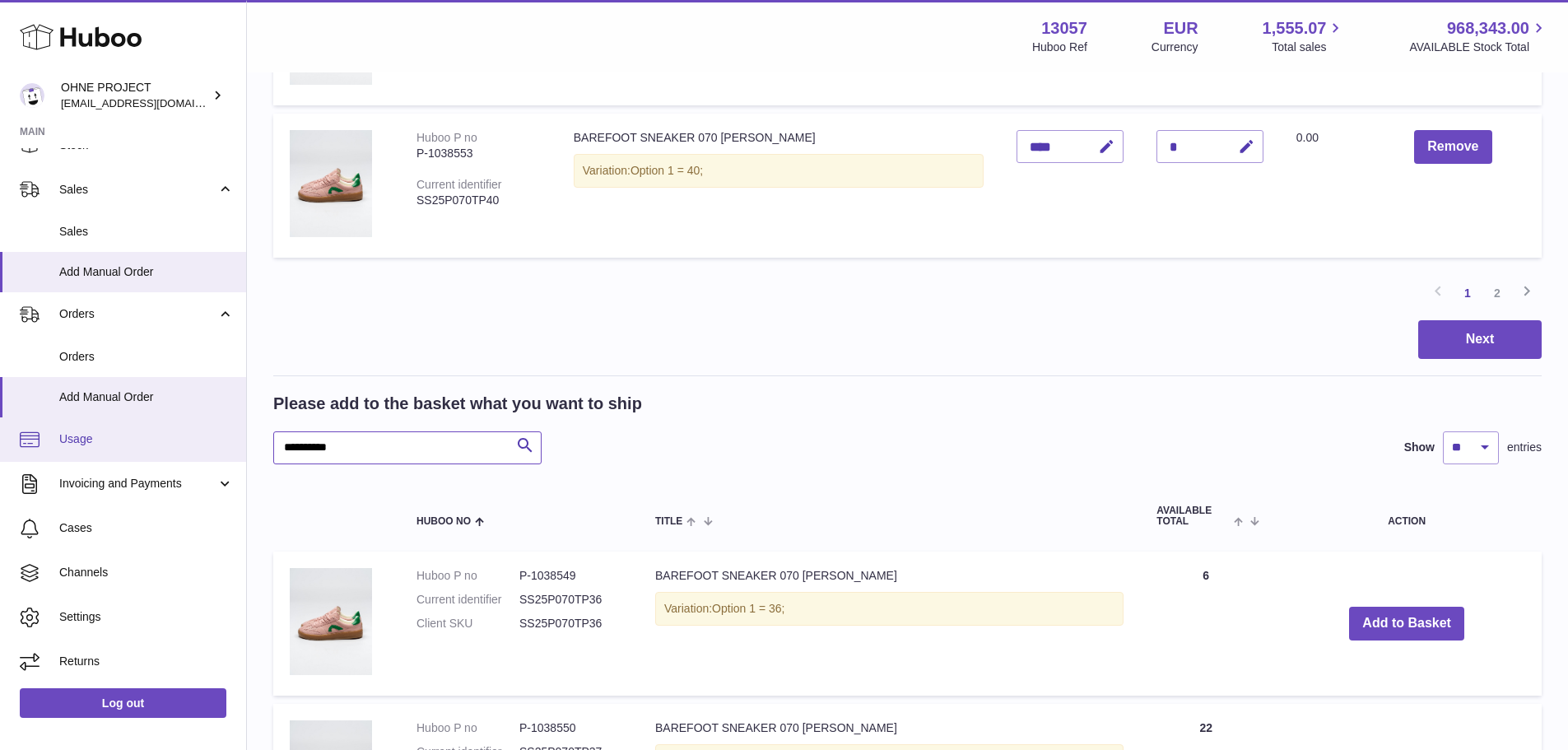
drag, startPoint x: 342, startPoint y: 448, endPoint x: 118, endPoint y: 459, distance: 224.3
click at [124, 459] on div "Huboo OHNE PROJECT [EMAIL_ADDRESS][DOMAIN_NAME] Main My Dashboard Listings Not …" at bounding box center [784, 345] width 1568 height 3877
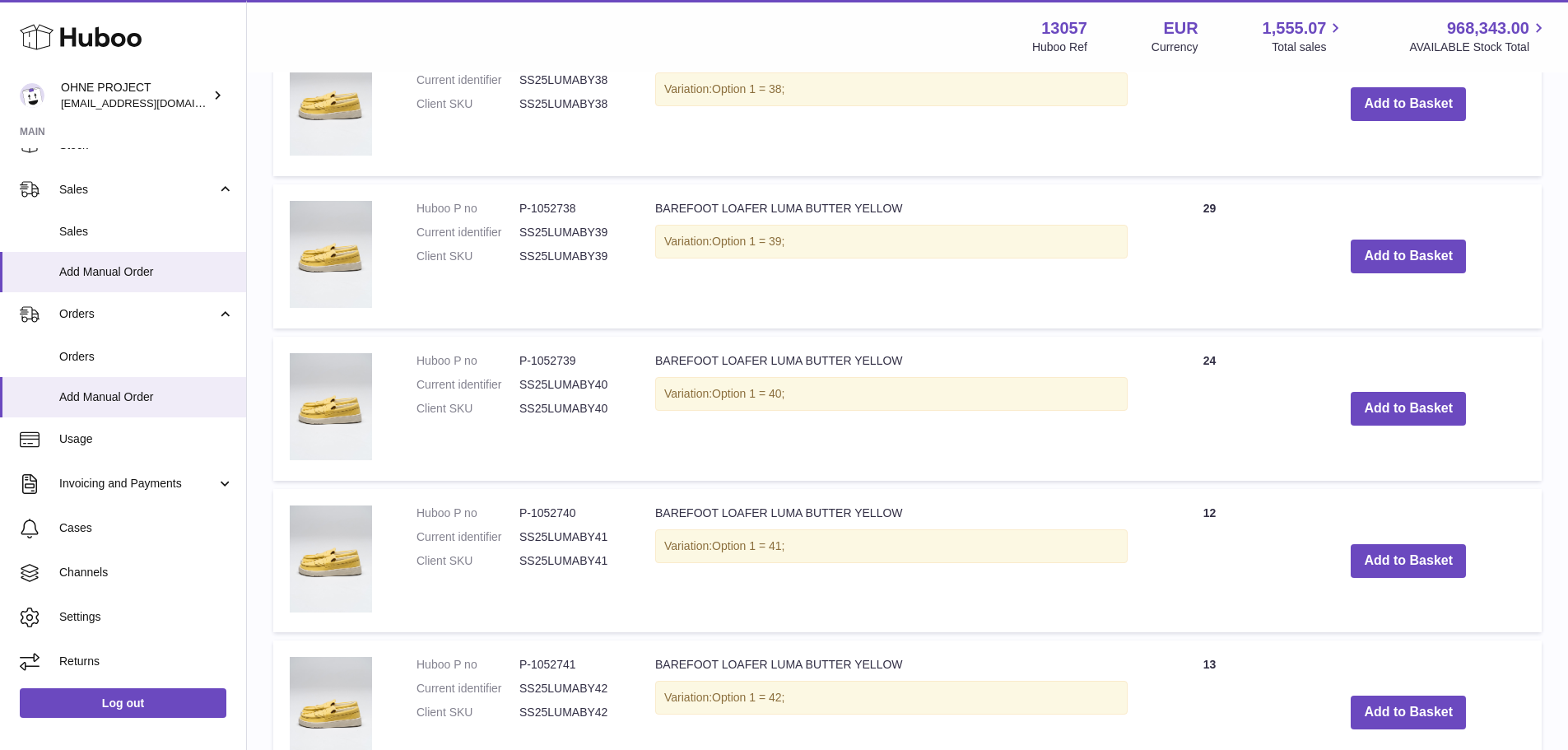
scroll to position [1758, 0]
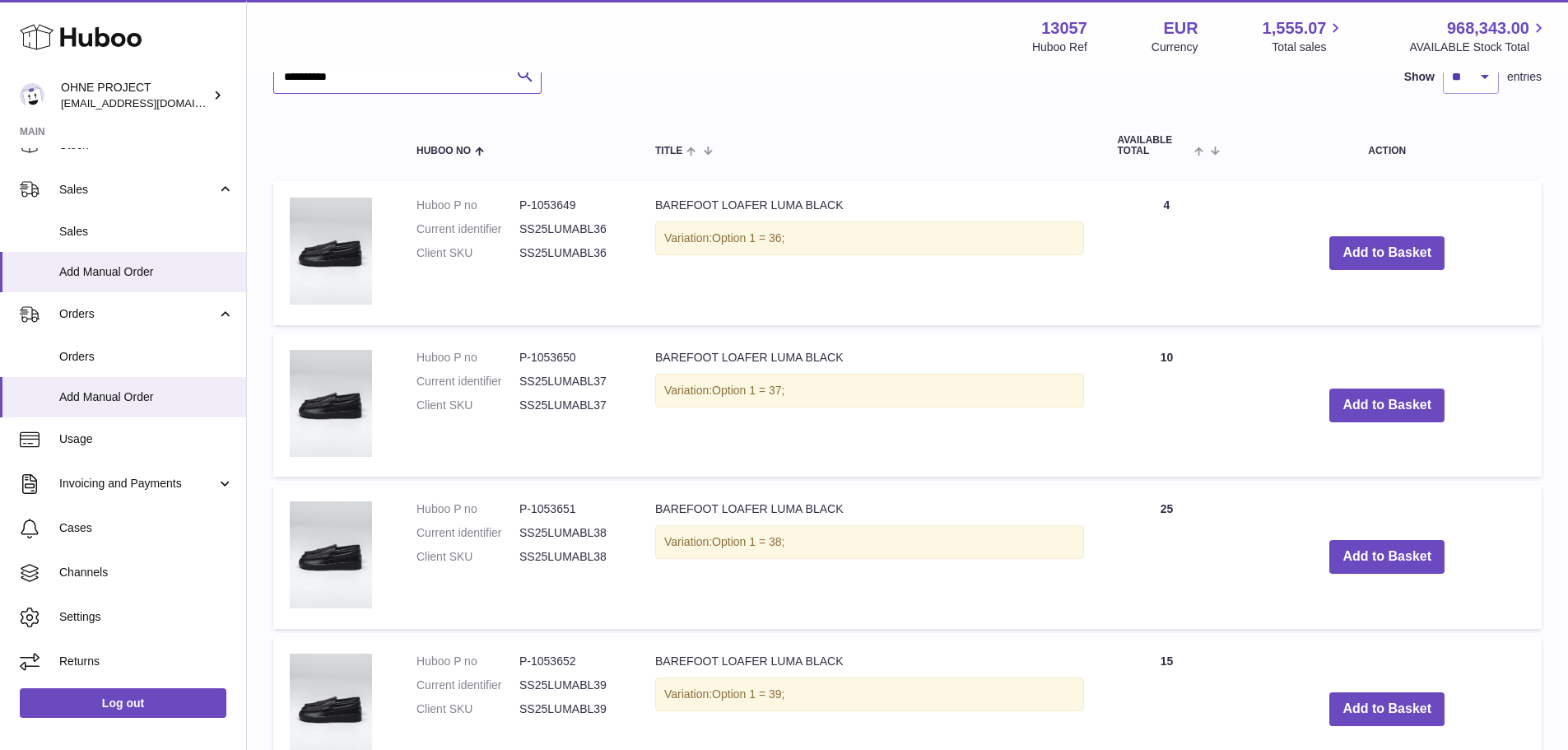
scroll to position [1923, 0]
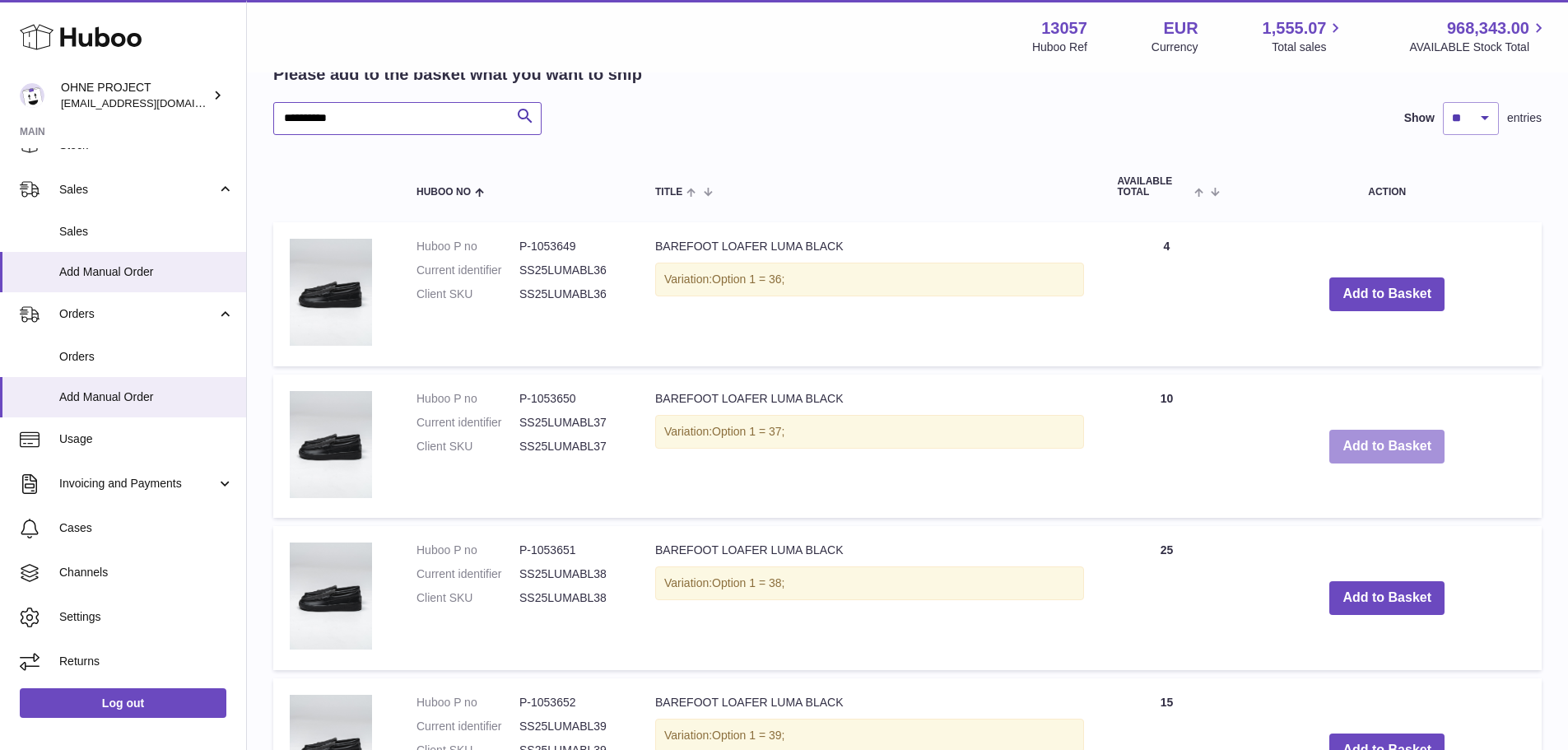
type input "**********"
click at [1385, 438] on button "Add to Basket" at bounding box center [1386, 447] width 115 height 34
click at [1369, 591] on button "Add to Basket" at bounding box center [1386, 598] width 115 height 34
click at [1371, 596] on button "Add to Basket" at bounding box center [1386, 598] width 115 height 34
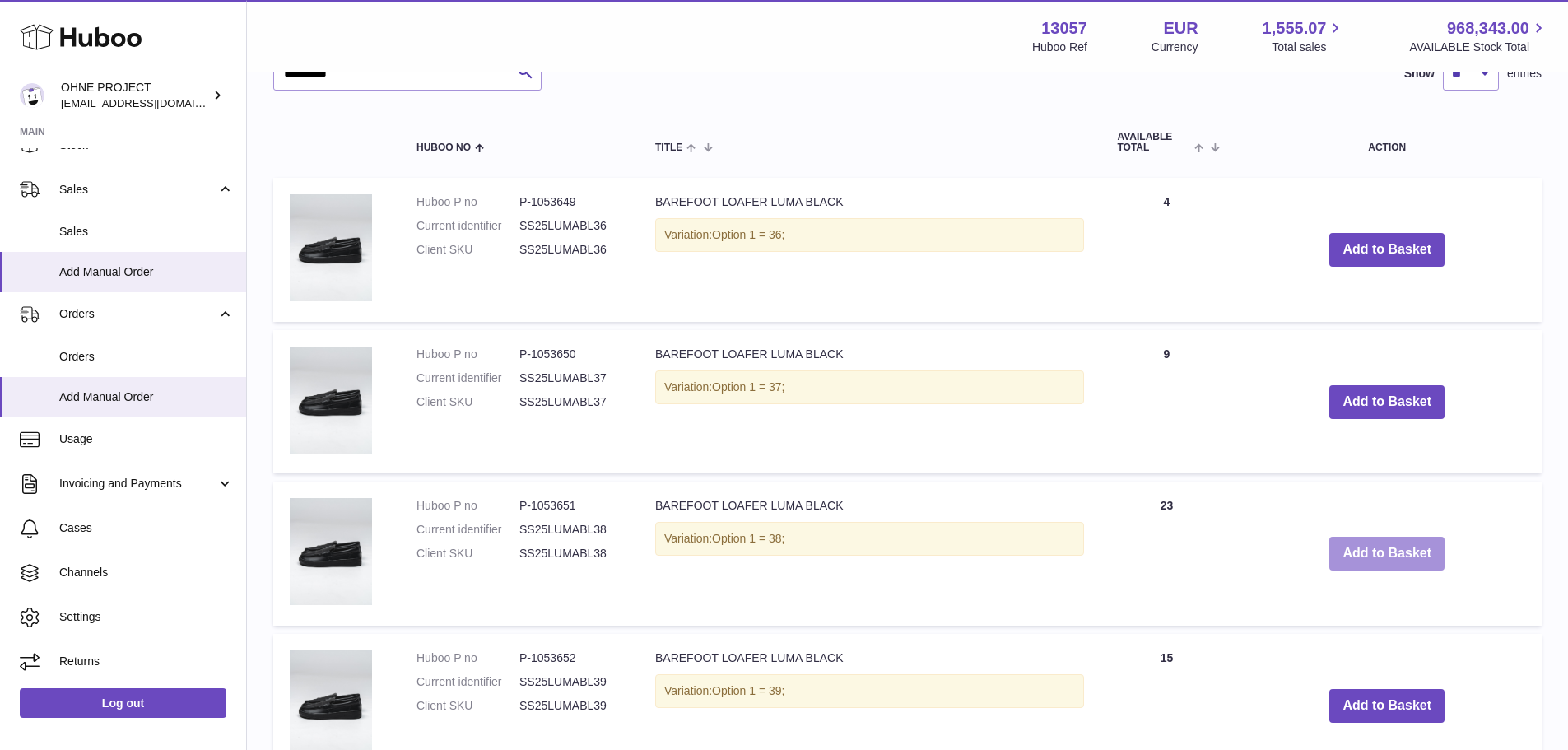
scroll to position [2005, 0]
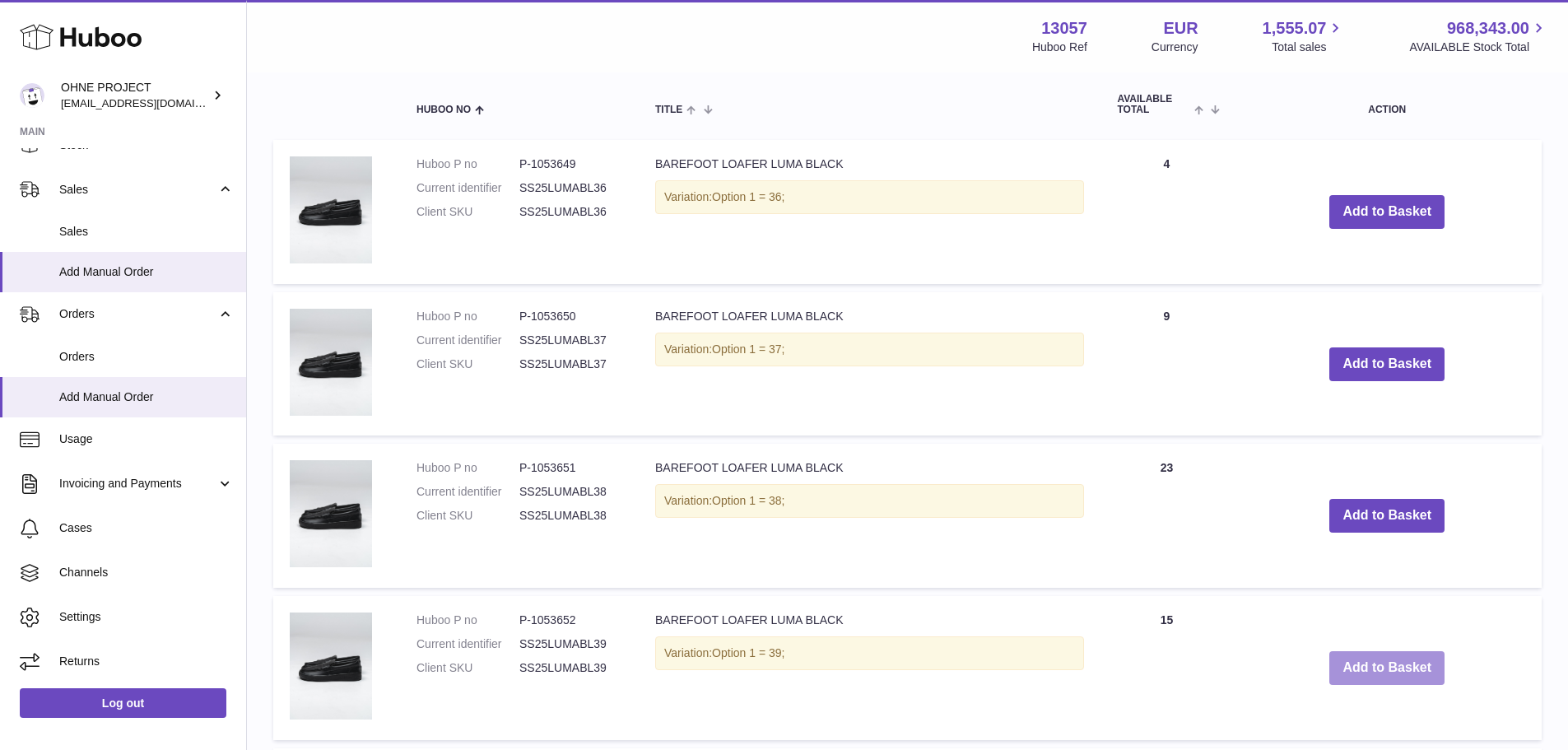
click at [1390, 684] on button "Add to Basket" at bounding box center [1386, 668] width 115 height 34
click at [1388, 672] on button "Add to Basket" at bounding box center [1386, 668] width 115 height 34
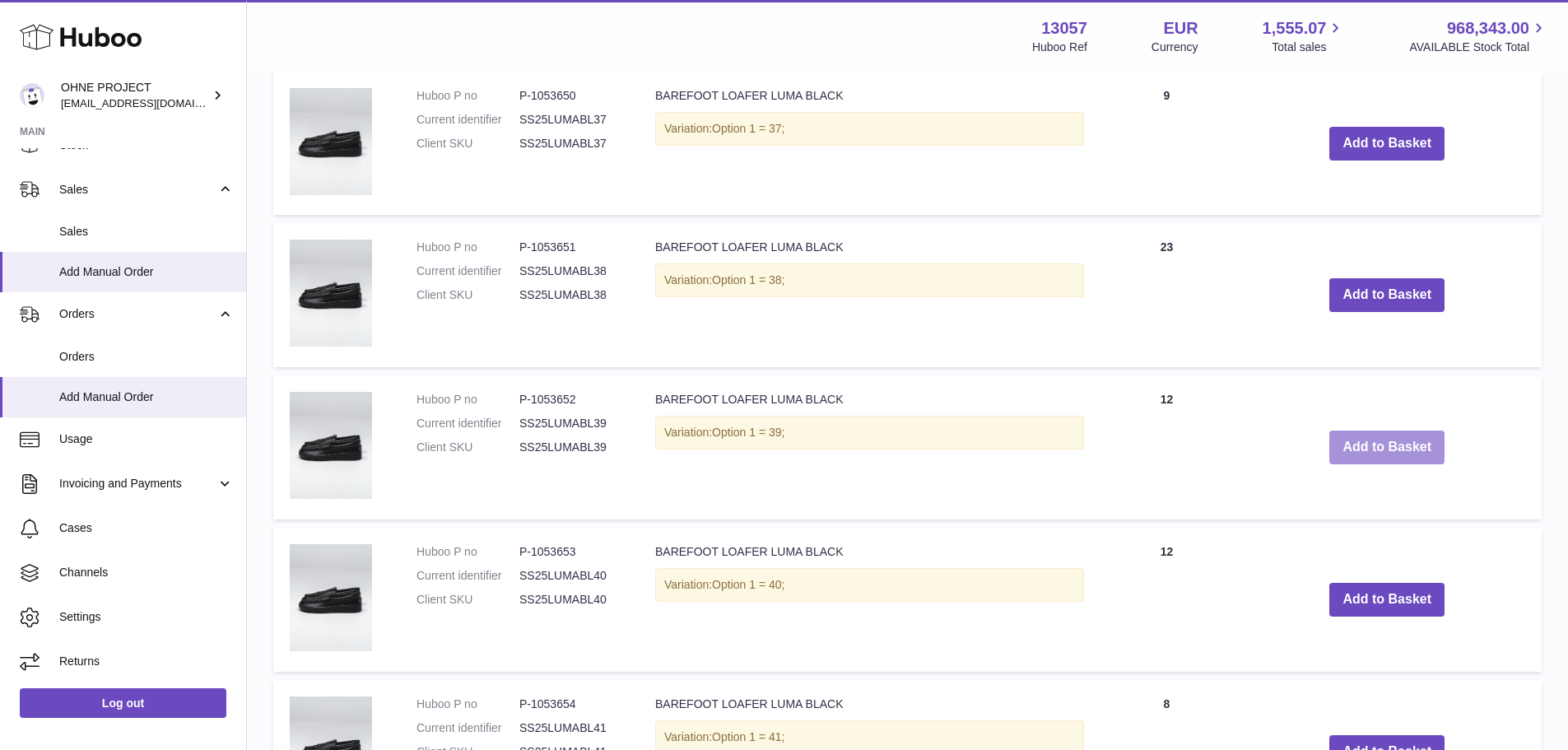
scroll to position [2252, 0]
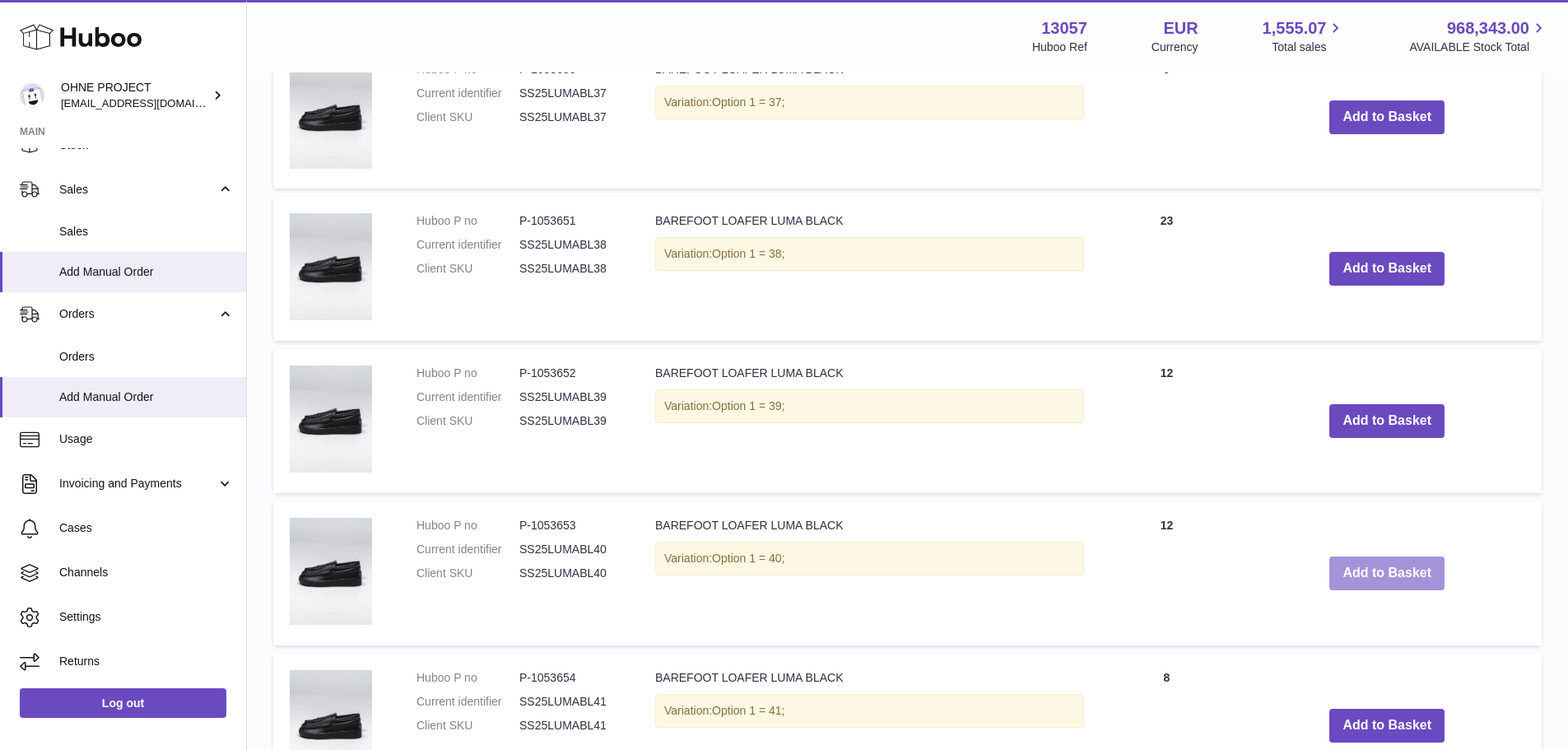
click at [1357, 575] on button "Add to Basket" at bounding box center [1386, 574] width 115 height 34
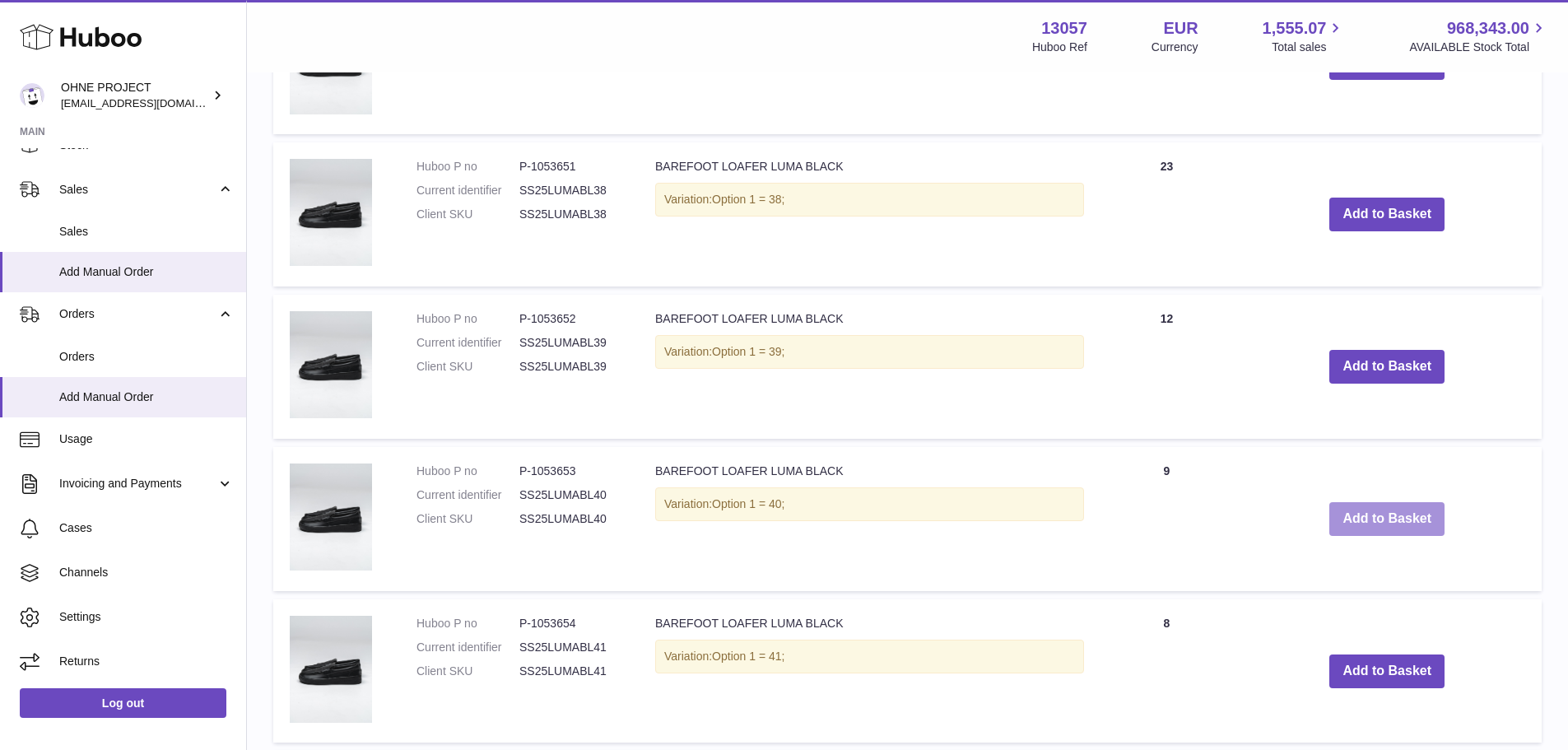
scroll to position [2334, 0]
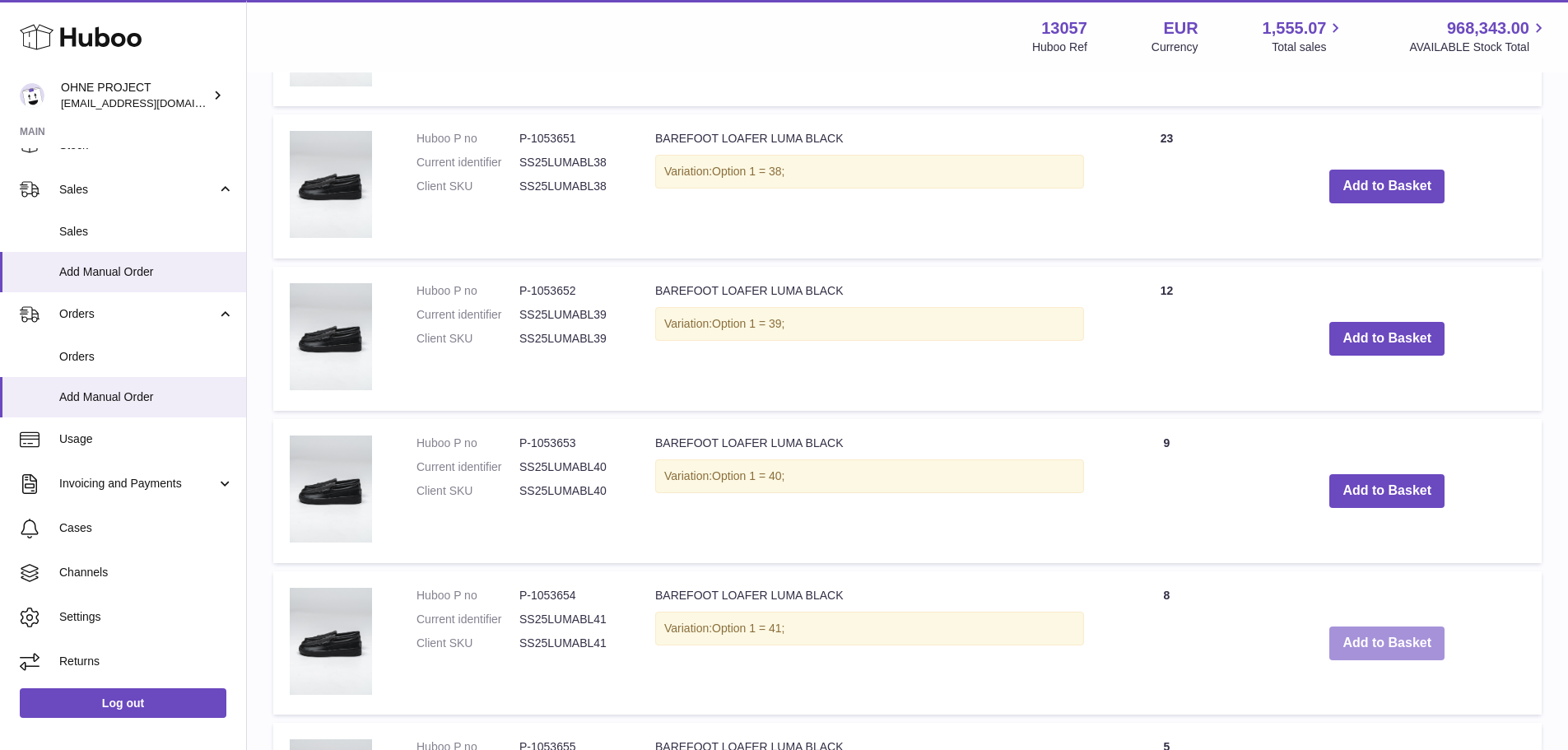
click at [1368, 644] on button "Add to Basket" at bounding box center [1386, 643] width 115 height 34
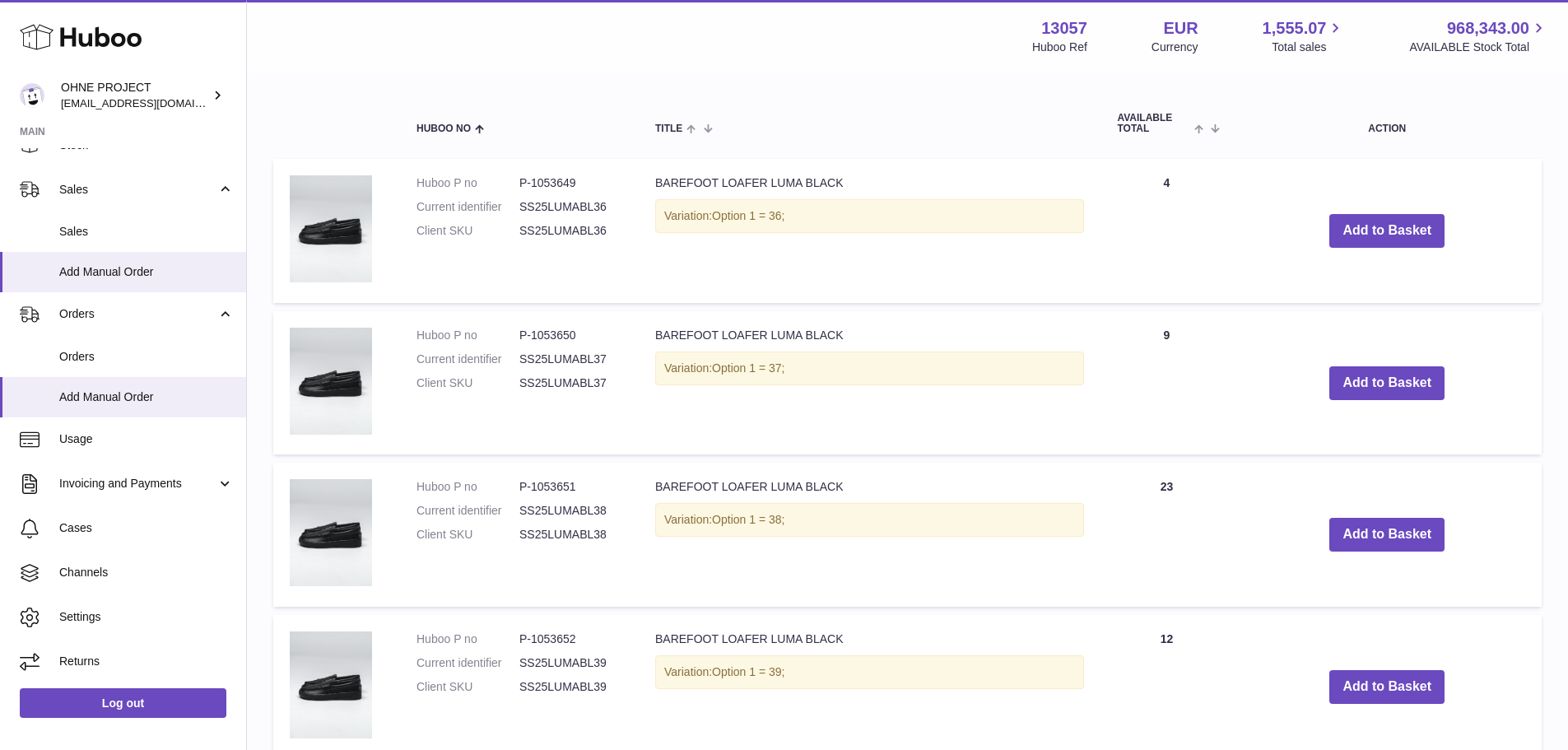
scroll to position [1428, 0]
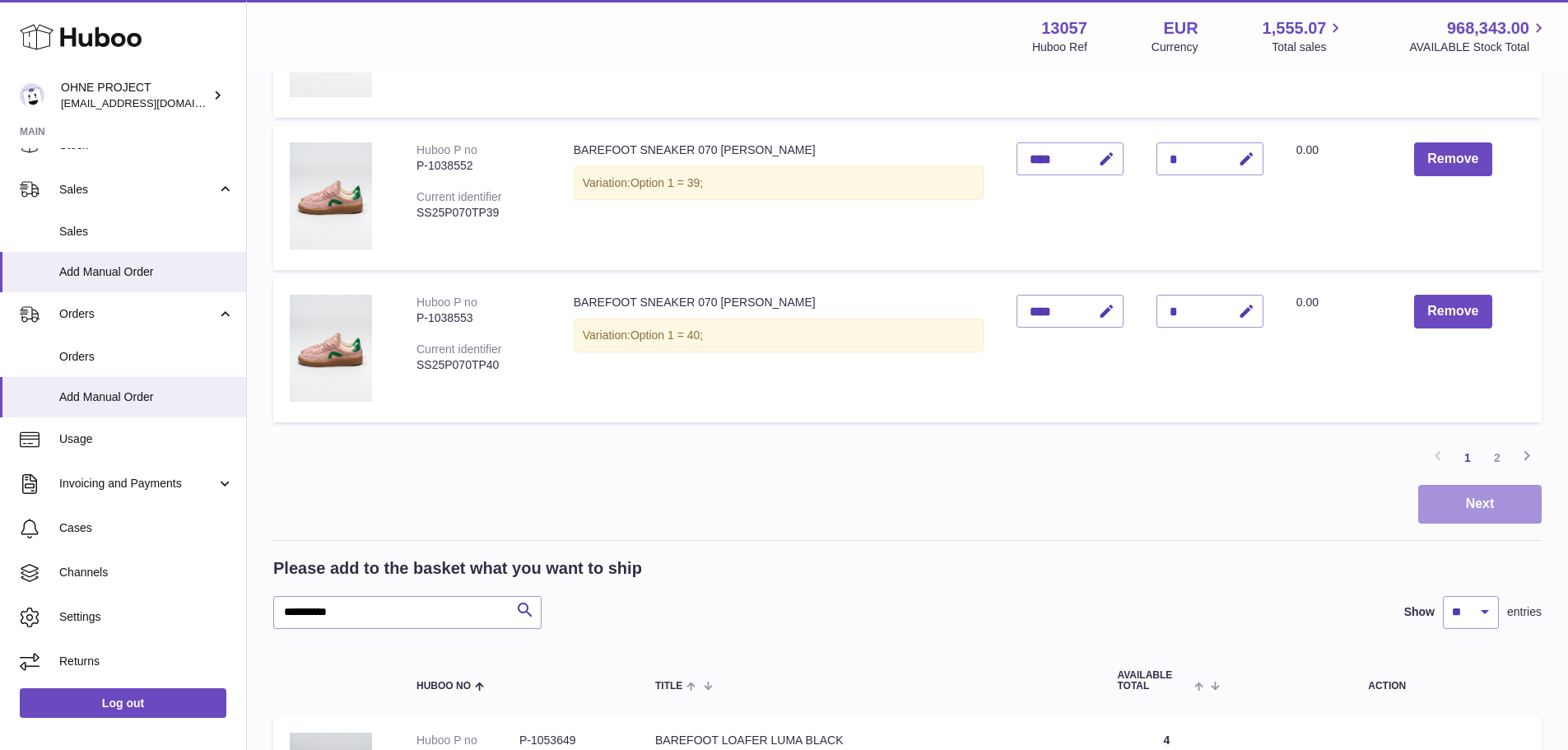
click at [1457, 506] on button "Next" at bounding box center [1480, 504] width 124 height 38
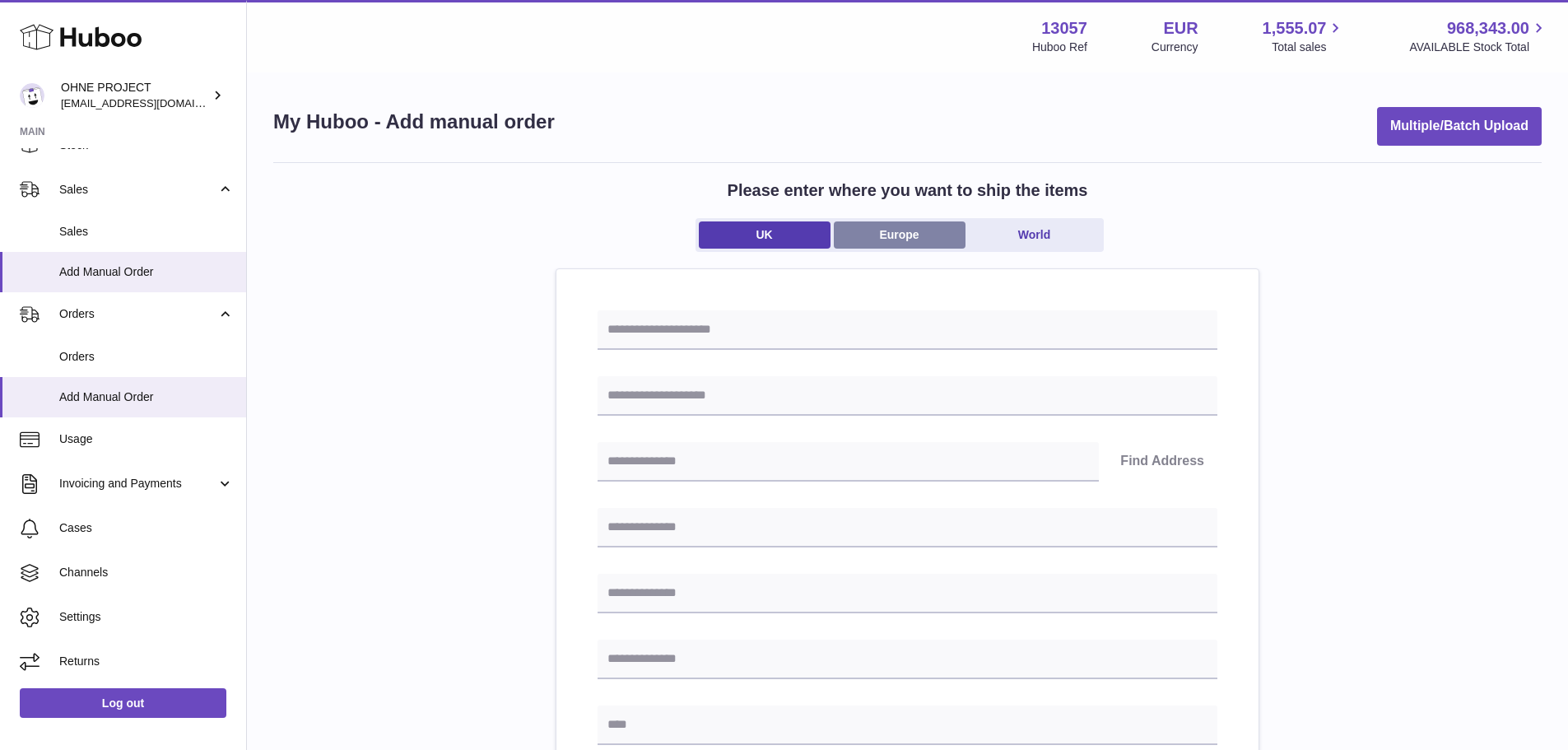
click at [918, 234] on link "Europe" at bounding box center [900, 235] width 132 height 27
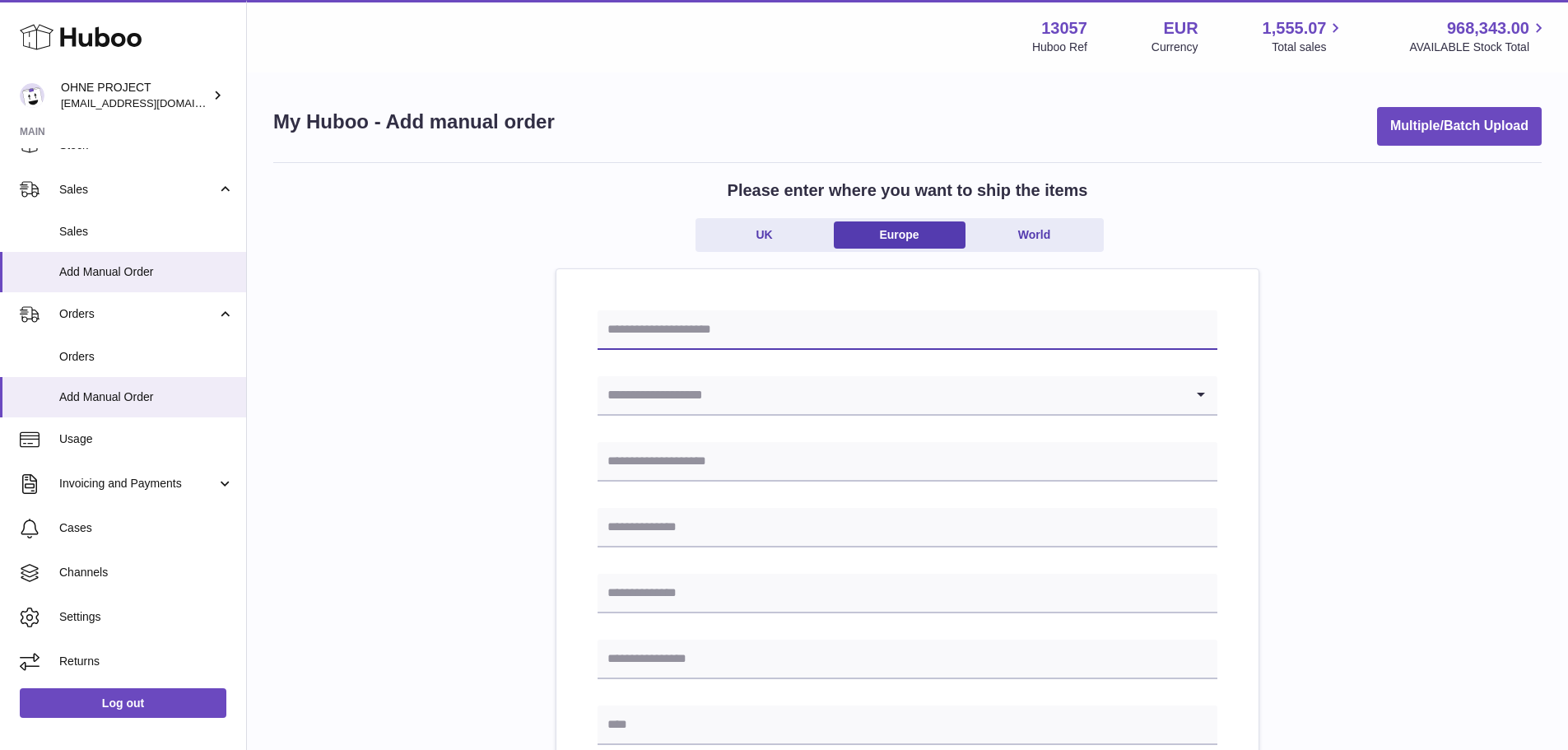
click at [781, 327] on input "text" at bounding box center [908, 330] width 620 height 39
type input "**********"
click at [770, 406] on input "Search for option" at bounding box center [891, 395] width 587 height 38
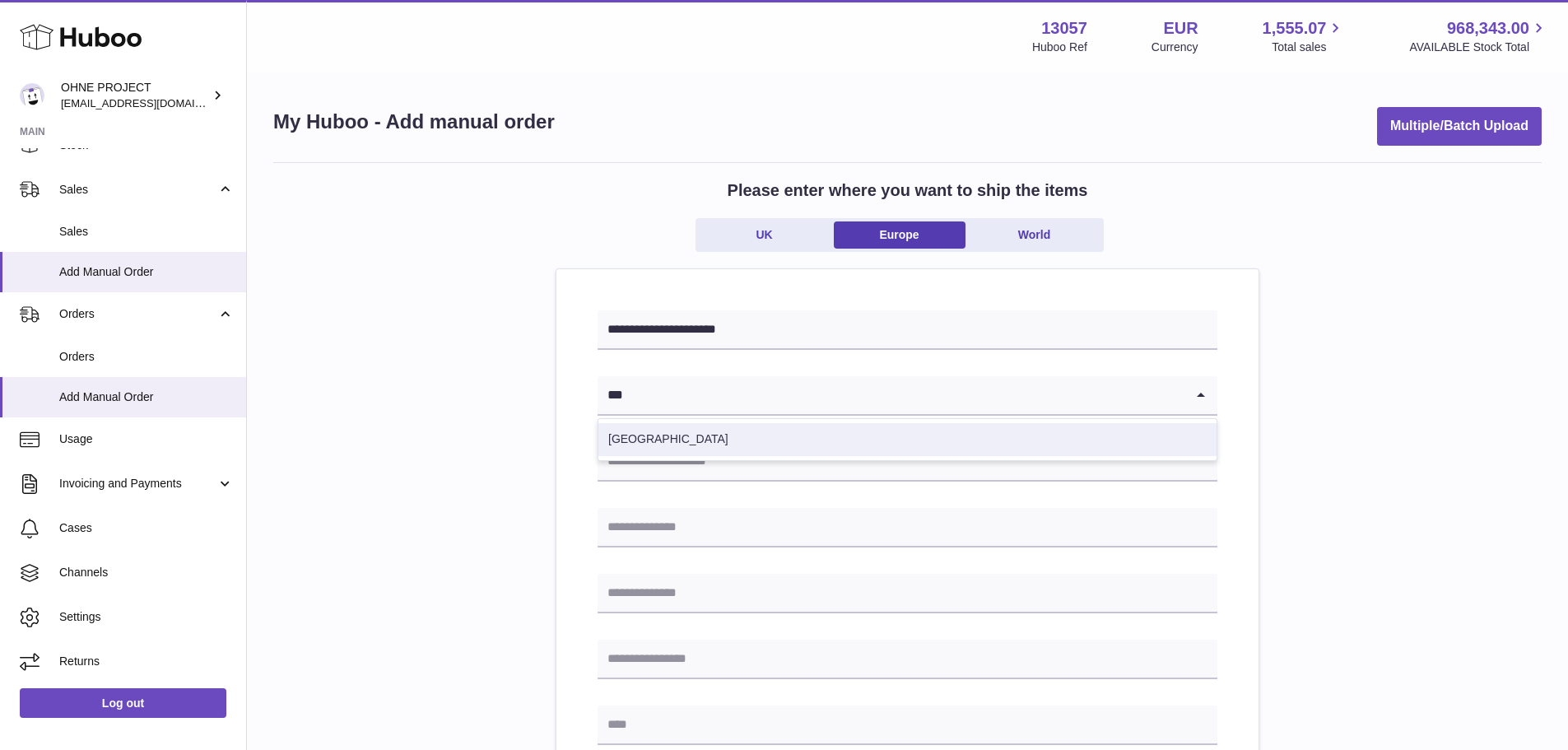
click at [772, 436] on li "[GEOGRAPHIC_DATA]" at bounding box center [908, 440] width 619 height 33
type input "***"
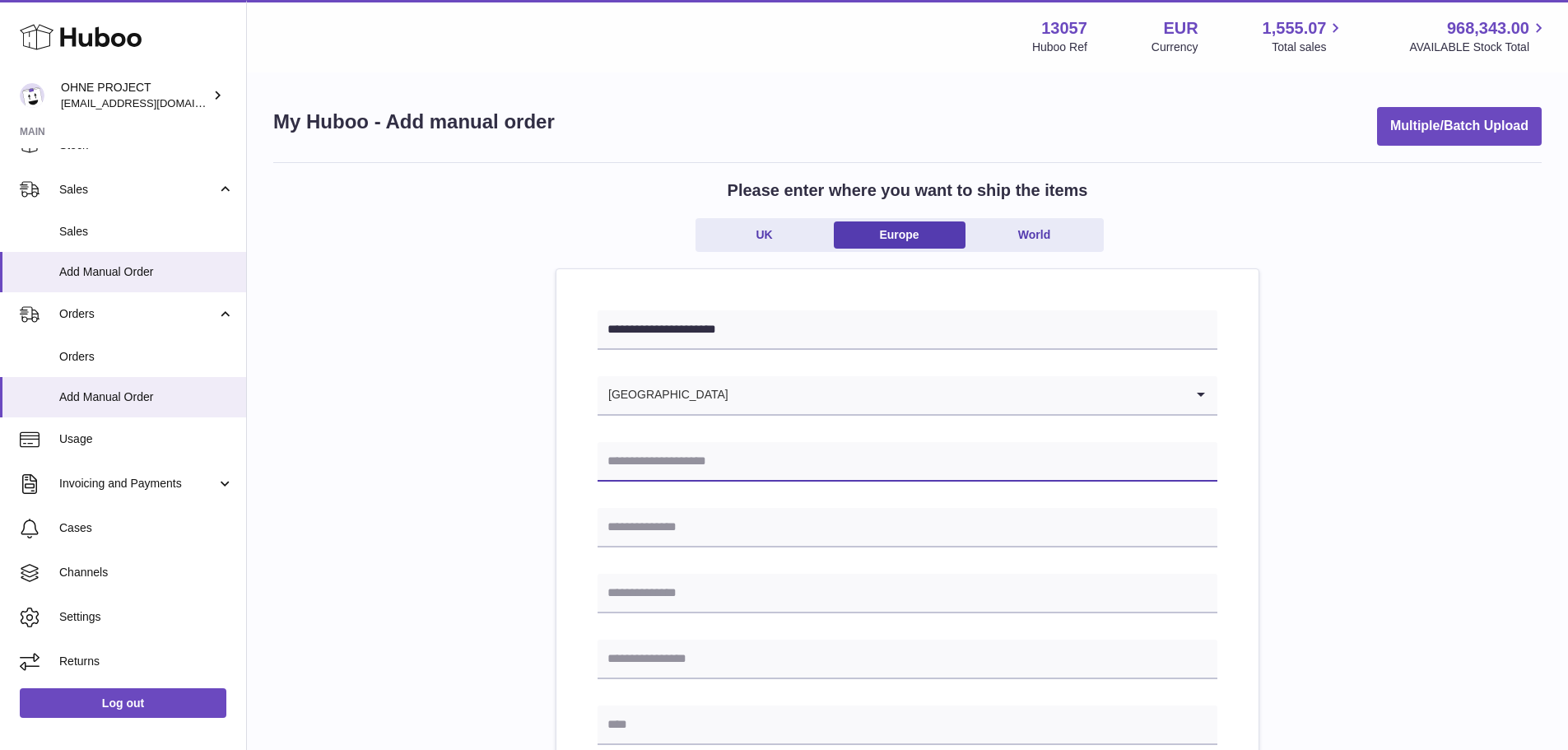
click at [766, 466] on input "text" at bounding box center [908, 462] width 620 height 39
type input "**********"
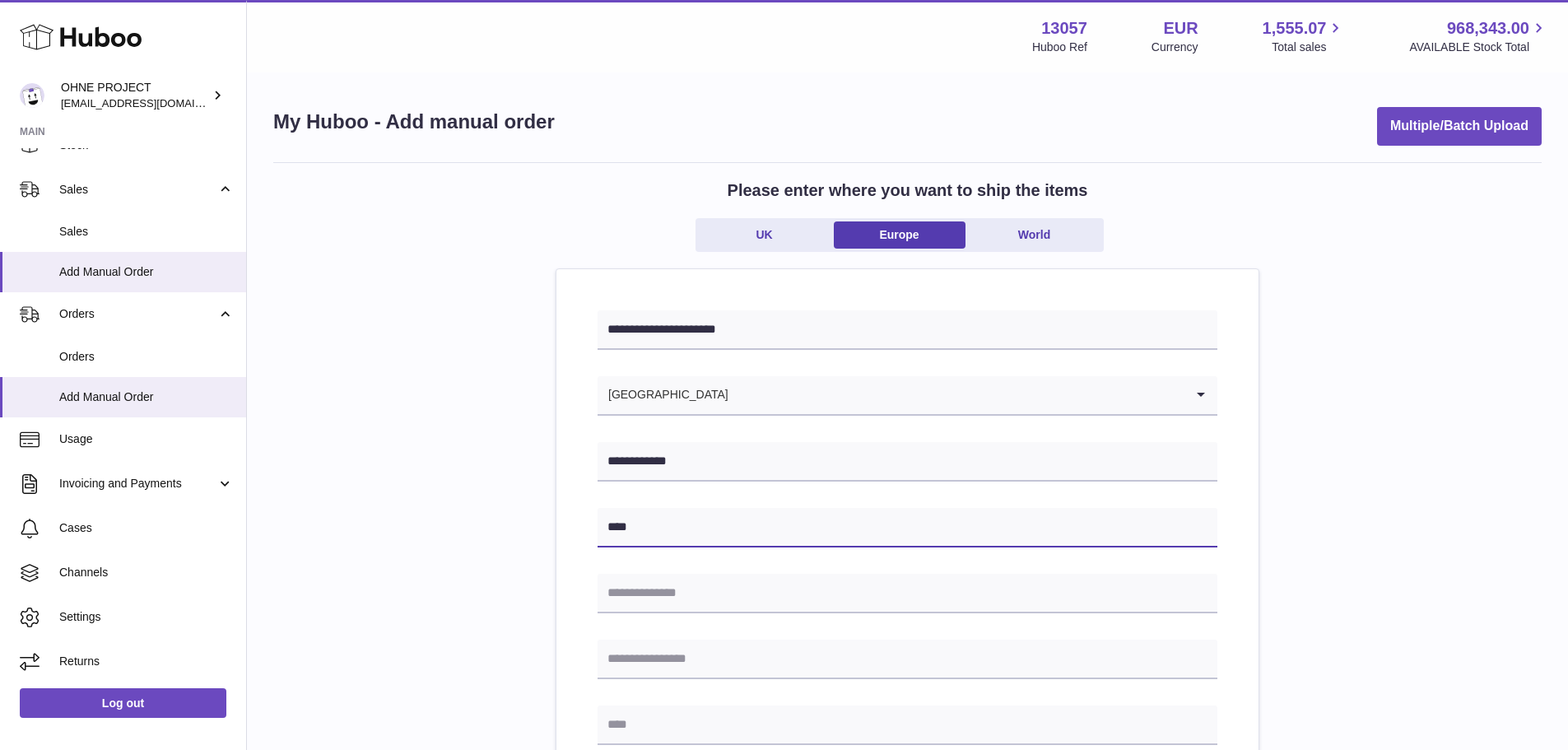
type input "**********"
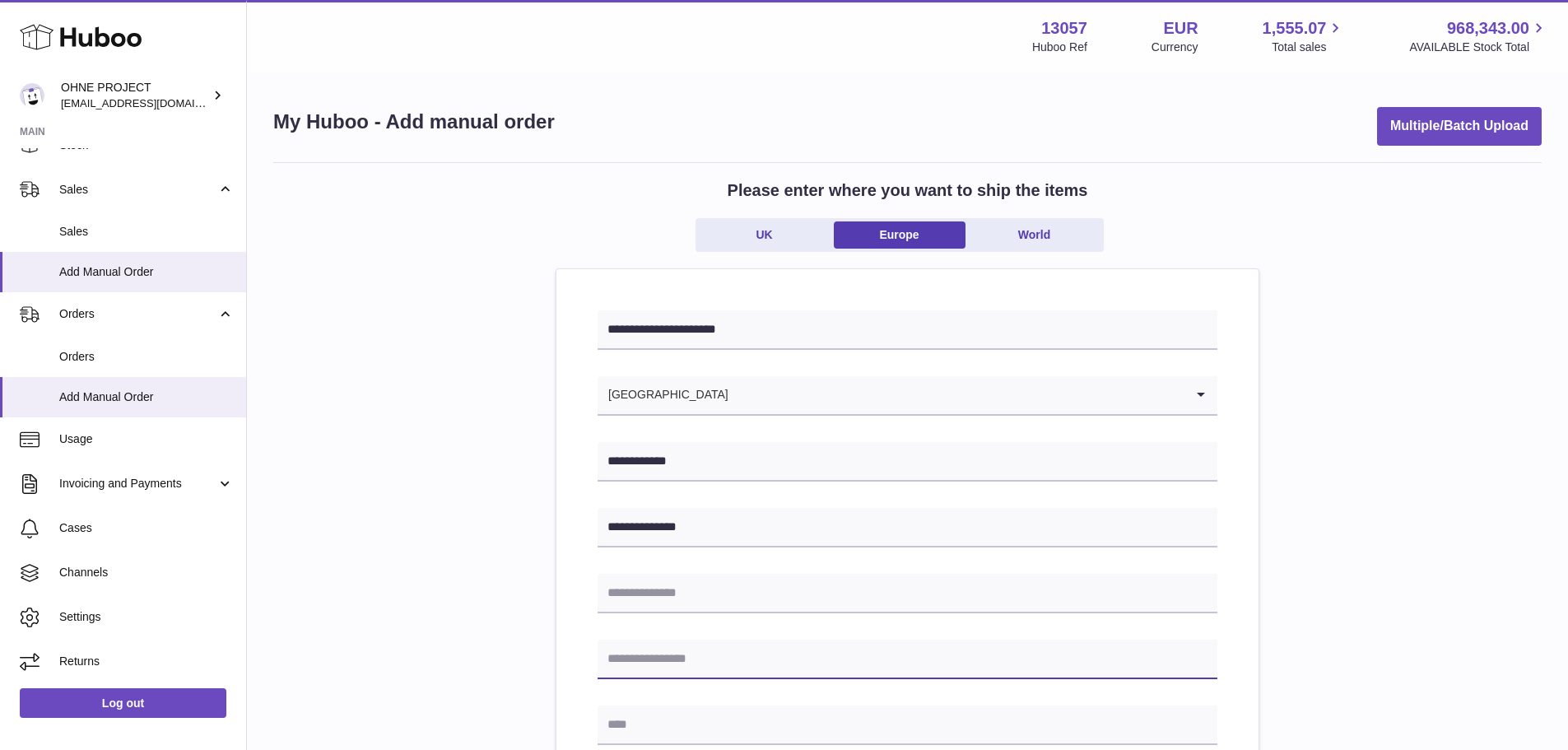
click at [645, 653] on input "text" at bounding box center [908, 660] width 620 height 39
type input "******"
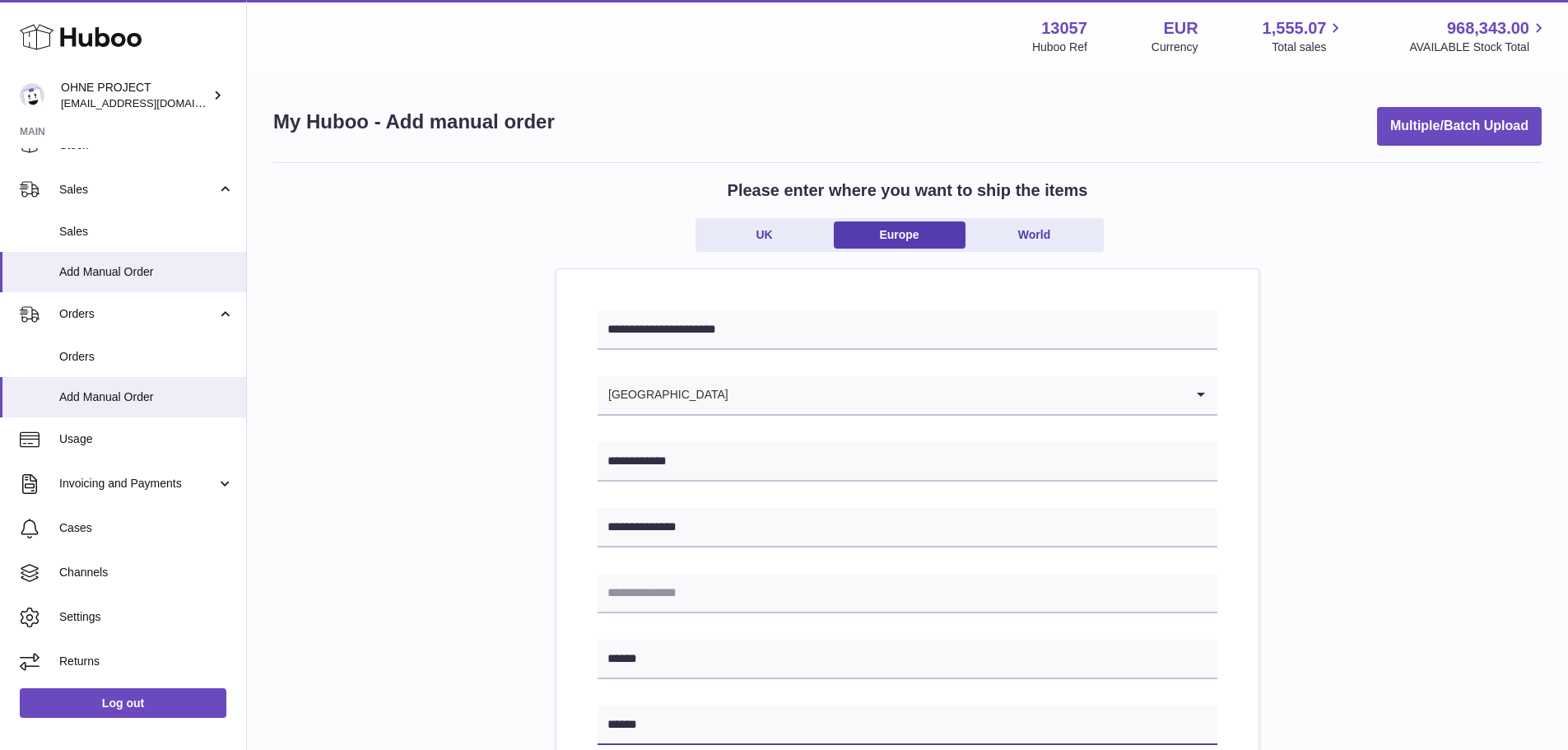
type input "******"
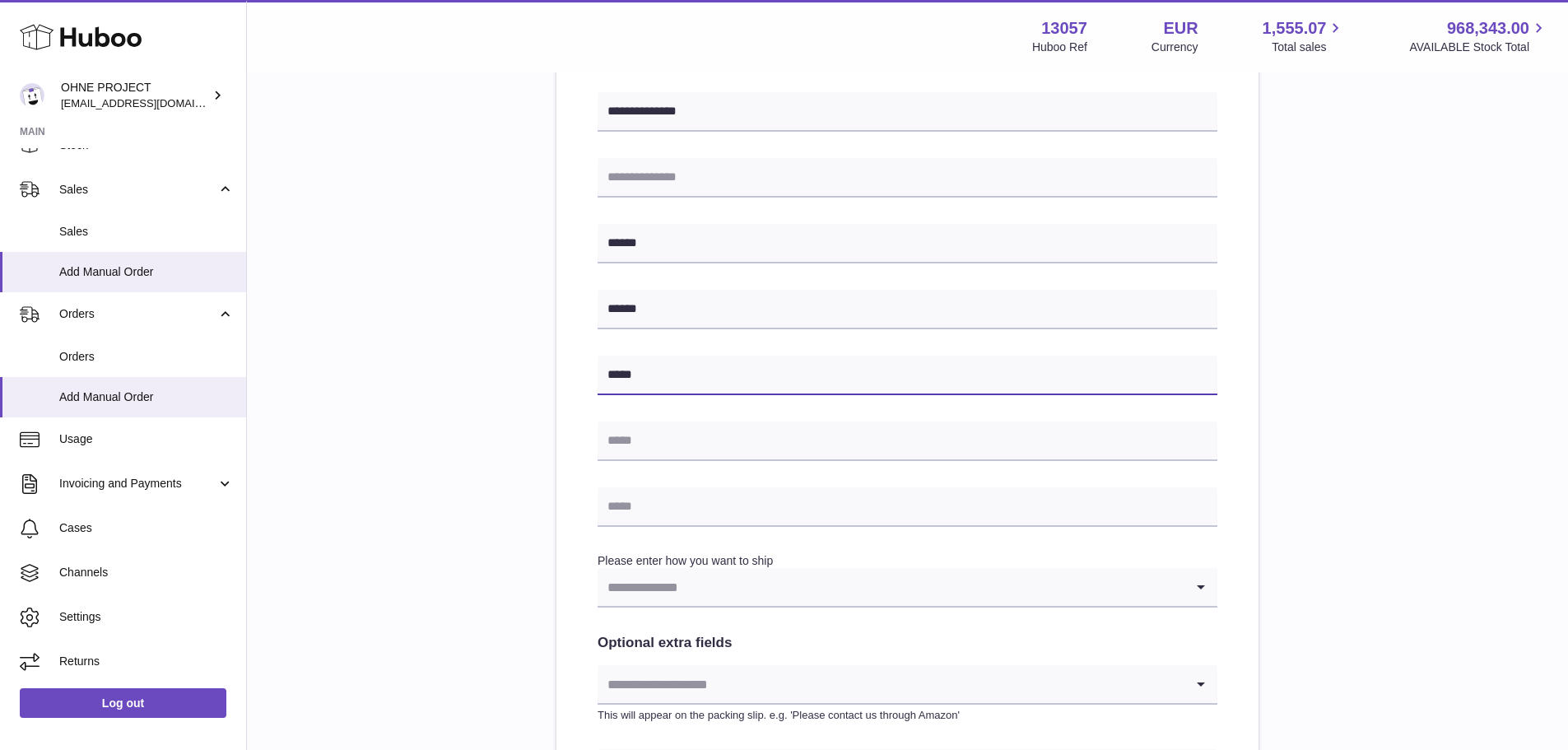
type input "*****"
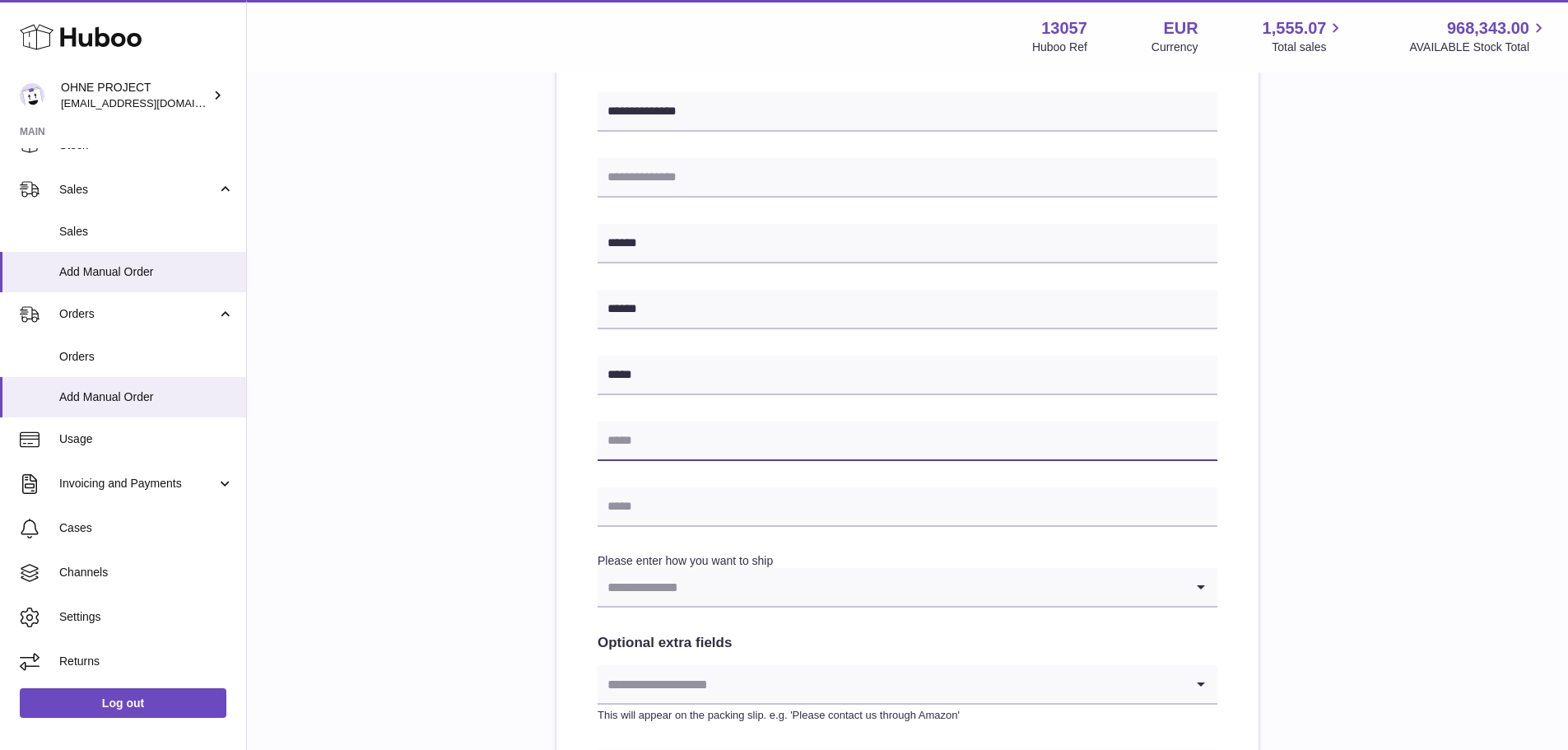
click at [666, 439] on input "text" at bounding box center [908, 441] width 620 height 39
type input "*********"
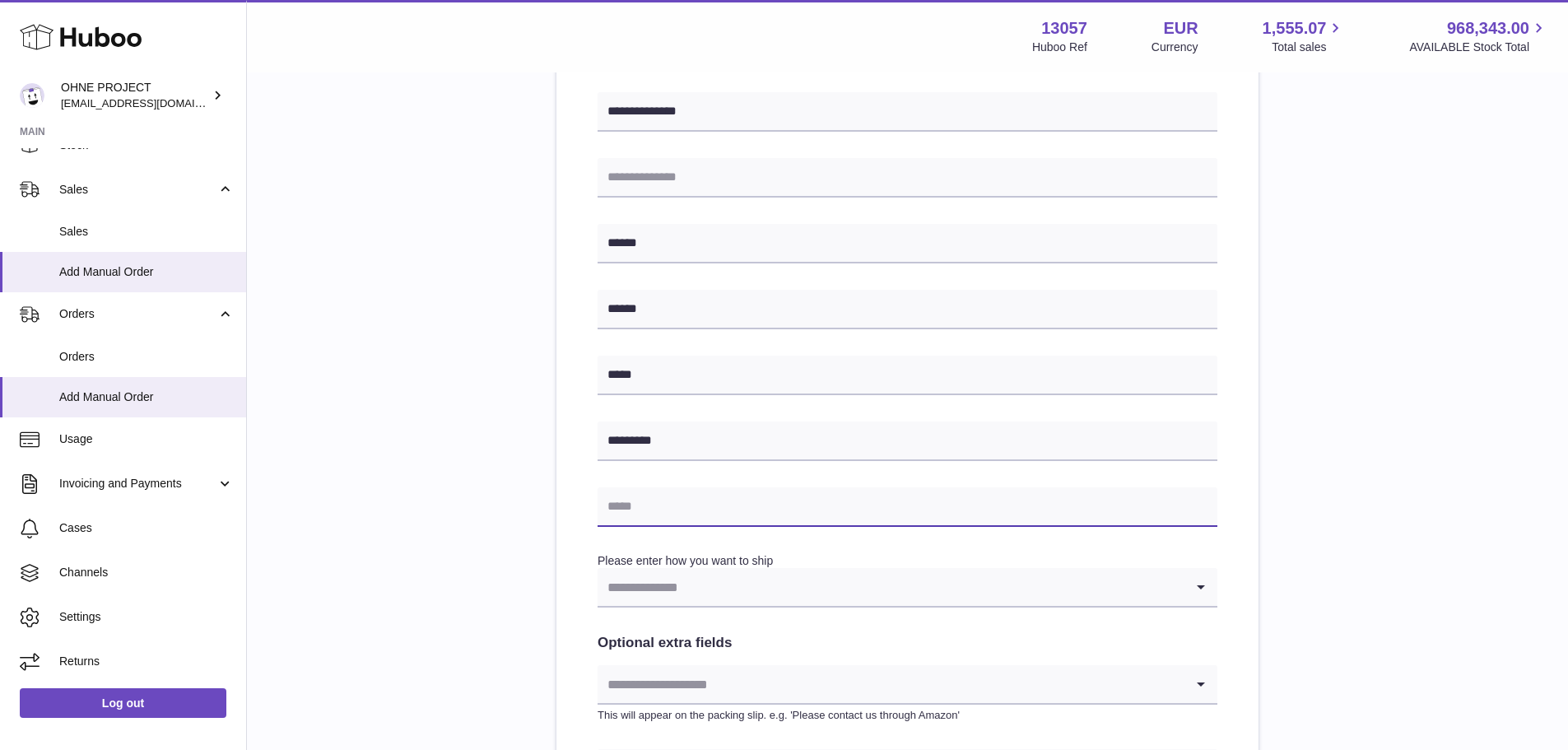
click at [673, 506] on input "text" at bounding box center [908, 507] width 620 height 39
type input "**********"
click at [719, 596] on input "Search for option" at bounding box center [891, 587] width 587 height 38
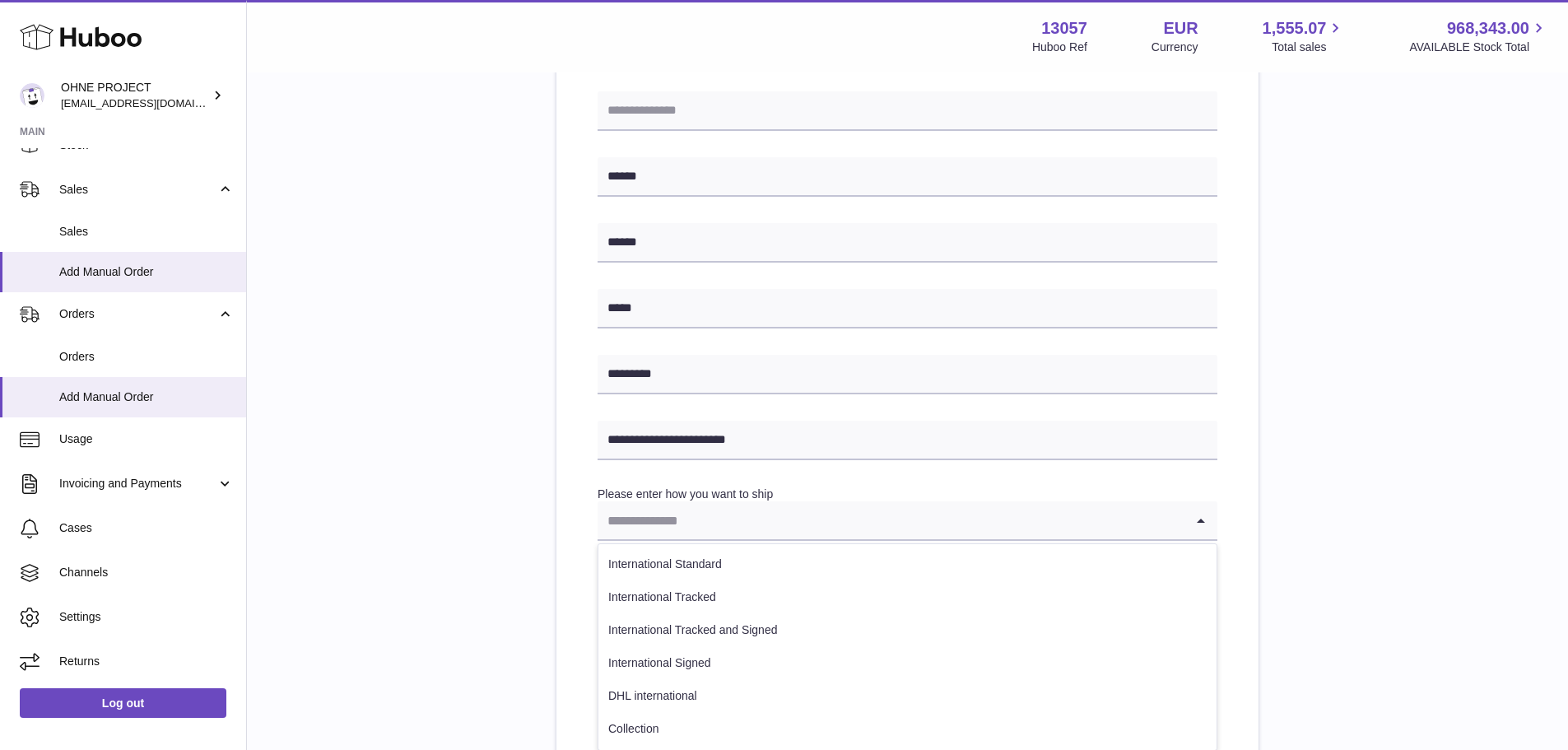
scroll to position [580, 0]
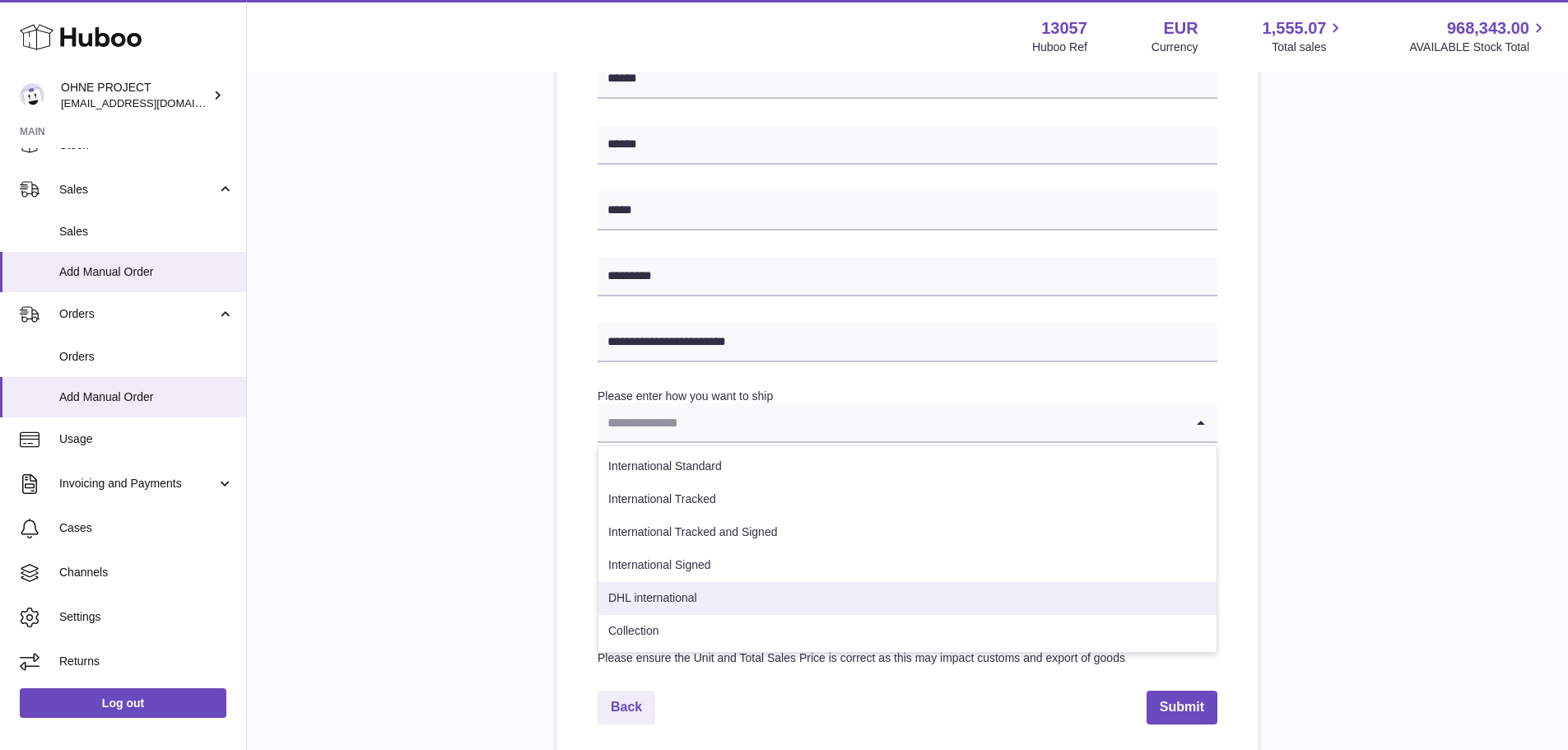
click at [675, 634] on li "Collection" at bounding box center [908, 632] width 619 height 33
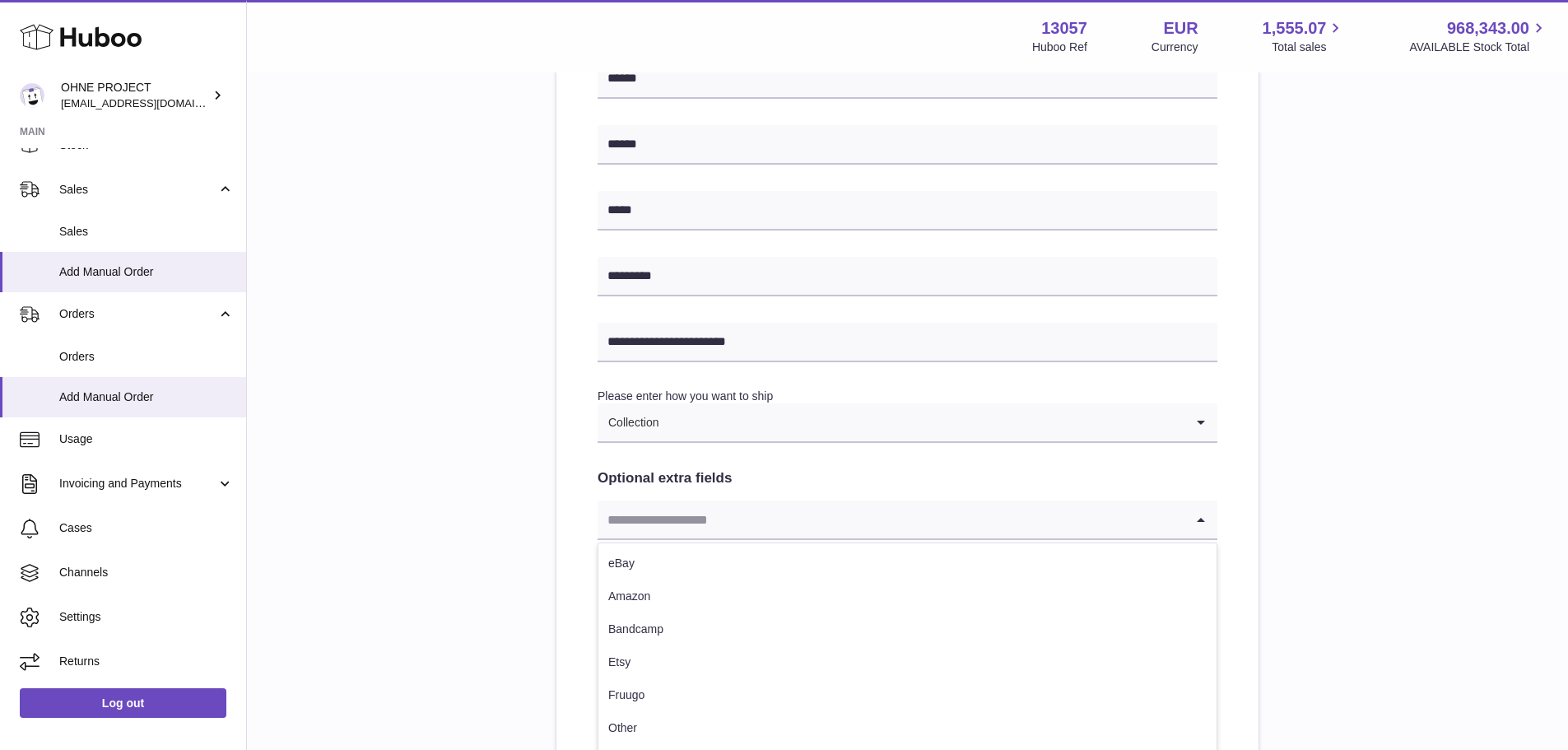
click at [672, 504] on input "Search for option" at bounding box center [891, 519] width 587 height 38
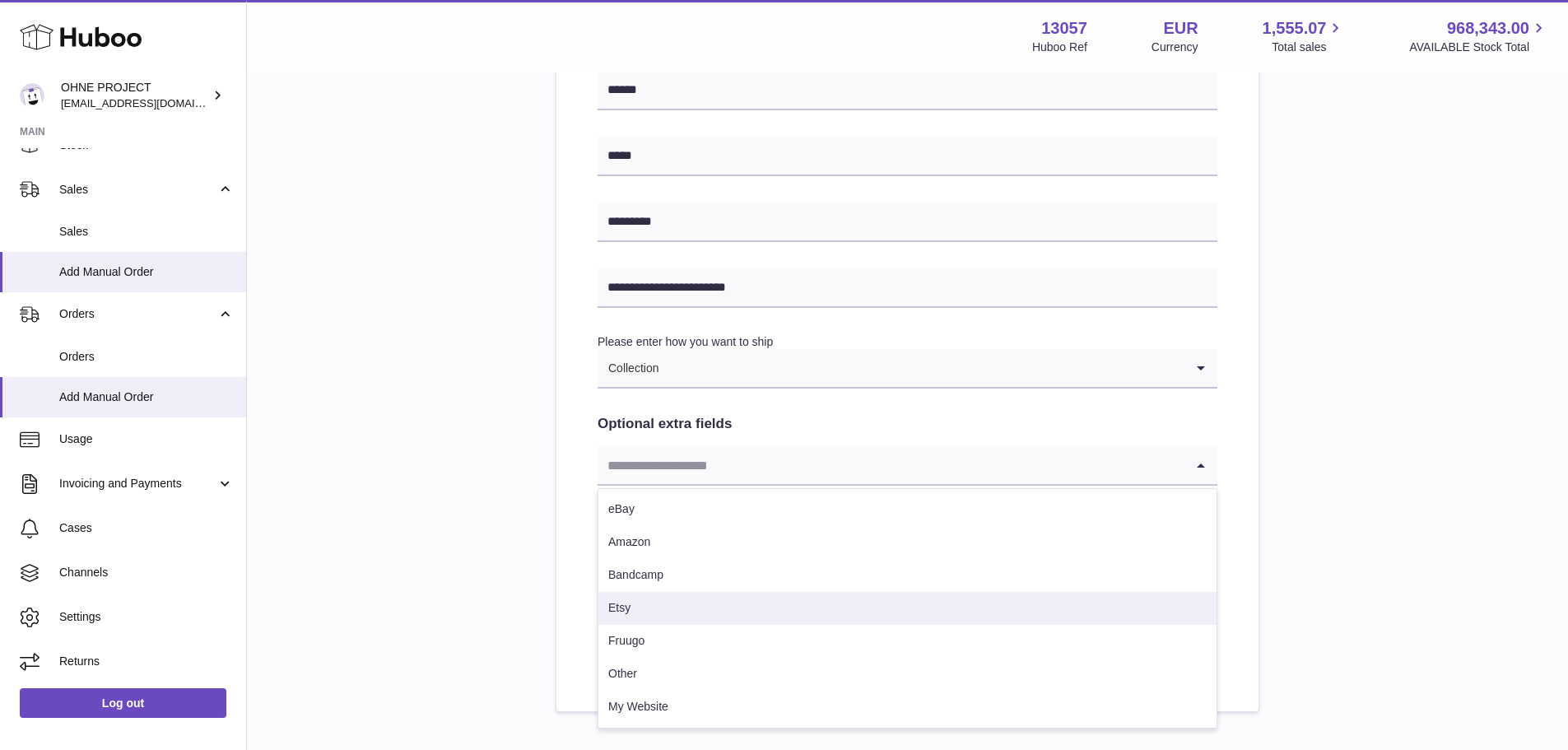
scroll to position [663, 0]
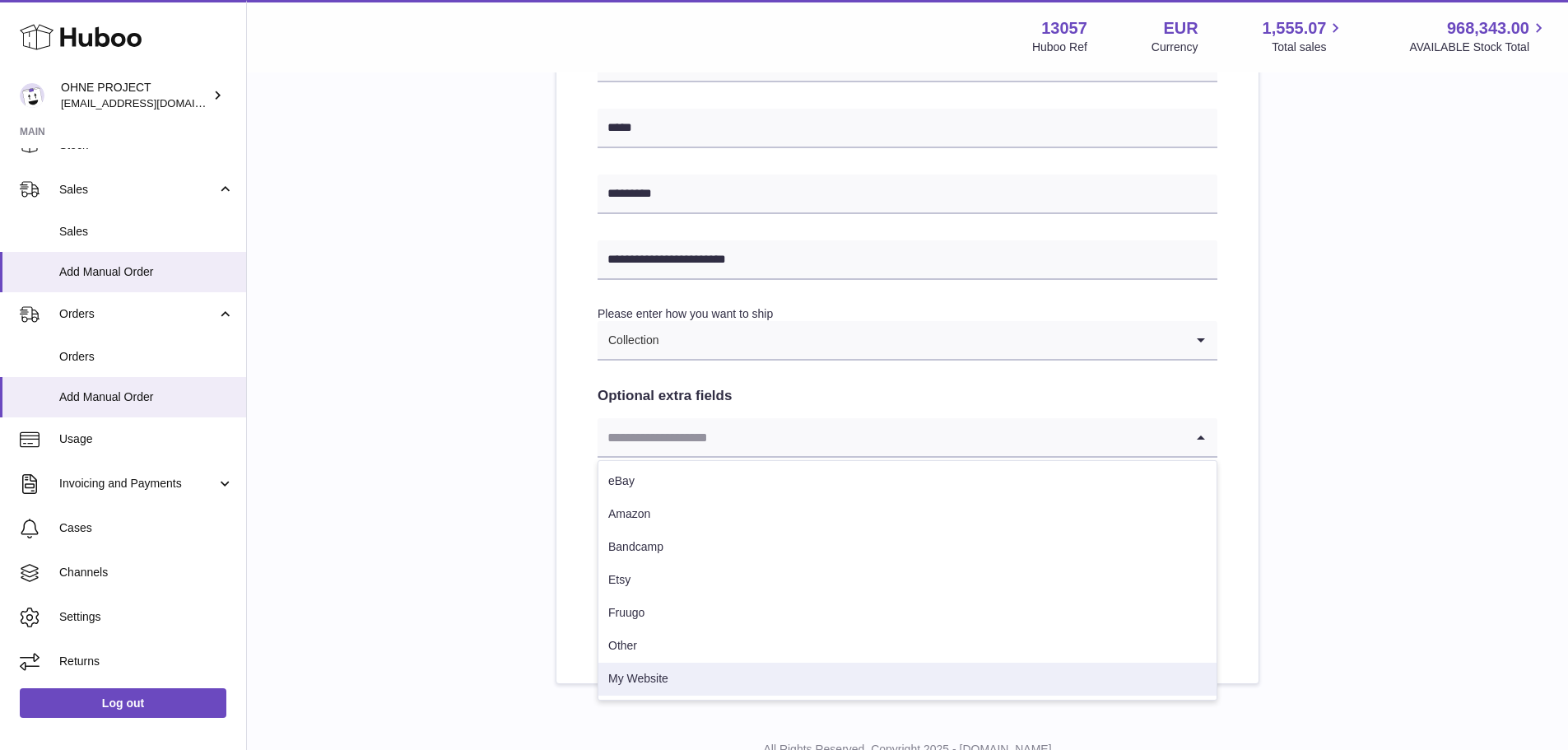
click at [660, 673] on li "My Website" at bounding box center [908, 679] width 619 height 33
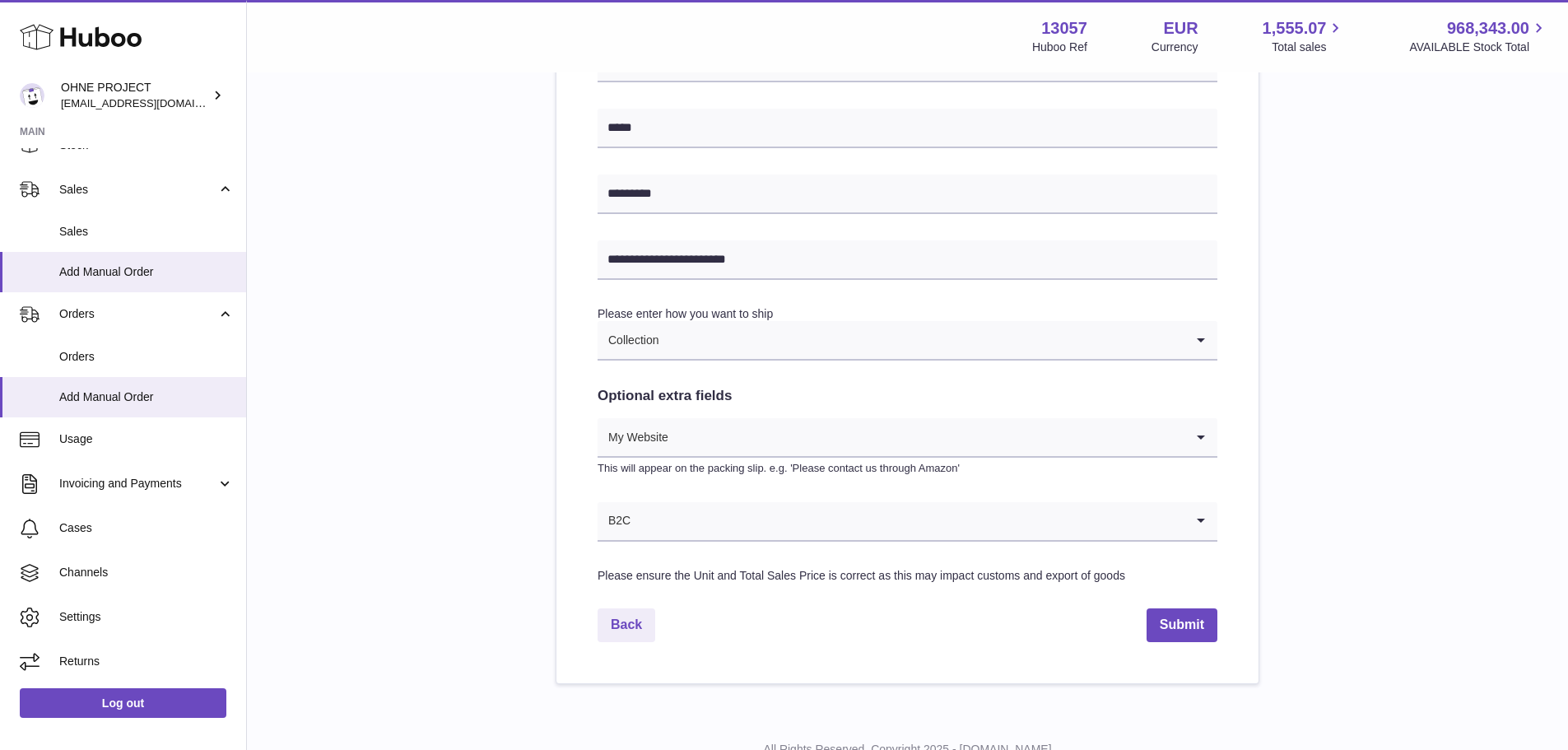
click at [671, 519] on input "Search for option" at bounding box center [908, 521] width 553 height 38
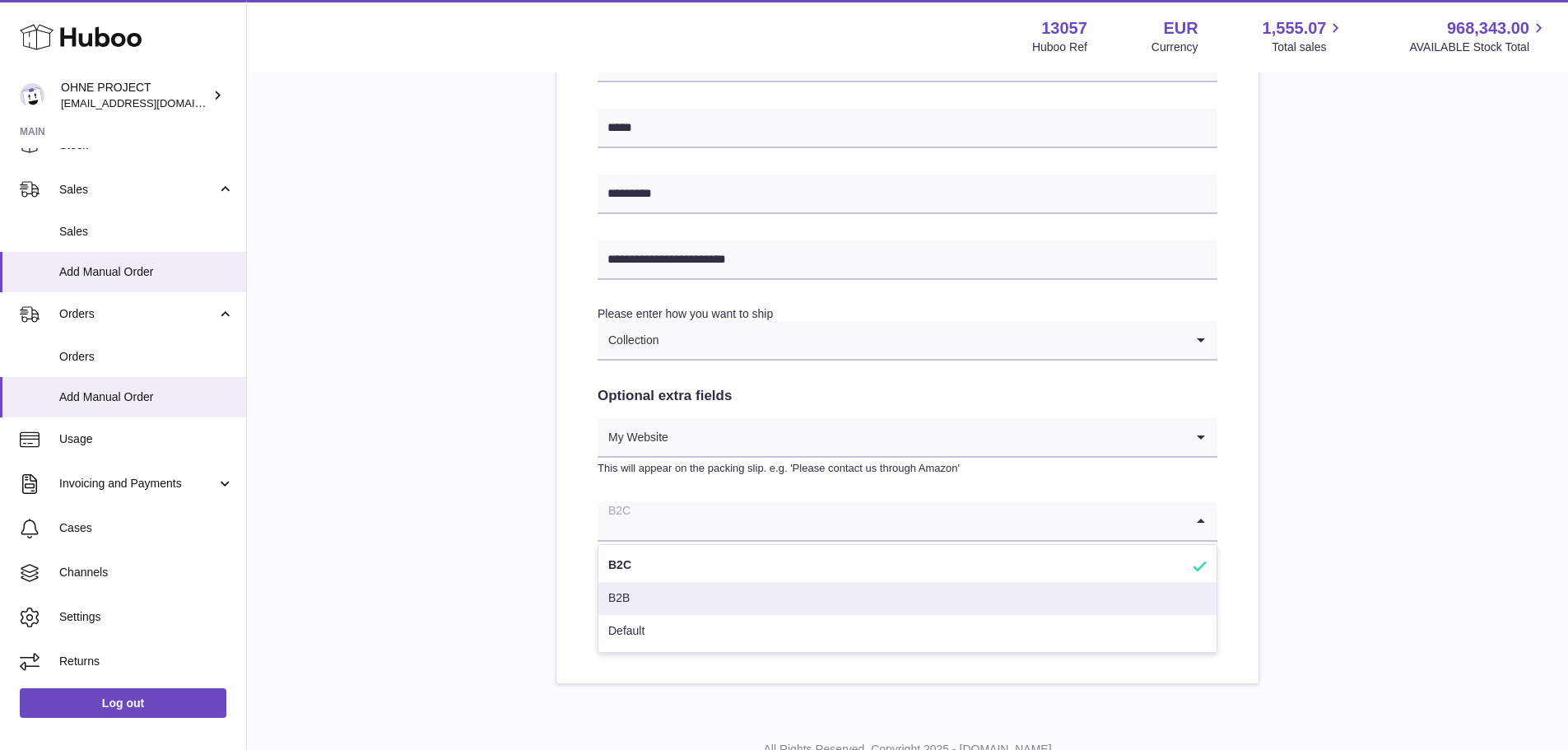
click at [653, 591] on li "B2B" at bounding box center [908, 598] width 619 height 33
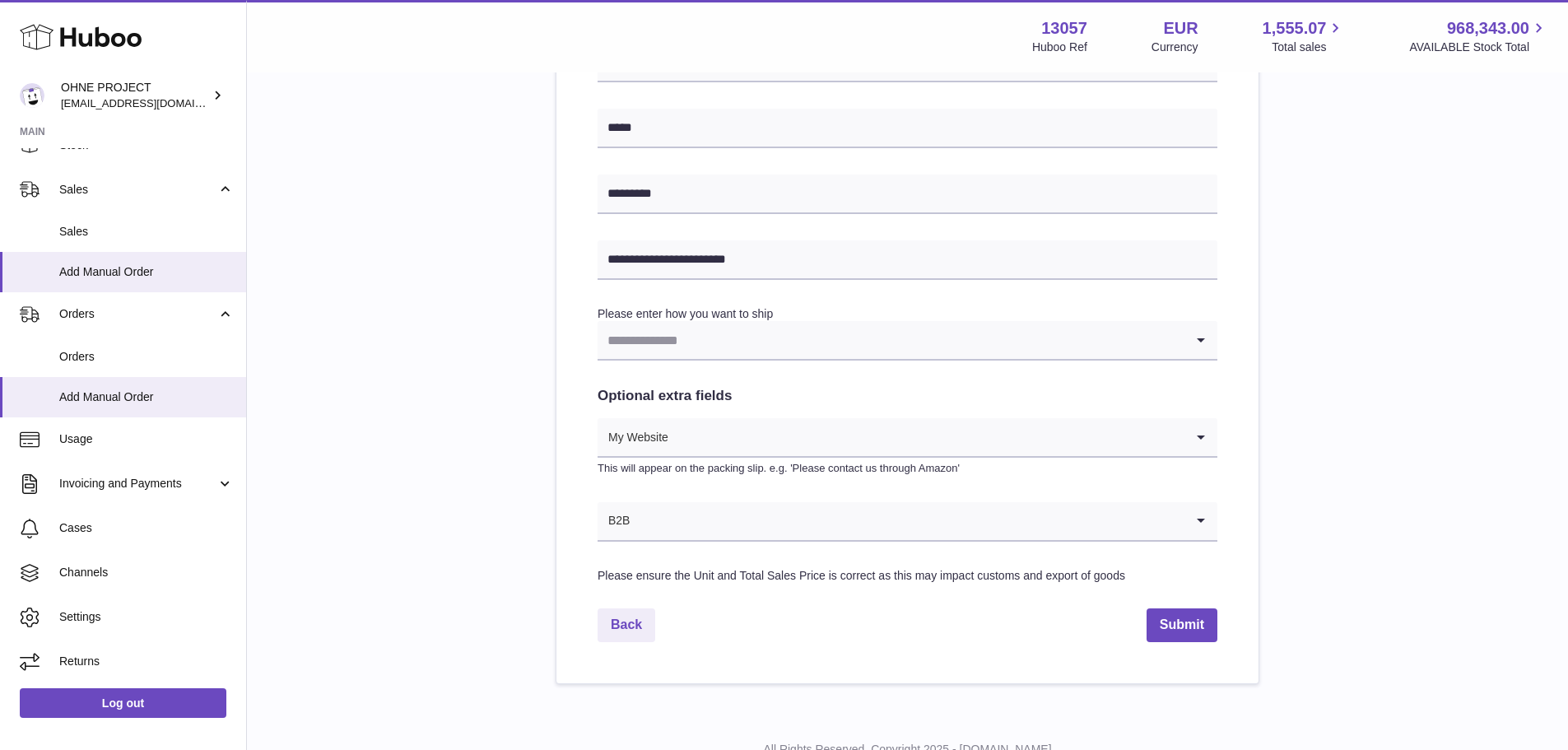
click at [704, 353] on input "Search for option" at bounding box center [891, 340] width 587 height 38
click at [700, 412] on li "Collection" at bounding box center [908, 418] width 619 height 33
click at [1163, 610] on button "Submit" at bounding box center [1182, 626] width 71 height 34
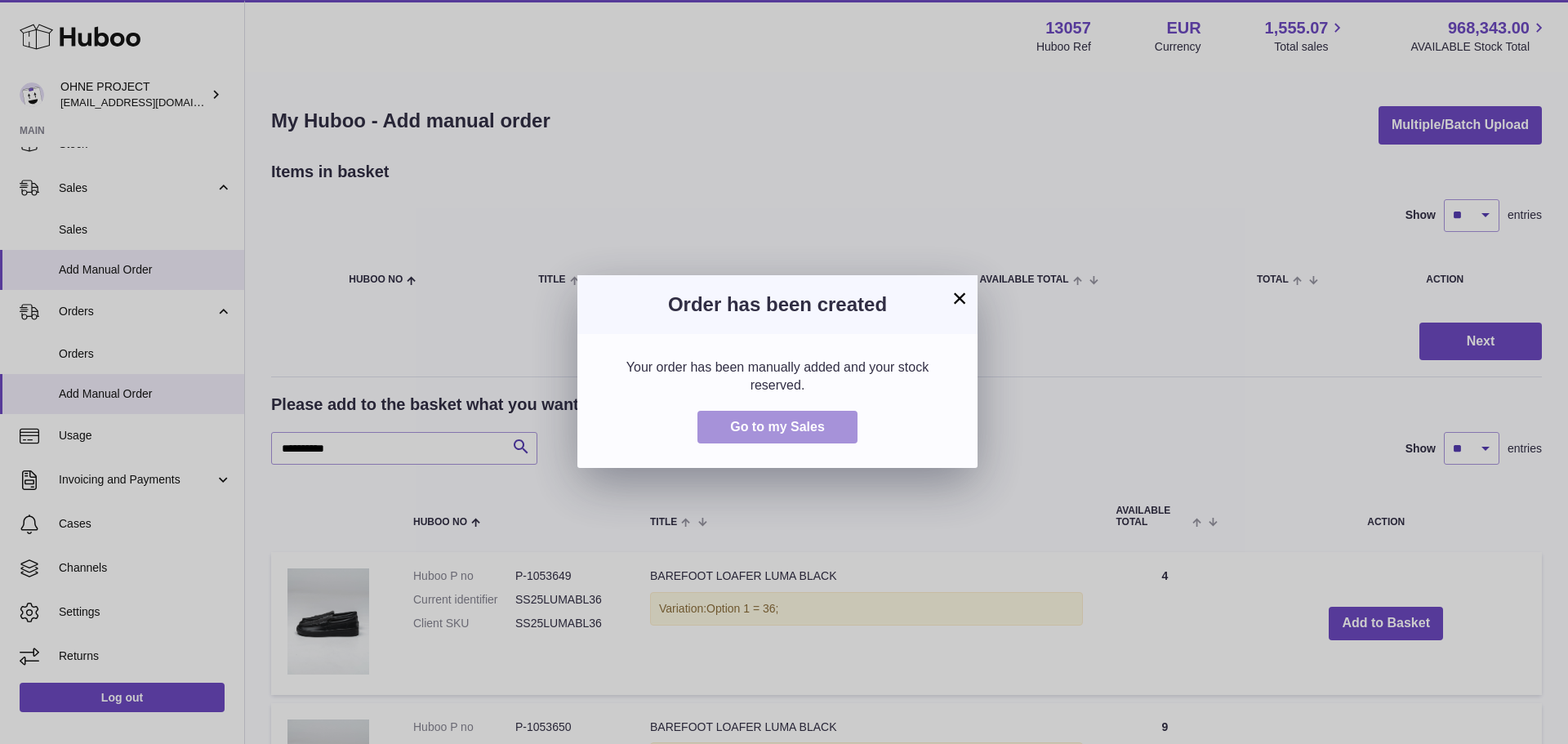
click at [777, 422] on span "Go to my Sales" at bounding box center [778, 427] width 95 height 14
